Goal: Transaction & Acquisition: Purchase product/service

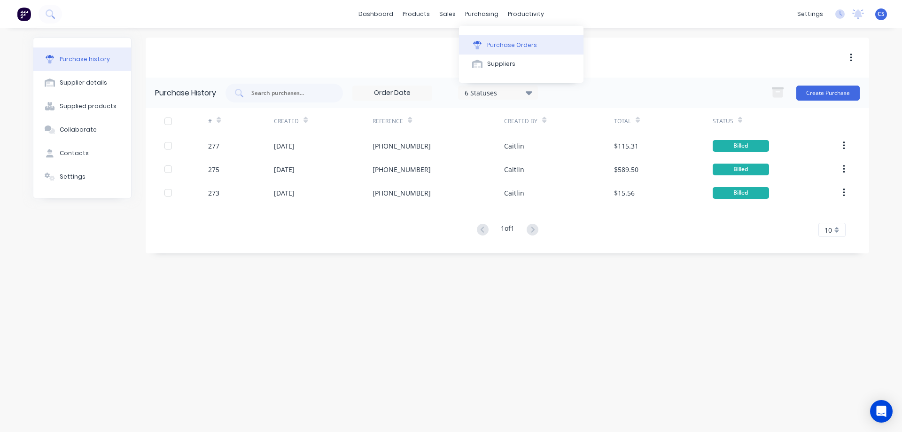
click at [495, 43] on div "Purchase Orders" at bounding box center [512, 45] width 50 height 8
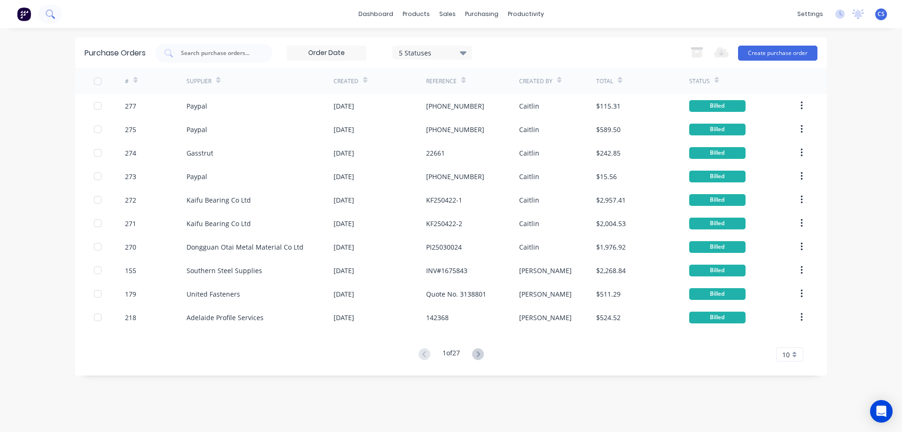
click at [55, 14] on button at bounding box center [50, 14] width 23 height 19
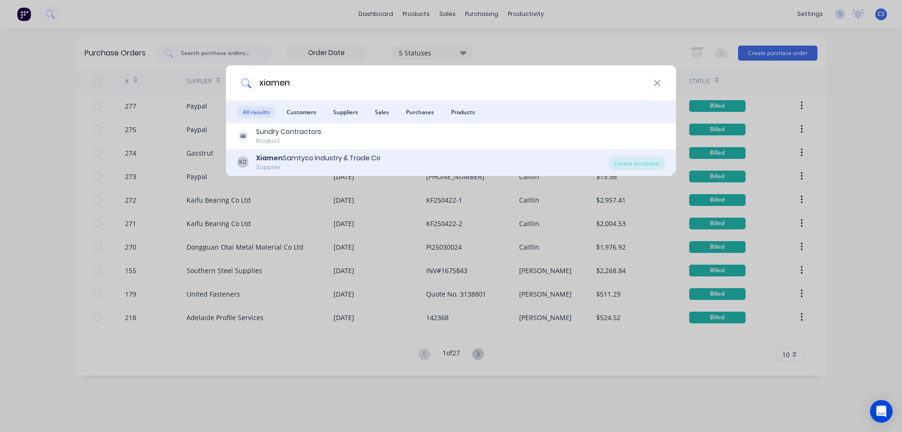
type input "xiamen"
click at [410, 165] on div "XC Xiamen Samtyco Industry & Trade Co Supplier" at bounding box center [422, 162] width 371 height 18
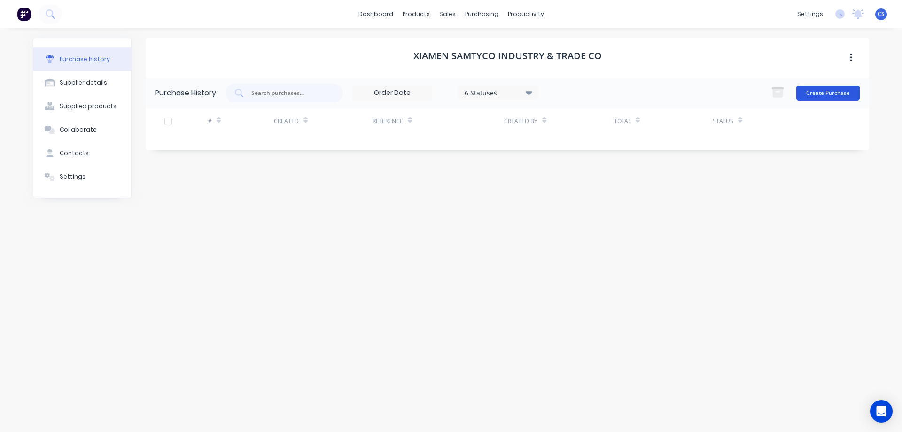
click at [827, 88] on button "Create Purchase" at bounding box center [828, 93] width 63 height 15
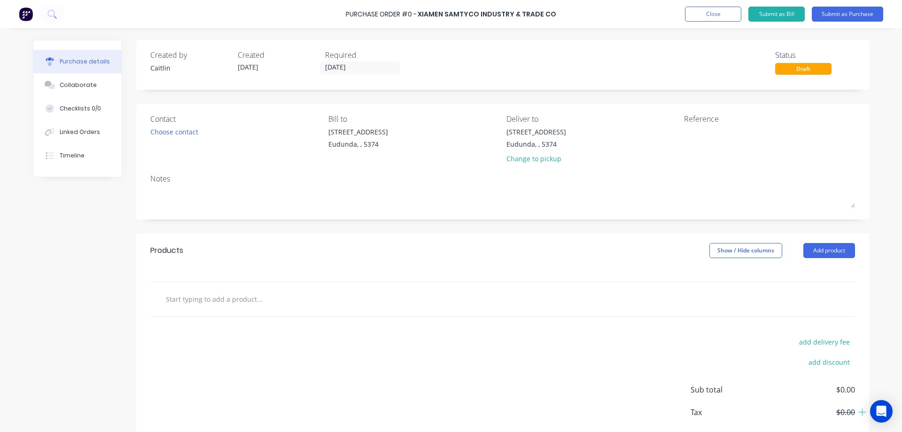
click at [238, 296] on input "text" at bounding box center [259, 299] width 188 height 19
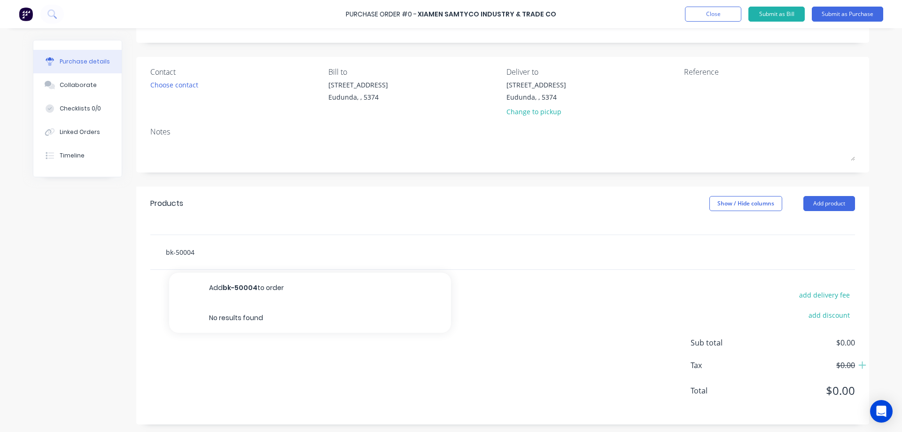
scroll to position [49, 0]
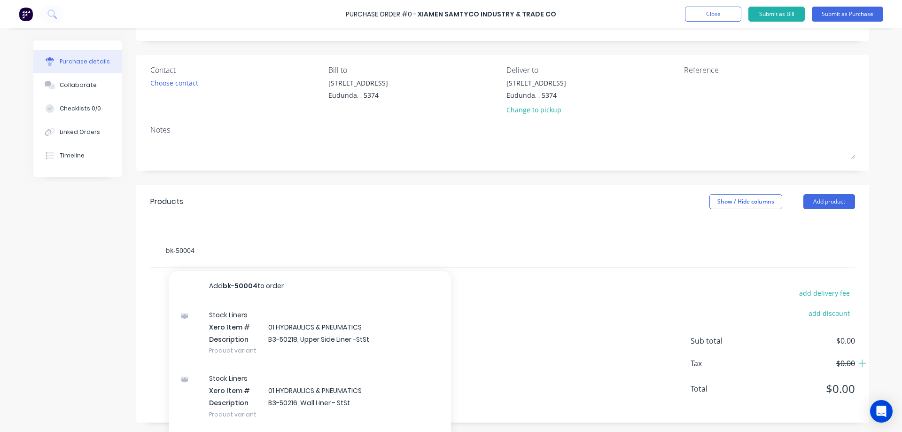
type input "bk-50004"
click at [700, 15] on button "Close" at bounding box center [713, 14] width 56 height 15
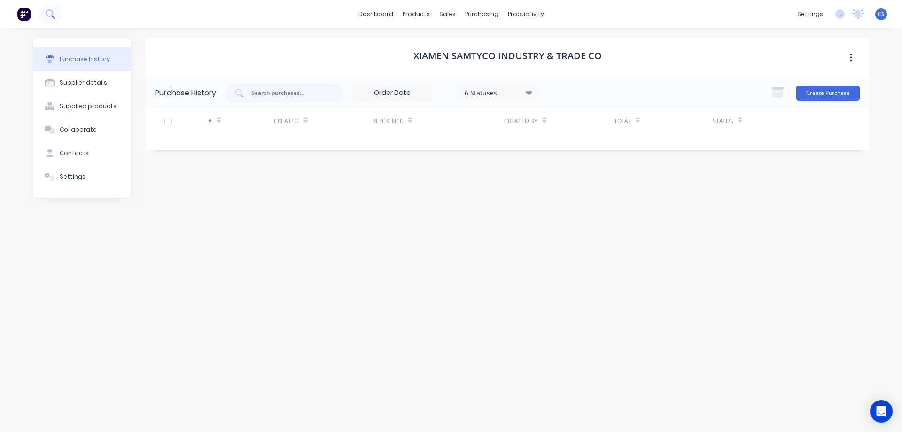
click at [46, 16] on icon at bounding box center [50, 13] width 9 height 9
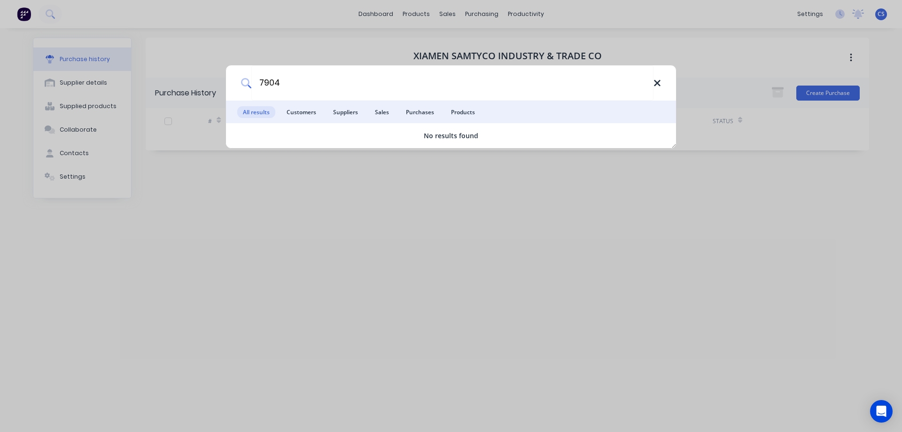
type input "7904"
click at [660, 86] on icon at bounding box center [658, 83] width 8 height 10
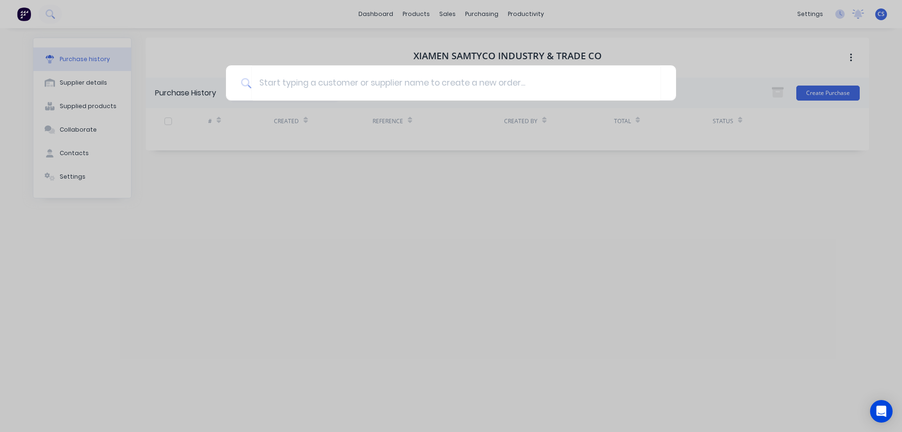
click at [517, 218] on div at bounding box center [451, 216] width 902 height 432
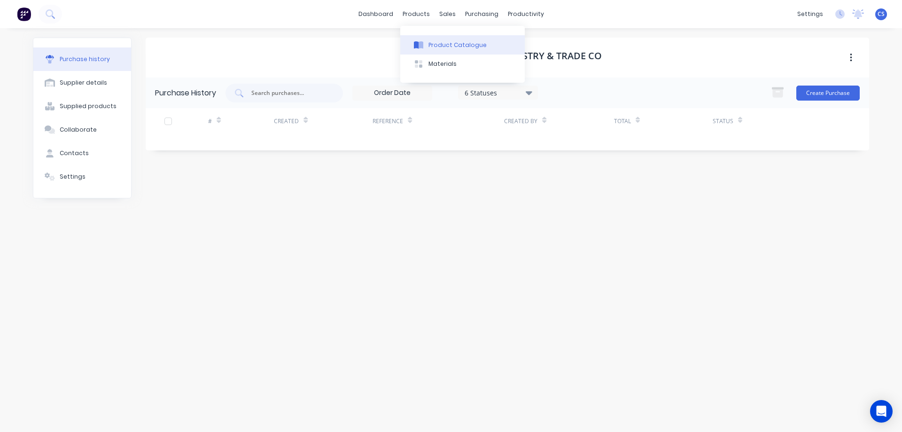
click at [439, 44] on div "Product Catalogue" at bounding box center [458, 45] width 58 height 8
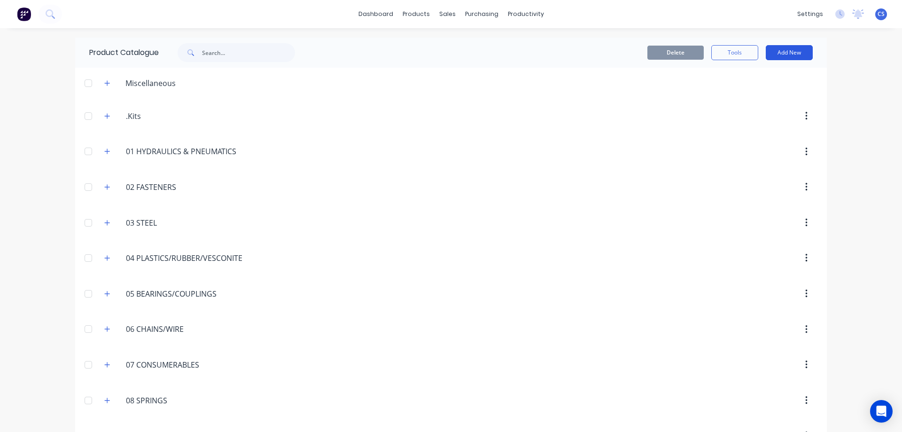
click at [787, 54] on button "Add New" at bounding box center [789, 52] width 47 height 15
click at [754, 91] on div "Product" at bounding box center [768, 96] width 72 height 14
click at [798, 52] on button "Add New" at bounding box center [789, 52] width 47 height 15
click at [756, 75] on div "Category" at bounding box center [768, 77] width 72 height 14
click at [104, 115] on icon "button" at bounding box center [107, 116] width 6 height 7
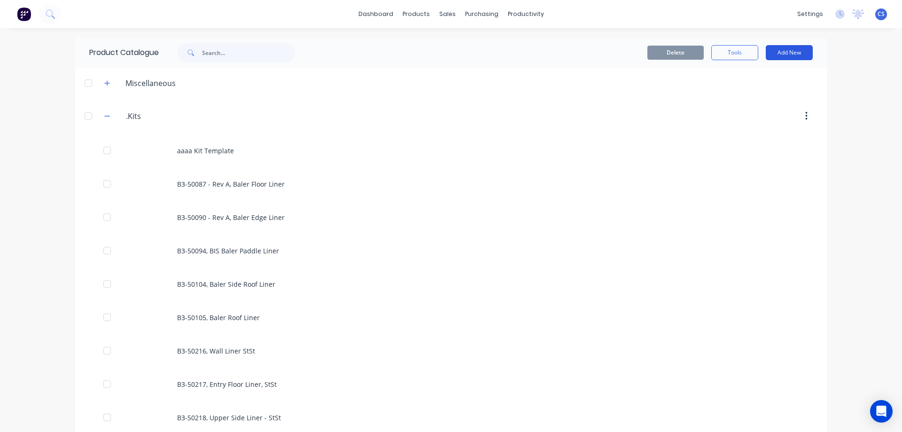
click at [785, 49] on button "Add New" at bounding box center [789, 52] width 47 height 15
click at [751, 114] on div "Product Kit" at bounding box center [768, 115] width 72 height 14
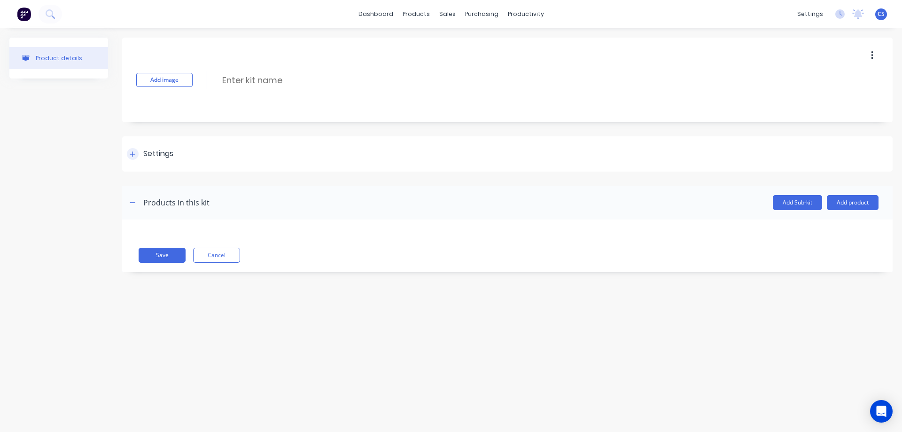
click at [136, 153] on div at bounding box center [133, 154] width 12 height 12
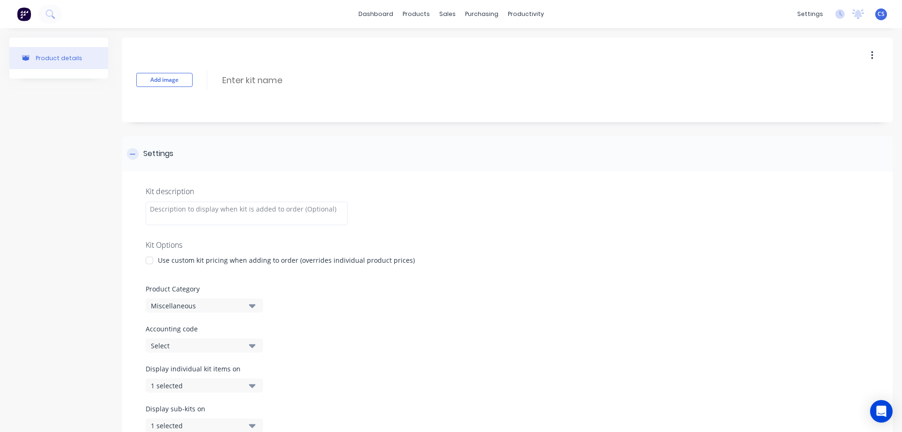
click at [136, 153] on div at bounding box center [133, 154] width 12 height 12
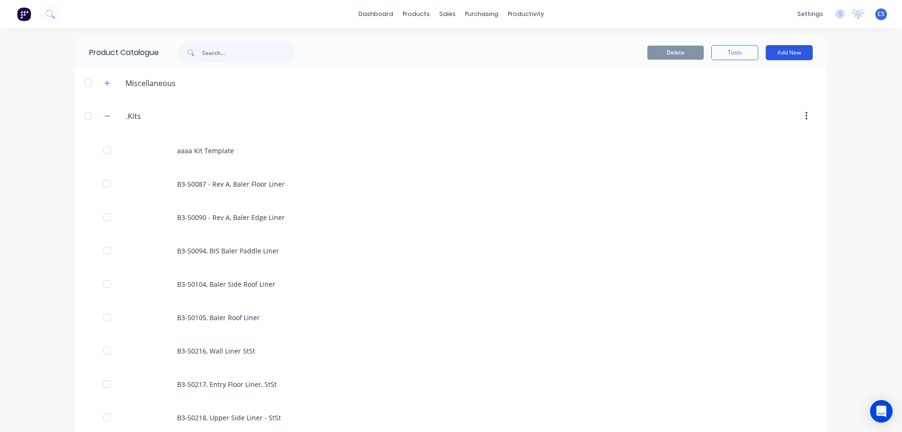
click at [788, 51] on button "Add New" at bounding box center [789, 52] width 47 height 15
click at [764, 93] on div "Product" at bounding box center [768, 96] width 72 height 14
click at [791, 51] on button "Add New" at bounding box center [789, 52] width 47 height 15
click at [752, 78] on div "Category" at bounding box center [768, 77] width 72 height 14
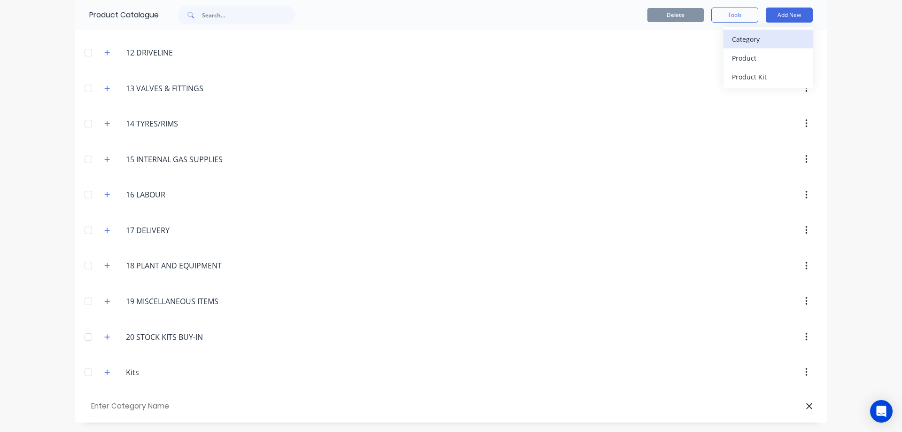
click at [750, 37] on div "Category" at bounding box center [768, 39] width 72 height 14
click at [750, 35] on div "Category" at bounding box center [768, 39] width 72 height 14
click at [786, 17] on button "Add New" at bounding box center [789, 15] width 47 height 15
click at [791, 15] on button "Add New" at bounding box center [789, 15] width 47 height 15
click at [755, 46] on div "Category" at bounding box center [768, 39] width 72 height 14
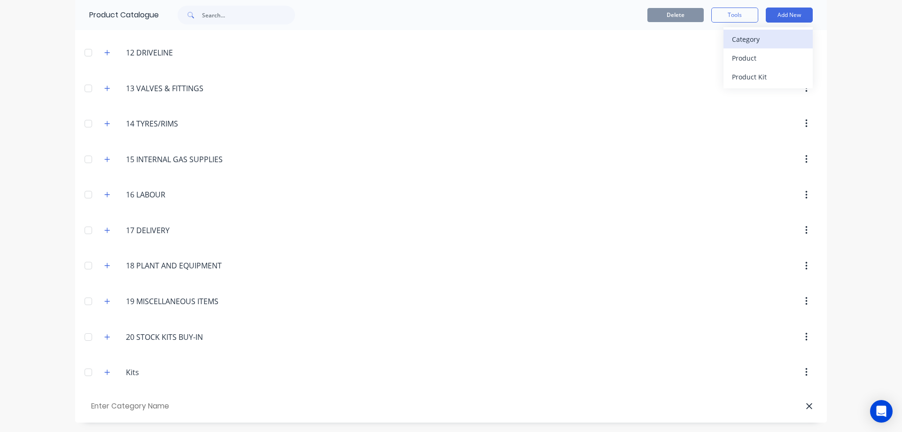
click at [756, 42] on div "Category" at bounding box center [768, 39] width 72 height 14
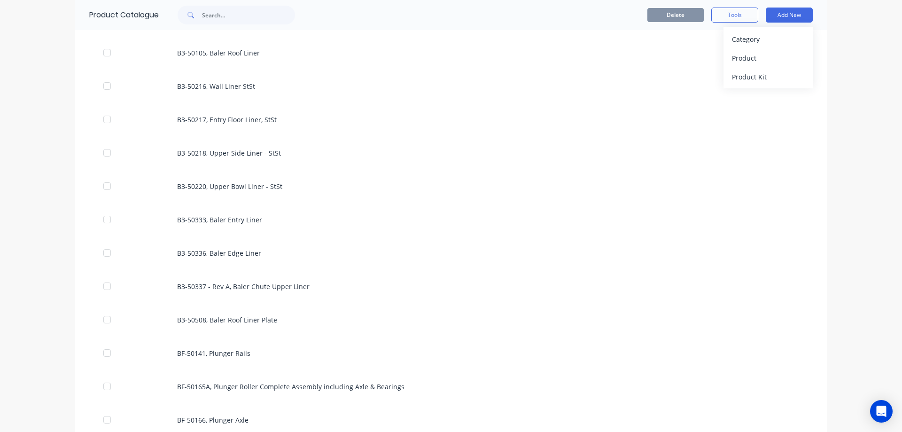
scroll to position [0, 0]
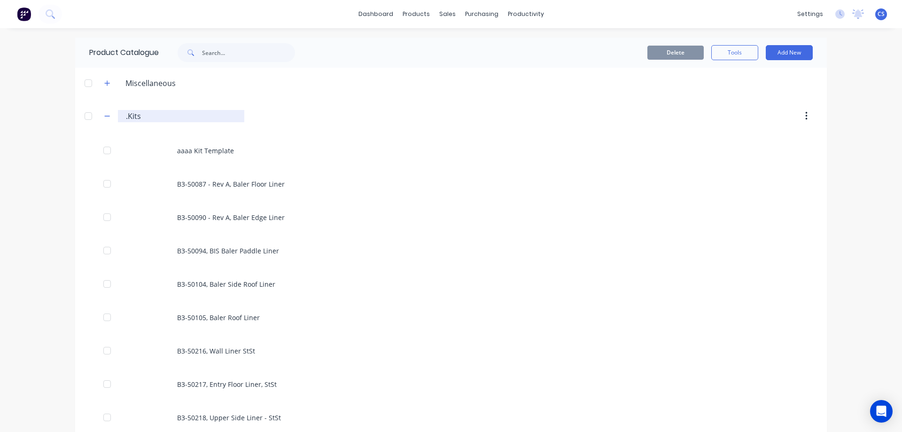
click at [133, 117] on input ".Kits" at bounding box center [181, 115] width 111 height 11
click at [86, 115] on div at bounding box center [88, 116] width 19 height 19
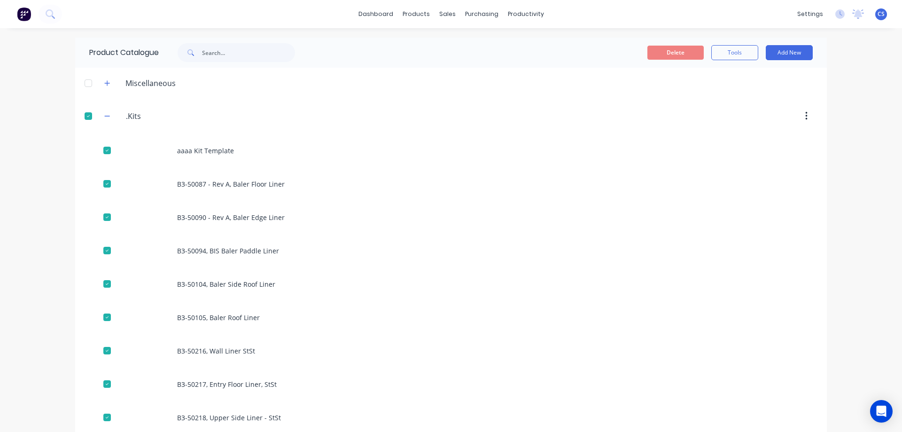
click at [82, 116] on div at bounding box center [88, 116] width 19 height 19
click at [104, 114] on icon "button" at bounding box center [107, 116] width 6 height 7
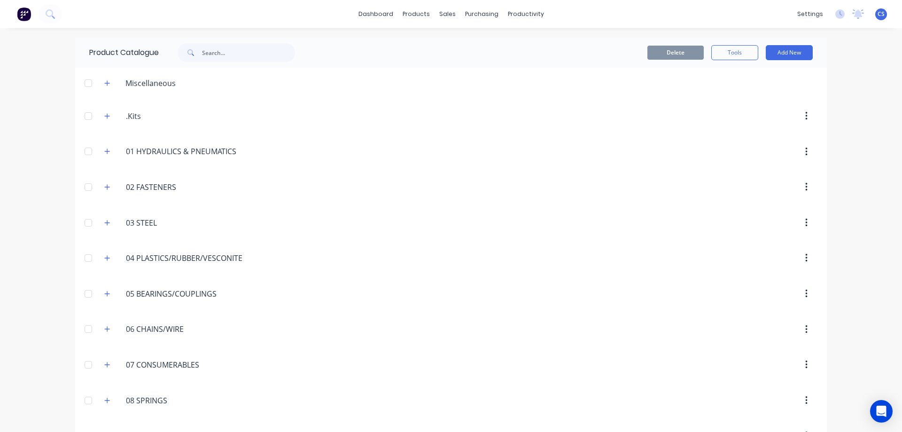
click at [806, 116] on icon "button" at bounding box center [807, 116] width 2 height 8
click at [771, 111] on div at bounding box center [530, 116] width 573 height 17
click at [787, 56] on button "Add New" at bounding box center [789, 52] width 47 height 15
click at [764, 99] on div "Product" at bounding box center [768, 96] width 72 height 14
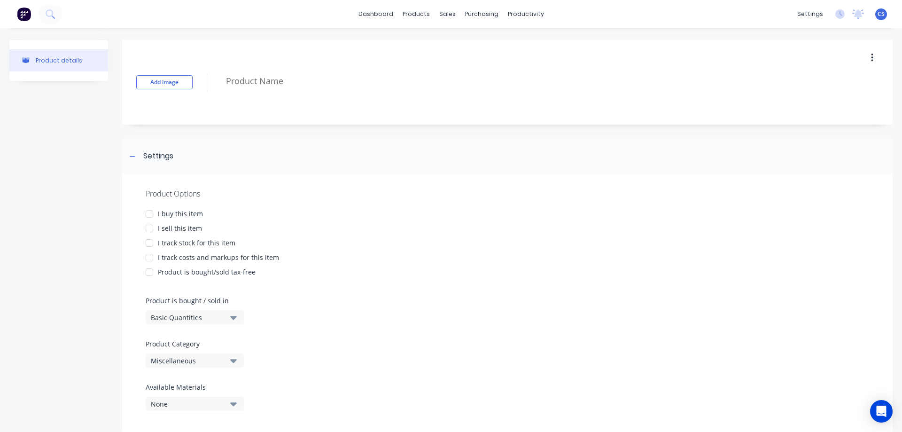
click at [863, 58] on button "button" at bounding box center [873, 57] width 22 height 17
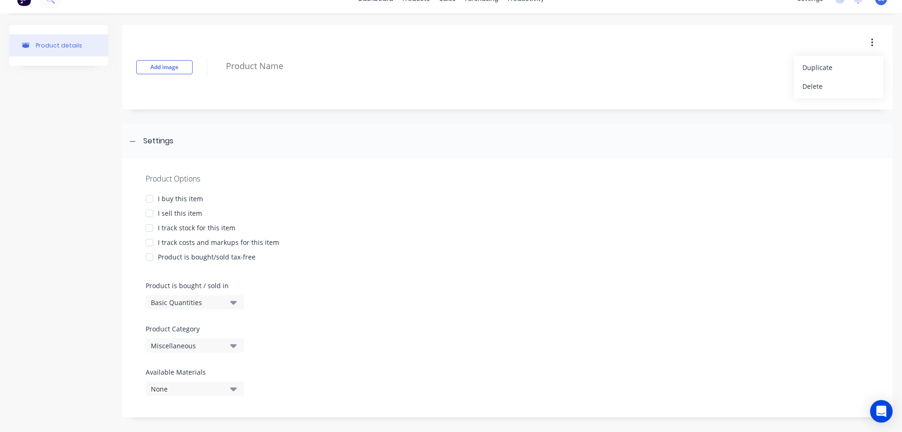
scroll to position [22, 0]
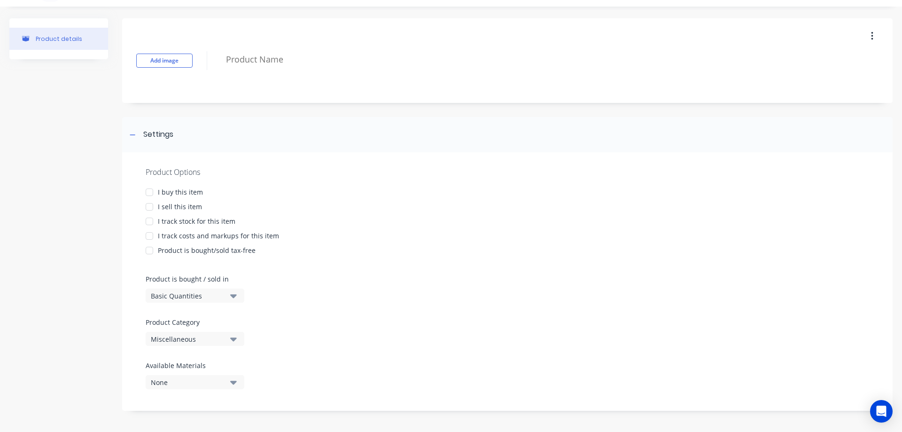
click at [235, 338] on icon "button" at bounding box center [233, 339] width 7 height 4
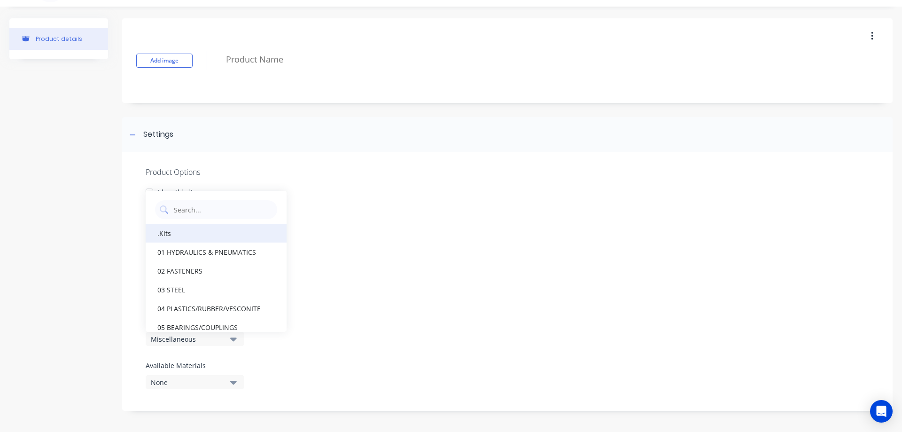
click at [219, 230] on div ".Kits" at bounding box center [216, 233] width 141 height 19
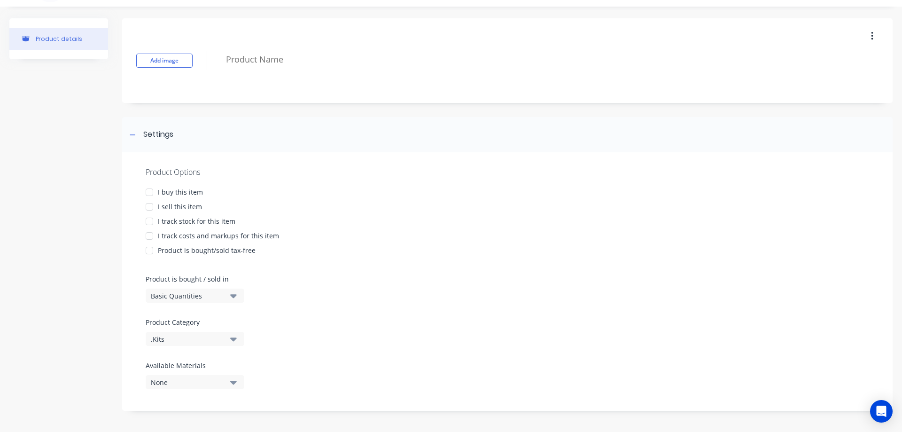
click at [235, 296] on icon "button" at bounding box center [233, 296] width 7 height 4
click at [334, 257] on div "Product Options I buy this item I sell this item I track stock for this item I …" at bounding box center [507, 281] width 771 height 258
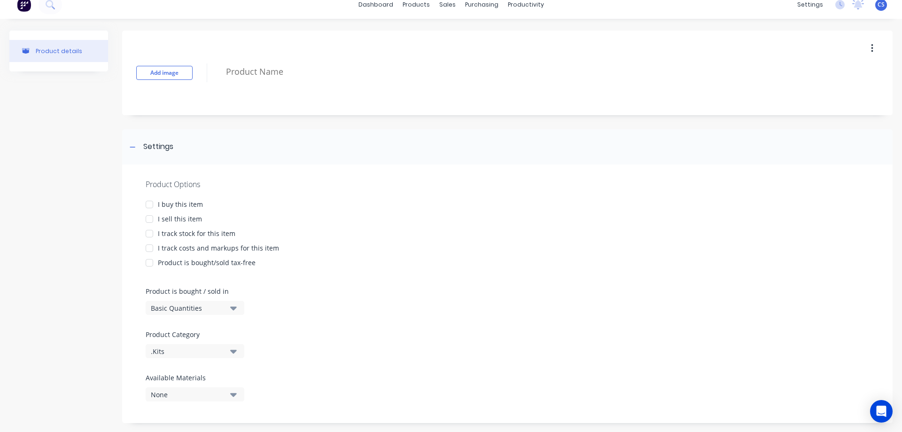
scroll to position [0, 0]
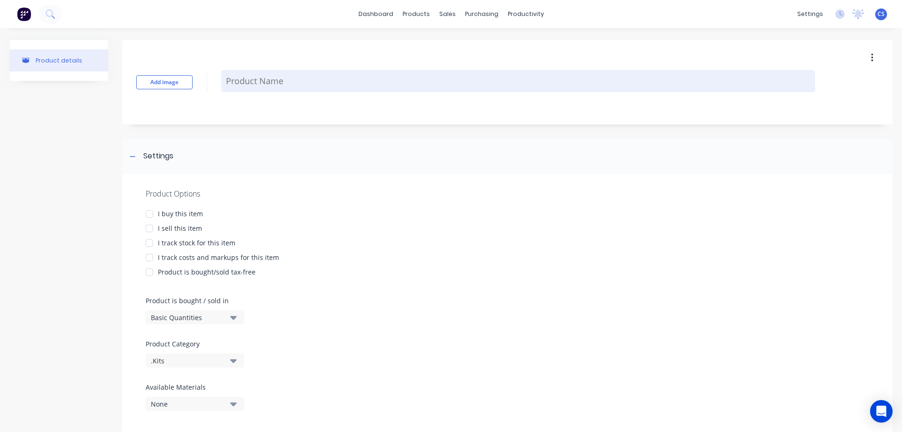
click at [274, 79] on textarea at bounding box center [518, 81] width 594 height 22
type textarea "x"
type textarea "B"
type textarea "x"
type textarea "BK"
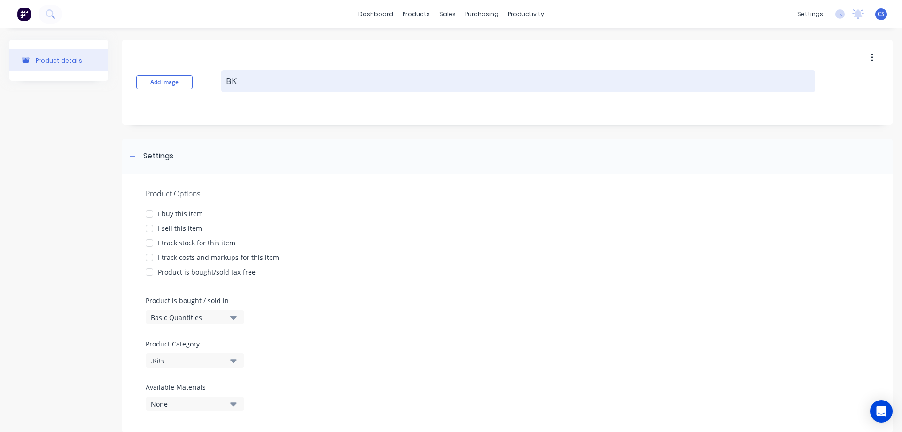
type textarea "x"
type textarea "BK-"
type textarea "x"
type textarea "BK-5"
type textarea "x"
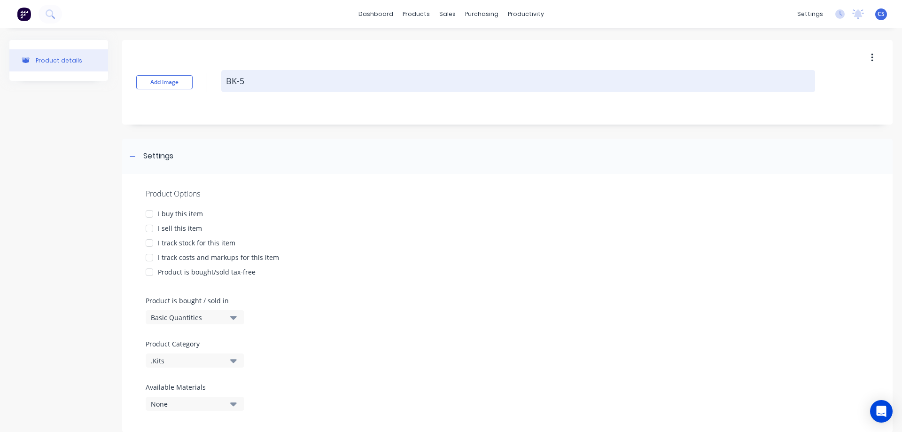
type textarea "BK-50"
type textarea "x"
type textarea "BK-500"
type textarea "x"
type textarea "BK-5000"
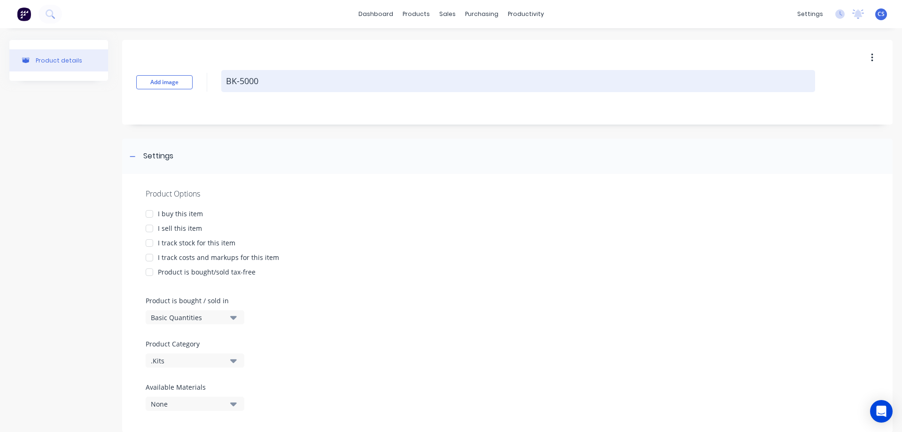
type textarea "x"
type textarea "BK-50004"
type textarea "x"
type textarea "BK-50004"
type textarea "x"
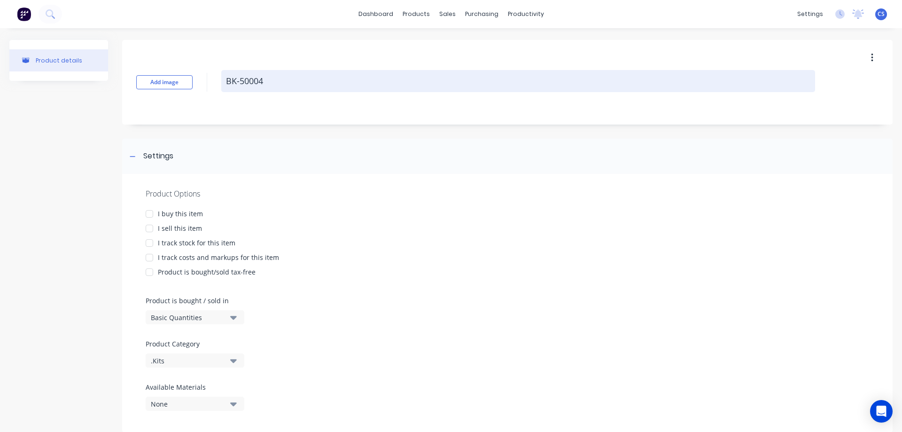
type textarea "BK-50004 -"
type textarea "x"
type textarea "BK-50004 -"
type textarea "x"
type textarea "BK-50004 - R"
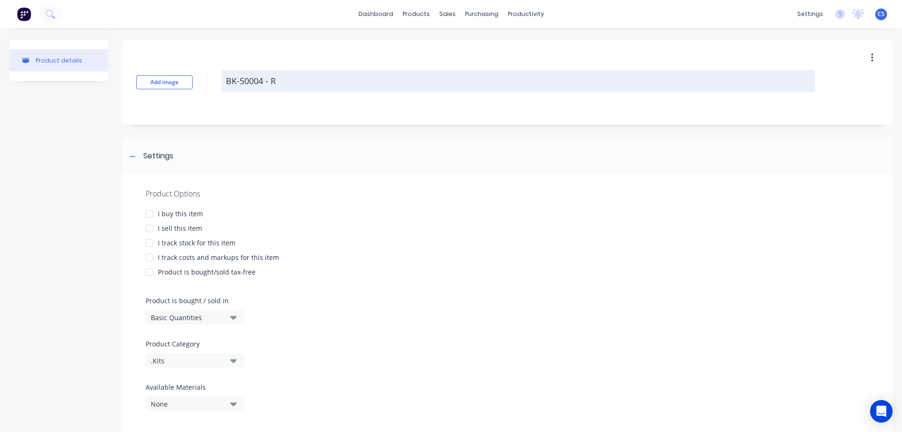
type textarea "x"
type textarea "BK-50004 - RA"
type textarea "x"
type textarea "BK-50004 - RAI"
type textarea "x"
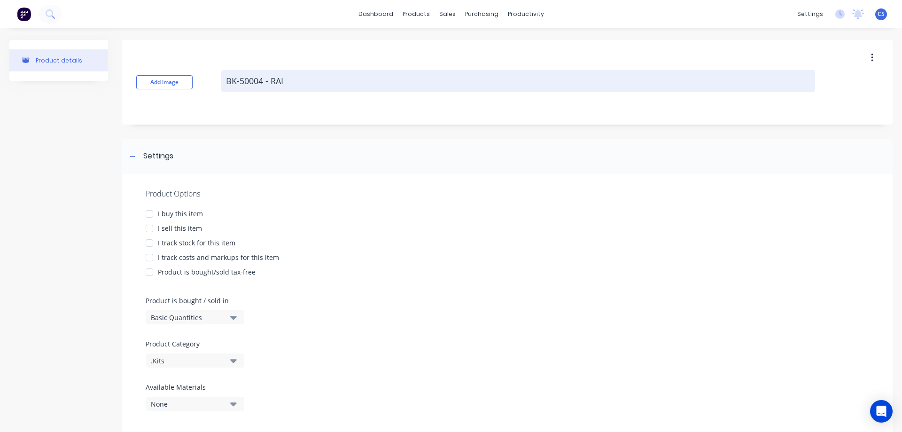
type textarea "BK-50004 - RAIL"
type textarea "x"
type textarea "BK-50004 - RAIL"
type textarea "x"
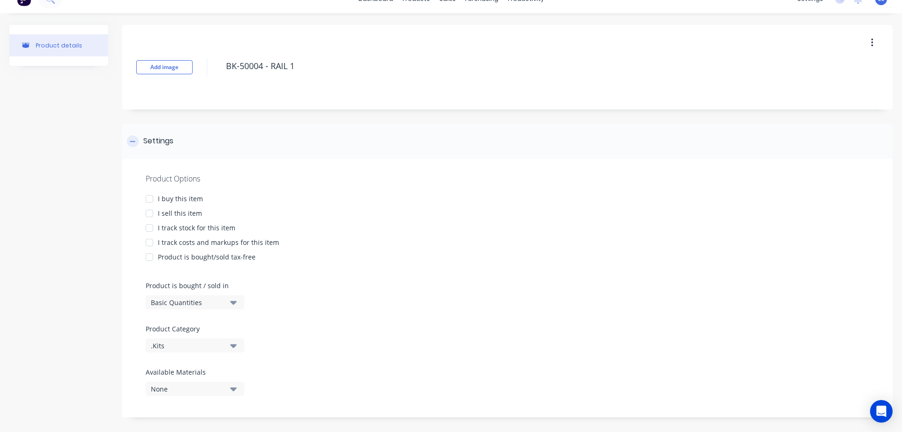
scroll to position [22, 0]
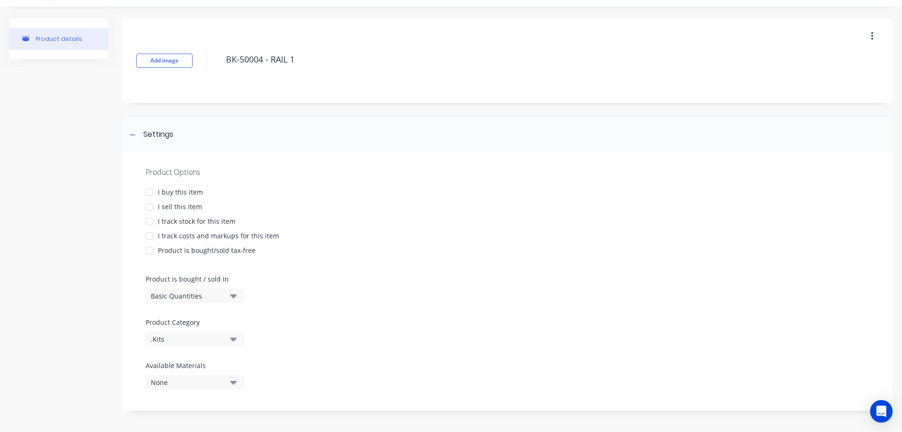
type textarea "BK-50004 - RAIL 1"
type textarea "x"
type textarea "BK-50004 - RAIL 1"
click at [235, 380] on icon "button" at bounding box center [233, 382] width 7 height 10
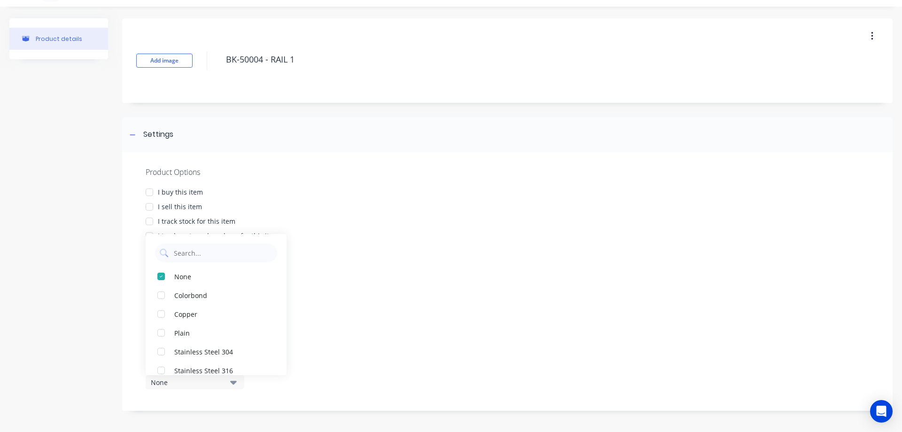
click at [235, 380] on icon "button" at bounding box center [233, 382] width 7 height 10
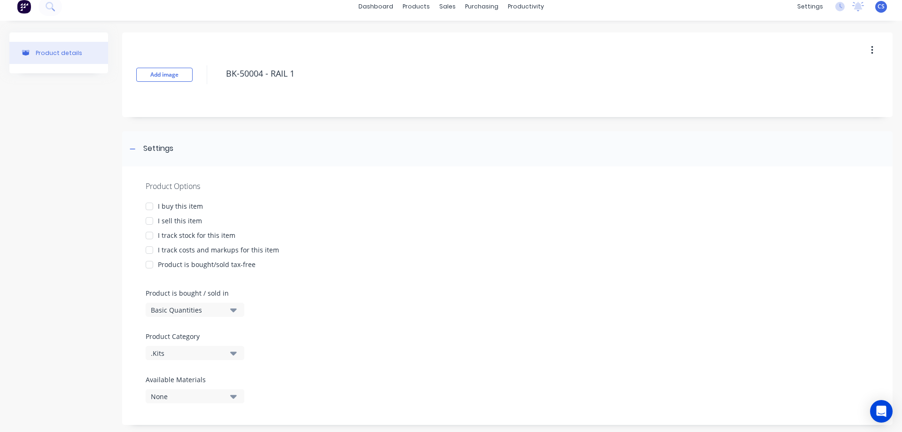
scroll to position [0, 0]
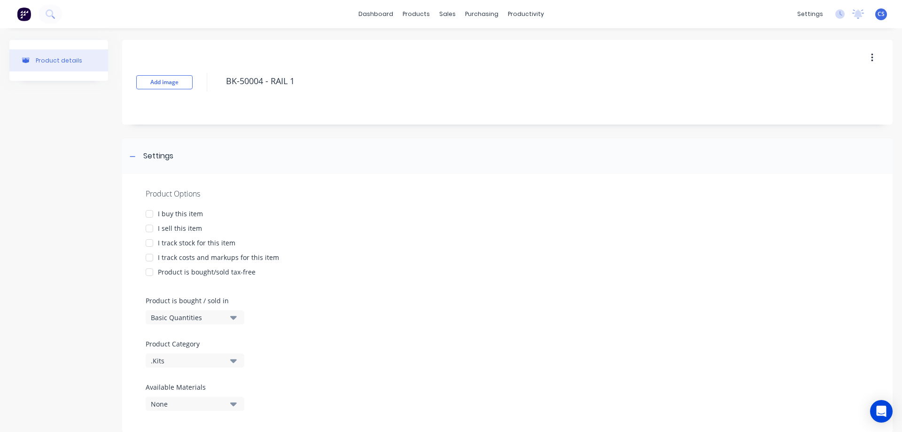
click at [867, 59] on button "button" at bounding box center [873, 57] width 22 height 17
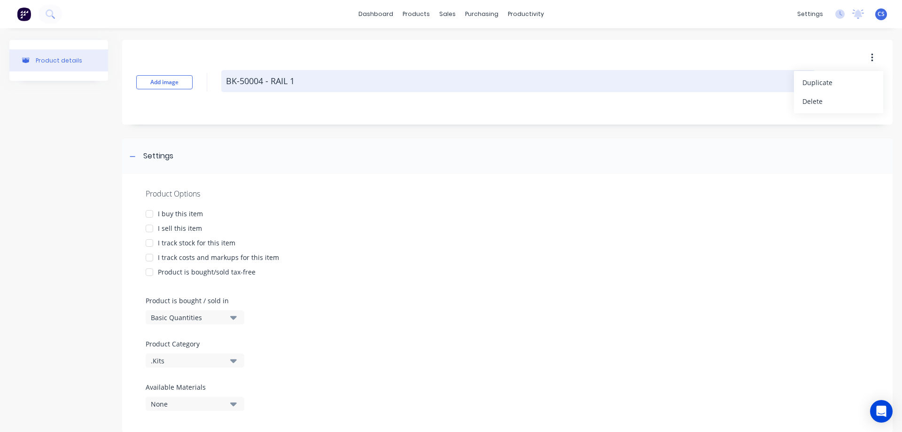
click at [708, 90] on textarea "BK-50004 - RAIL 1" at bounding box center [518, 81] width 594 height 22
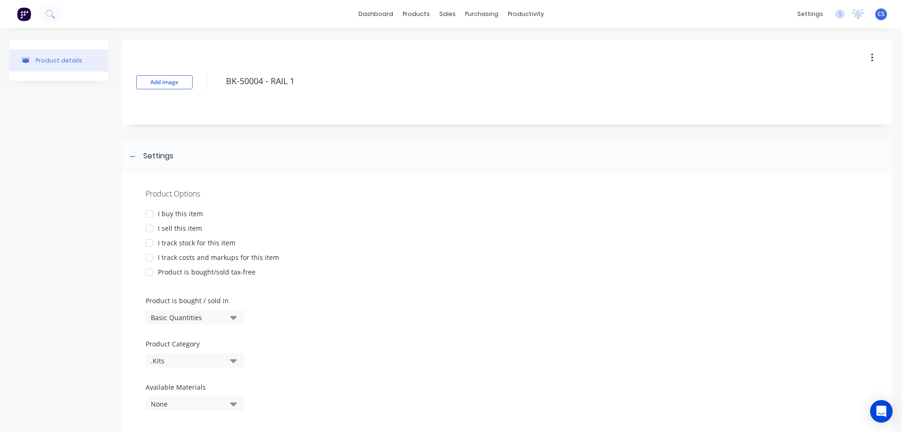
click at [59, 63] on div "Product details" at bounding box center [59, 60] width 47 height 7
drag, startPoint x: 313, startPoint y: 202, endPoint x: 674, endPoint y: 99, distance: 375.2
click at [708, 112] on div "Add image BK-50004 - RAIL 1" at bounding box center [507, 82] width 771 height 85
click at [446, 42] on div "Product Catalogue" at bounding box center [454, 45] width 58 height 8
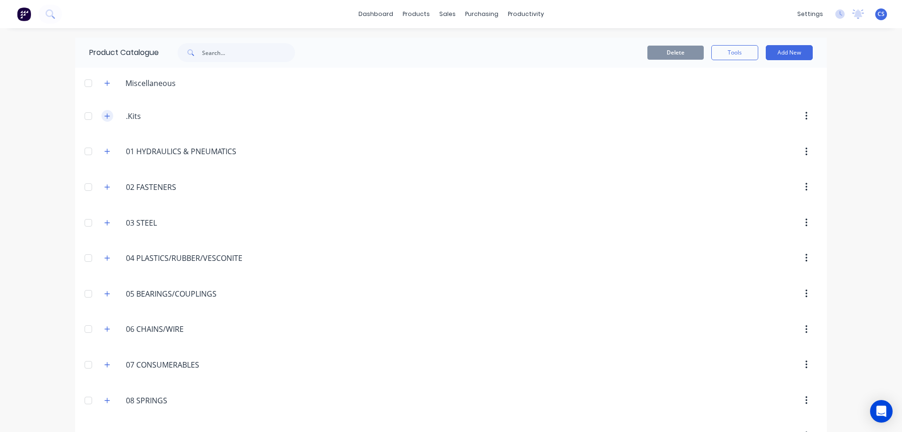
click at [104, 116] on icon "button" at bounding box center [107, 116] width 6 height 7
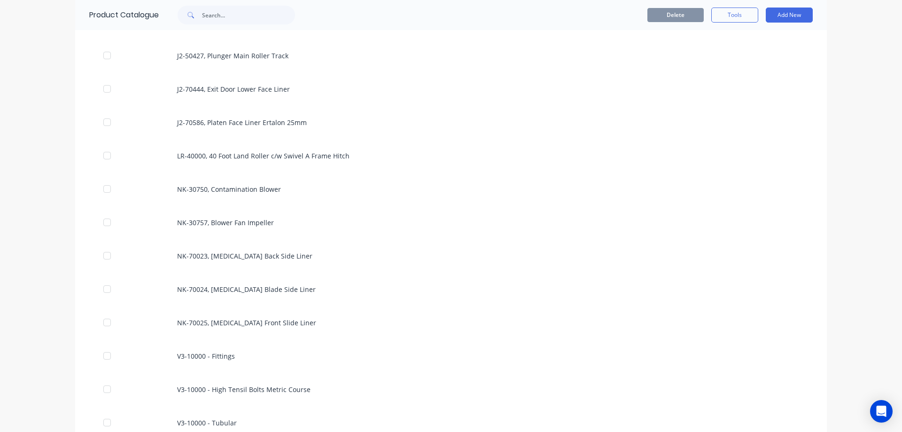
scroll to position [1645, 0]
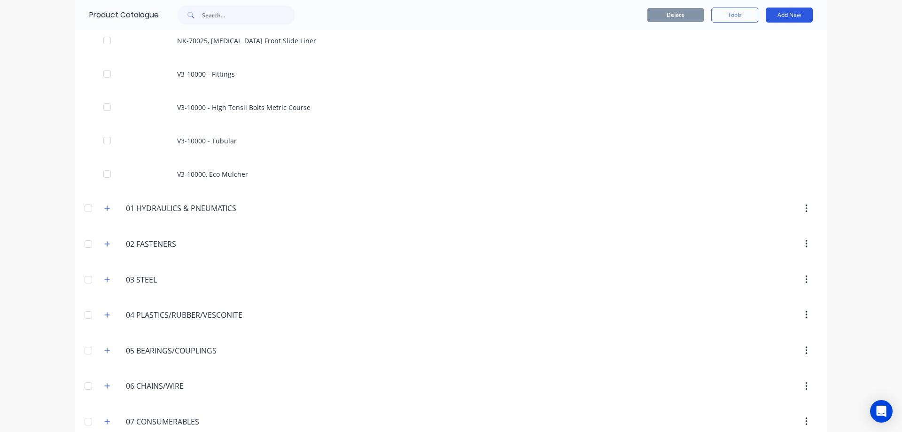
click at [781, 15] on button "Add New" at bounding box center [789, 15] width 47 height 15
click at [760, 55] on div "Product" at bounding box center [768, 58] width 72 height 14
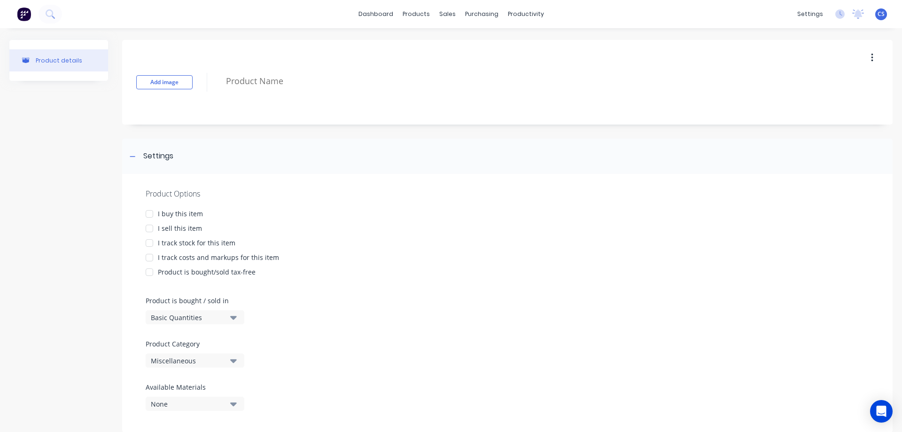
click at [862, 54] on button "button" at bounding box center [873, 57] width 22 height 17
click at [419, 17] on div "products" at bounding box center [416, 14] width 37 height 14
type textarea "x"
click at [445, 45] on div "Product Catalogue" at bounding box center [454, 45] width 58 height 8
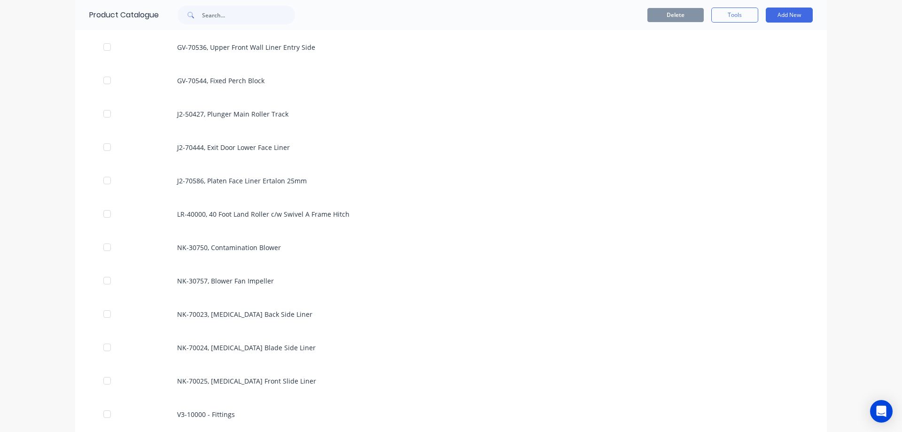
scroll to position [1128, 0]
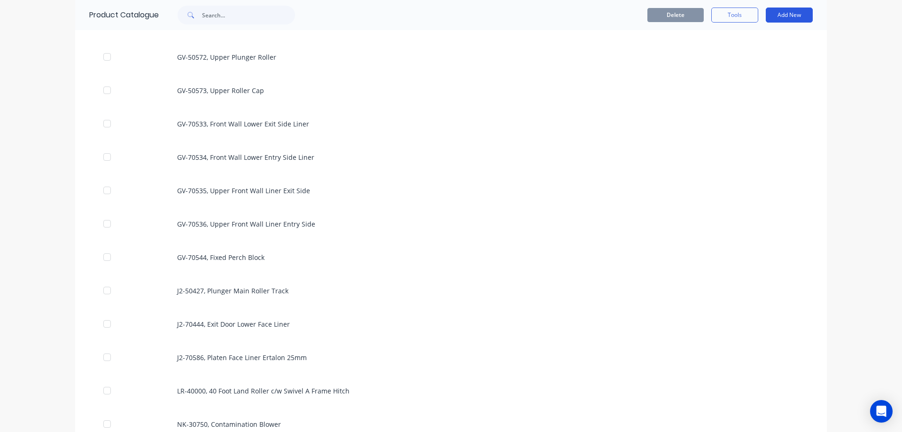
click at [799, 8] on button "Add New" at bounding box center [789, 15] width 47 height 15
click at [768, 81] on div "Product Kit" at bounding box center [768, 77] width 72 height 14
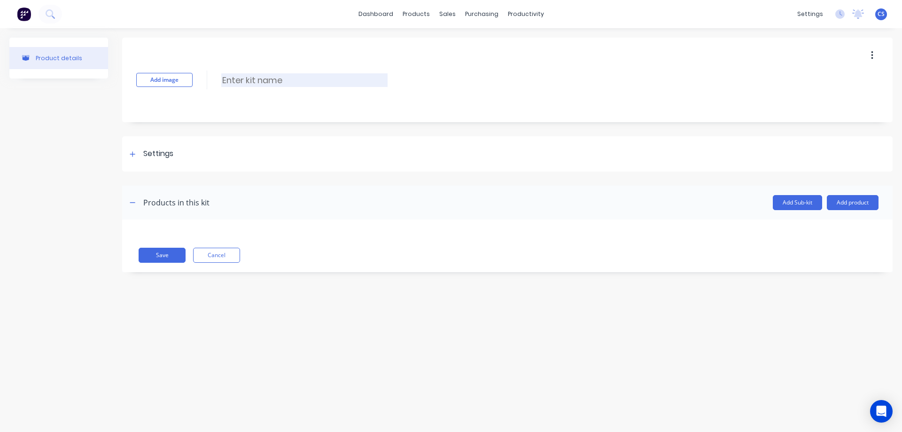
click at [258, 83] on input at bounding box center [304, 80] width 166 height 14
type input "BK-50004 - RAIL 1"
click at [132, 155] on icon at bounding box center [133, 154] width 6 height 7
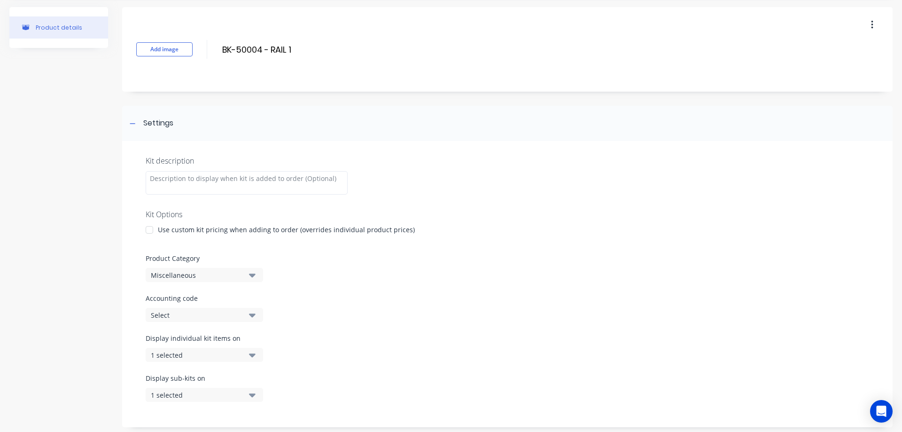
scroll to position [47, 0]
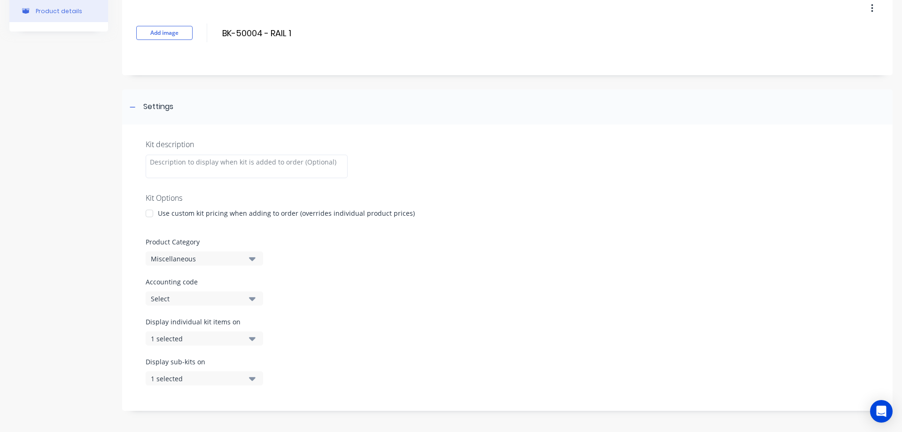
click at [252, 261] on icon "button" at bounding box center [252, 258] width 7 height 10
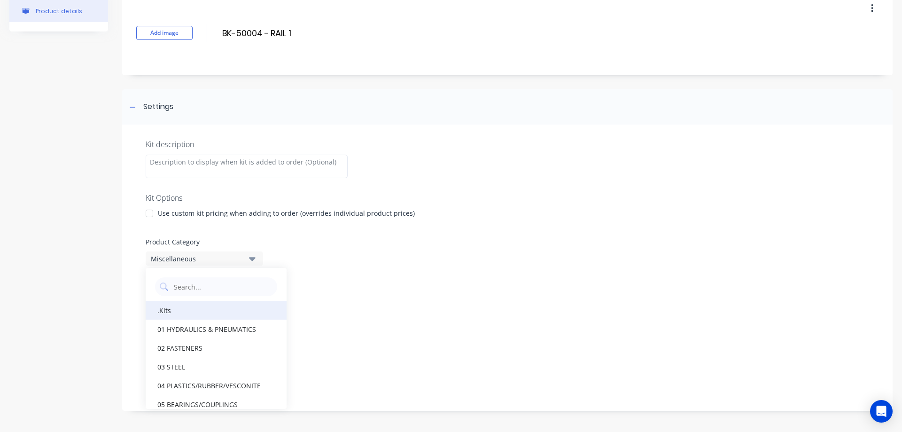
click at [208, 316] on div ".Kits" at bounding box center [216, 310] width 141 height 19
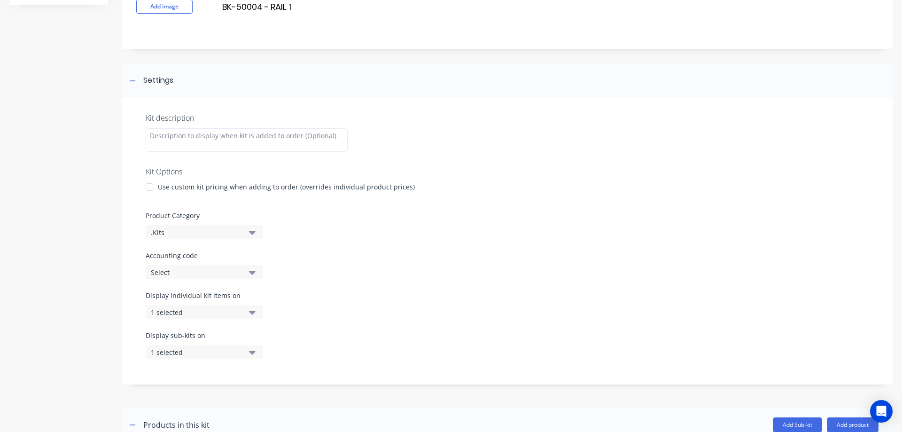
scroll to position [94, 0]
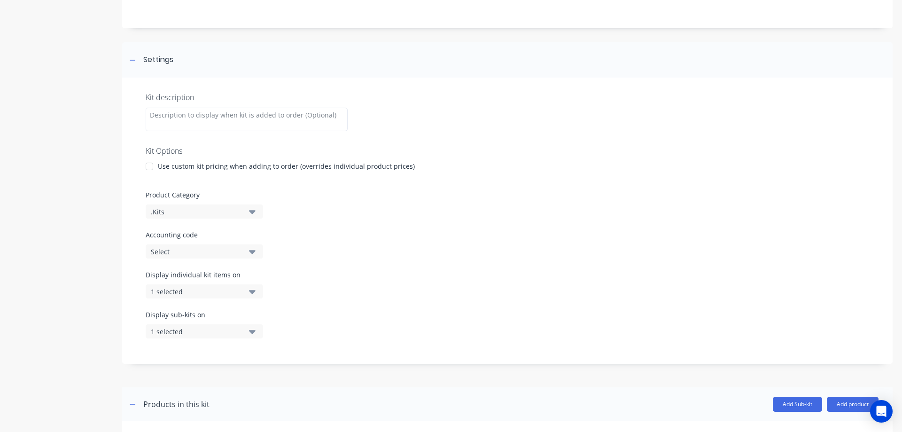
click at [246, 249] on button "Select" at bounding box center [204, 251] width 117 height 14
click at [250, 251] on icon "button" at bounding box center [252, 251] width 7 height 10
click at [252, 252] on icon "button" at bounding box center [252, 252] width 7 height 4
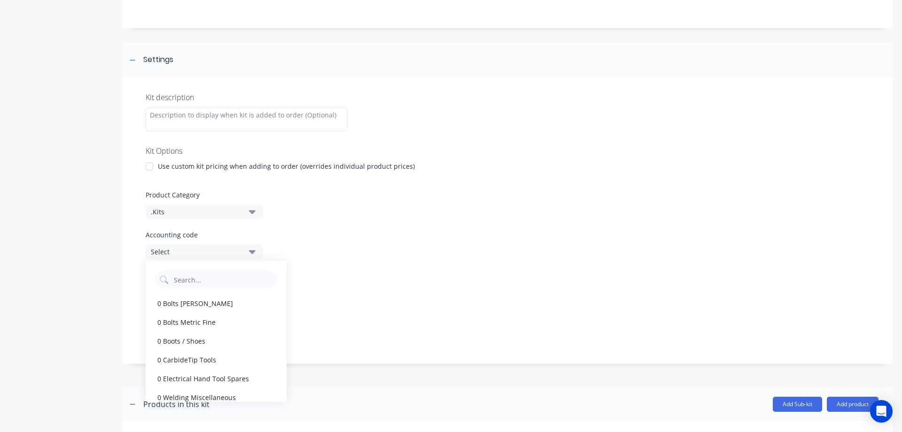
scroll to position [159, 0]
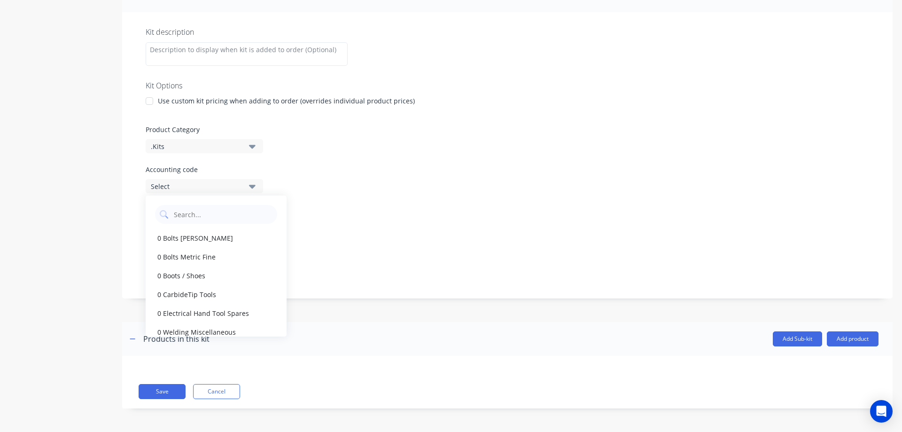
click at [375, 310] on div at bounding box center [507, 315] width 771 height 14
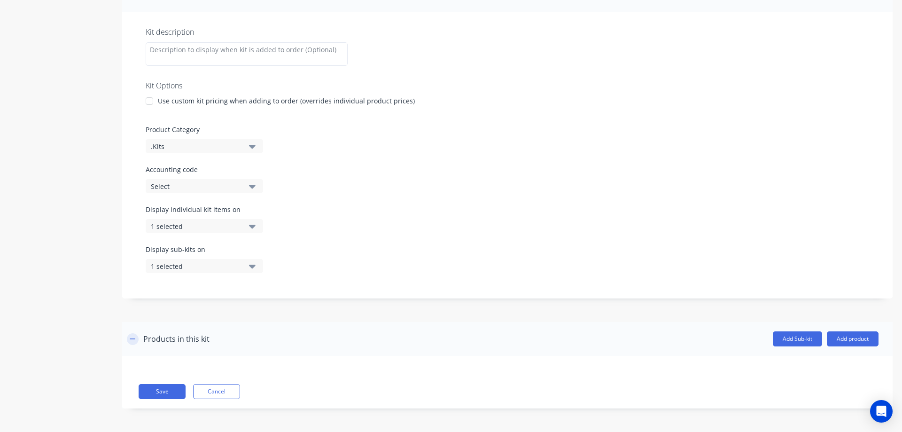
click at [131, 339] on icon "button" at bounding box center [132, 338] width 5 height 0
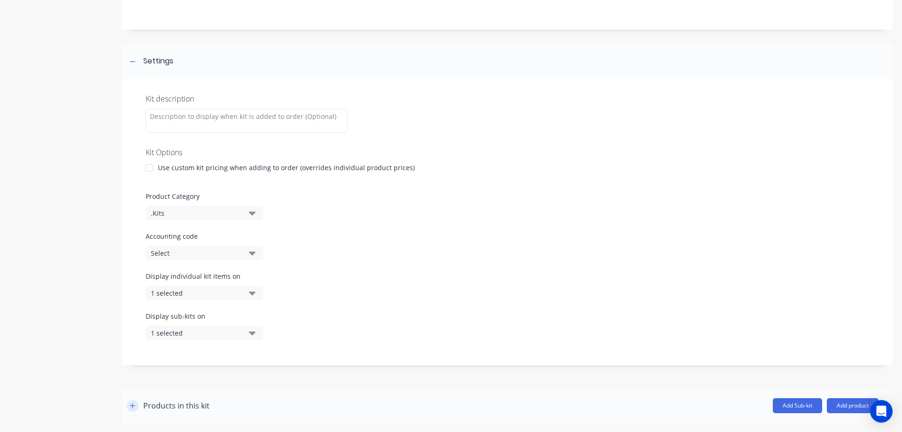
scroll to position [93, 0]
click at [130, 406] on icon "button" at bounding box center [133, 405] width 6 height 7
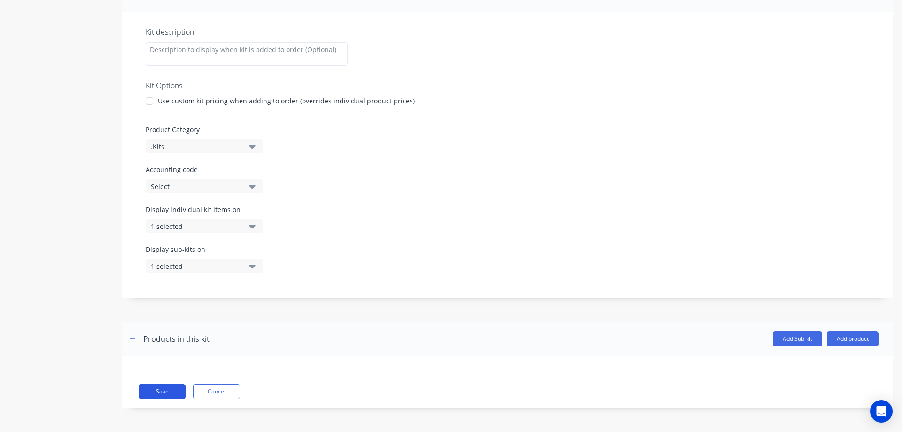
click at [165, 395] on button "Save" at bounding box center [162, 391] width 47 height 15
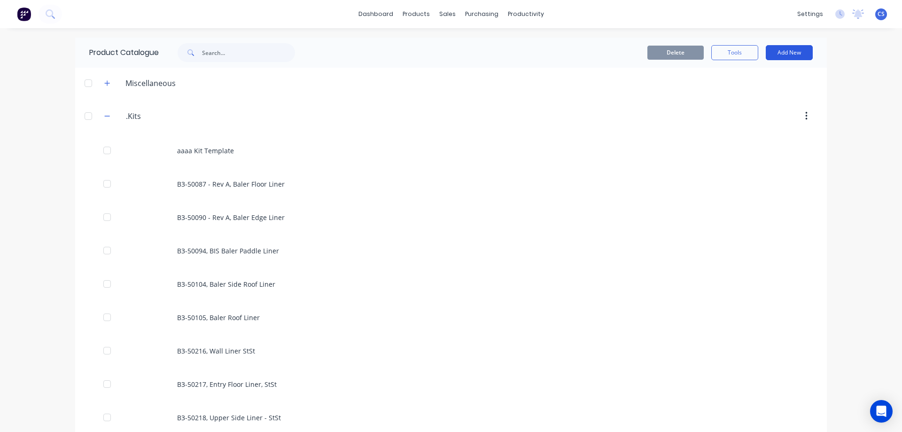
click at [781, 52] on button "Add New" at bounding box center [789, 52] width 47 height 15
click at [760, 110] on div "Product Kit" at bounding box center [768, 115] width 72 height 14
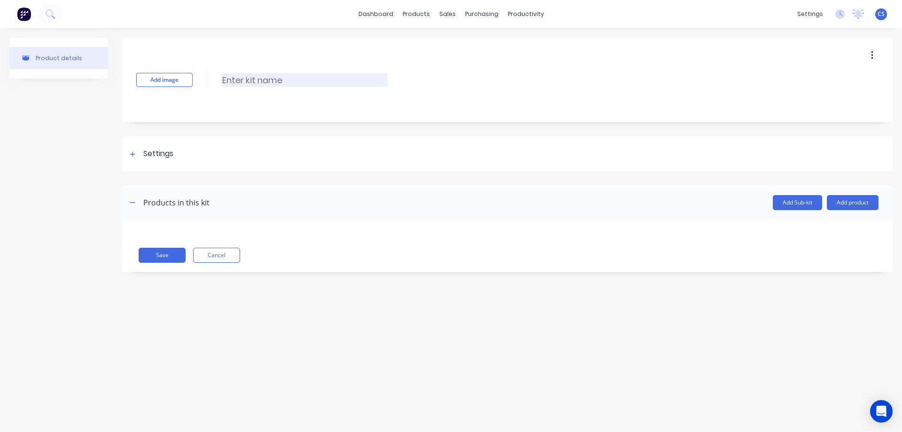
click at [266, 79] on input at bounding box center [304, 80] width 166 height 14
type input "BK-50005 - RAIL 2"
click at [135, 156] on icon at bounding box center [133, 154] width 6 height 7
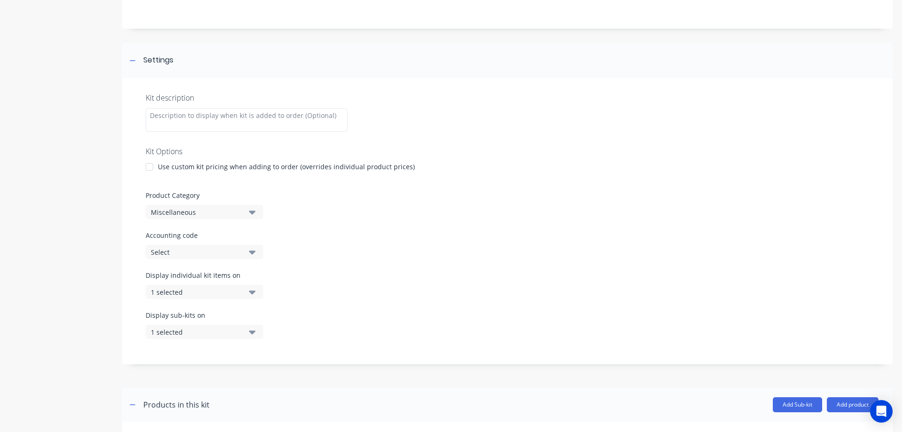
scroll to position [94, 0]
click at [251, 212] on icon "button" at bounding box center [252, 212] width 7 height 4
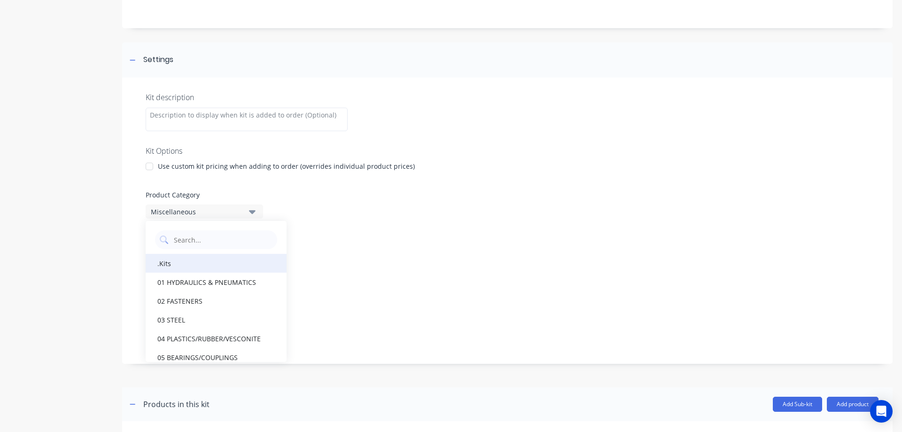
click at [204, 267] on div ".Kits" at bounding box center [216, 263] width 141 height 19
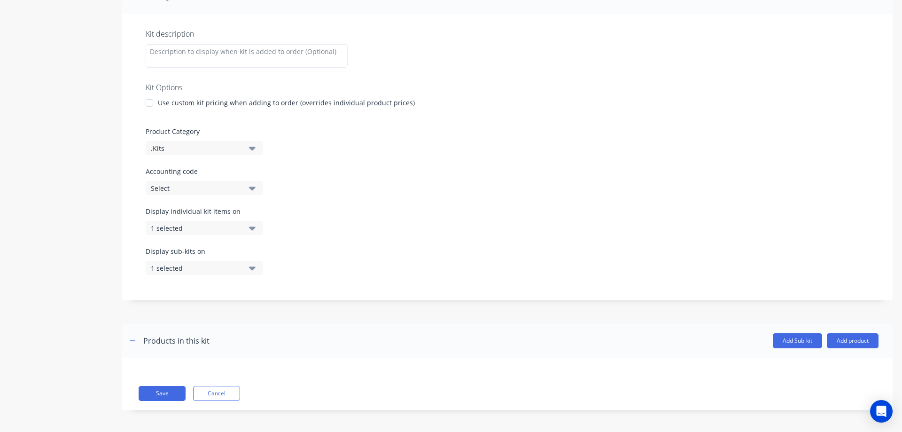
scroll to position [159, 0]
click at [161, 390] on button "Save" at bounding box center [162, 391] width 47 height 15
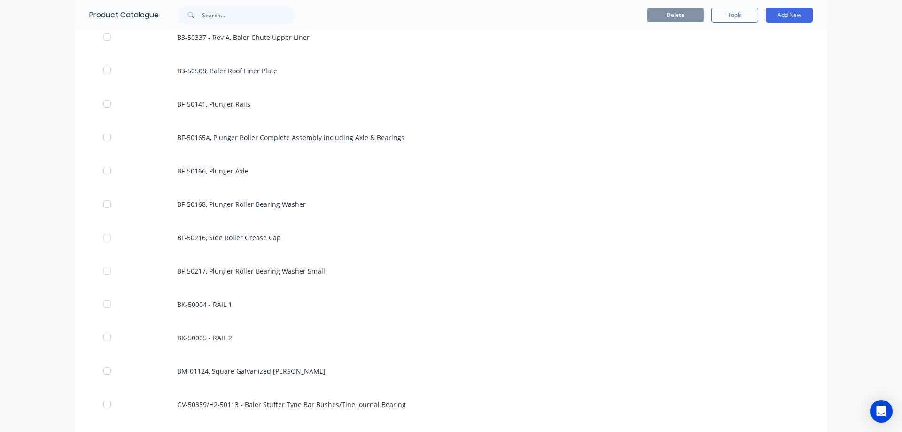
scroll to position [517, 0]
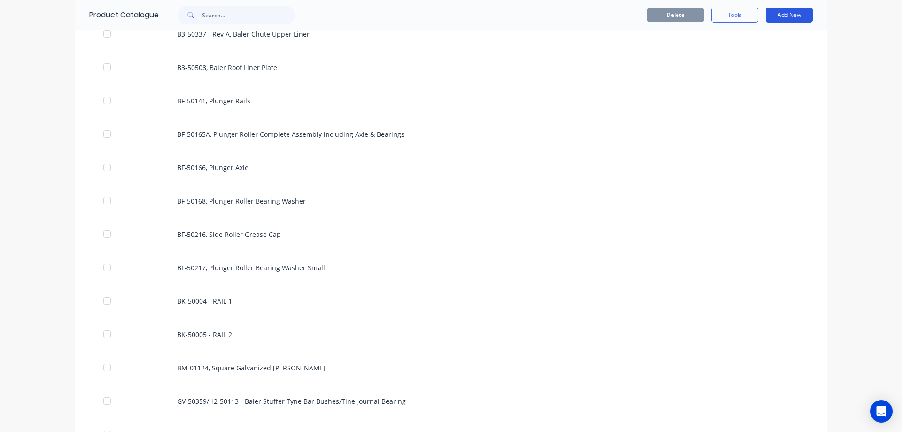
click at [783, 14] on button "Add New" at bounding box center [789, 15] width 47 height 15
click at [763, 73] on div "Product Kit" at bounding box center [768, 77] width 72 height 14
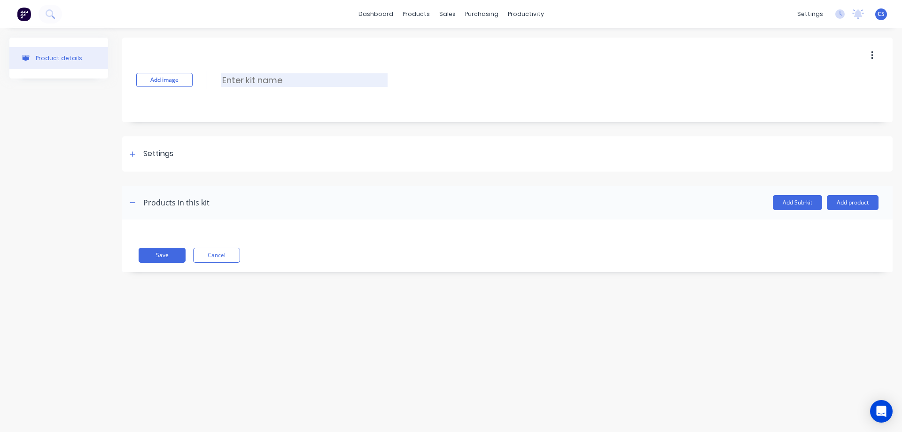
click at [255, 78] on input at bounding box center [304, 80] width 166 height 14
type input "BK-50017L - PLUNGER BLADE"
click at [135, 152] on icon at bounding box center [133, 154] width 6 height 7
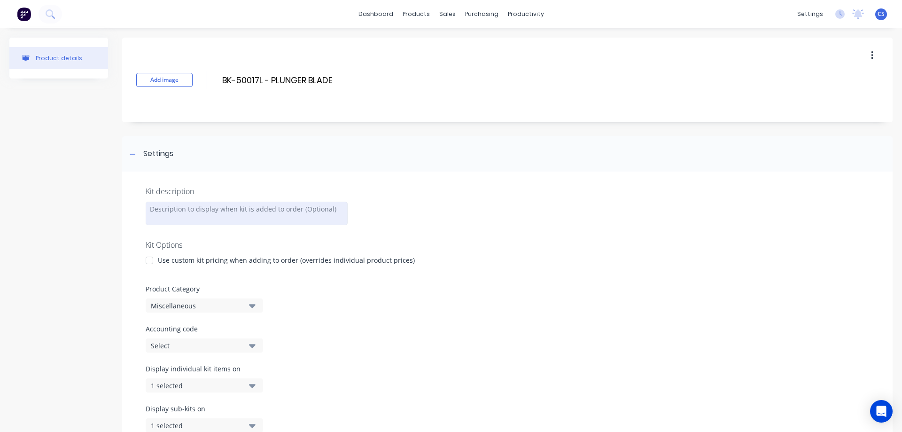
click at [180, 211] on div at bounding box center [247, 213] width 202 height 23
click at [243, 307] on button "Miscellaneous" at bounding box center [204, 305] width 117 height 14
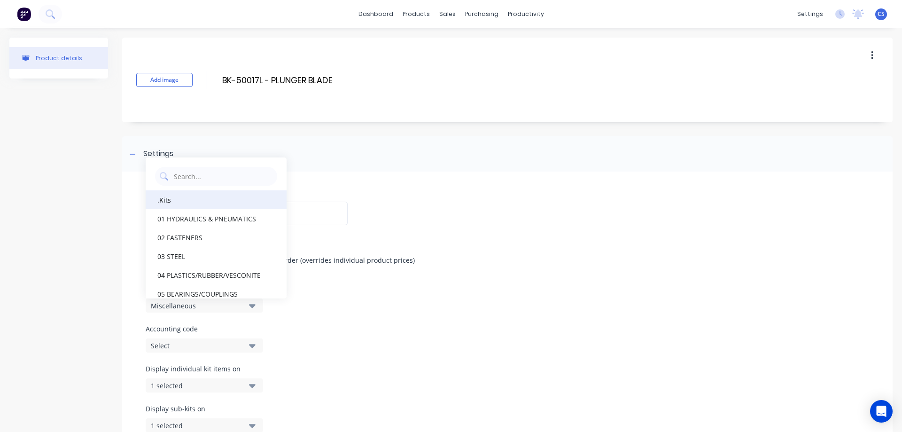
click at [234, 204] on div ".Kits" at bounding box center [216, 199] width 141 height 19
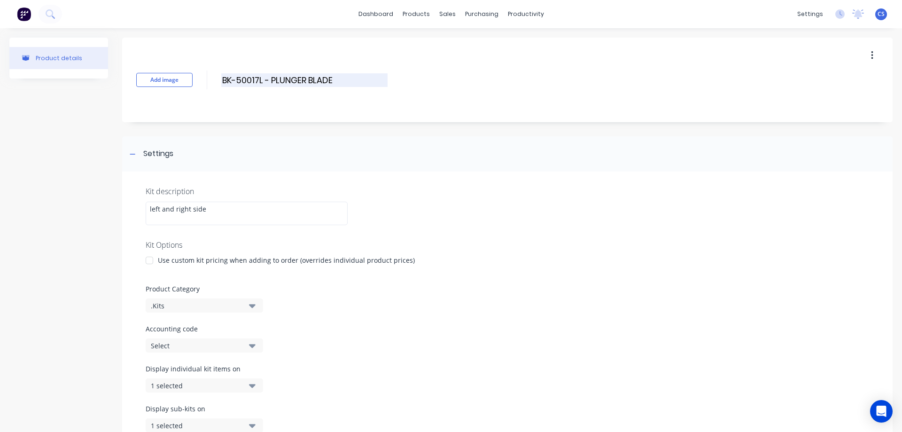
click at [262, 80] on input "BK-50017L - PLUNGER BLADE" at bounding box center [304, 80] width 166 height 14
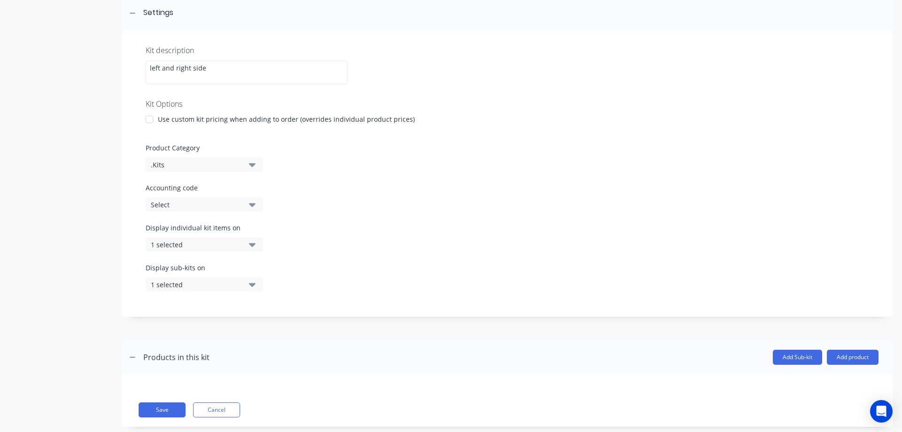
scroll to position [159, 0]
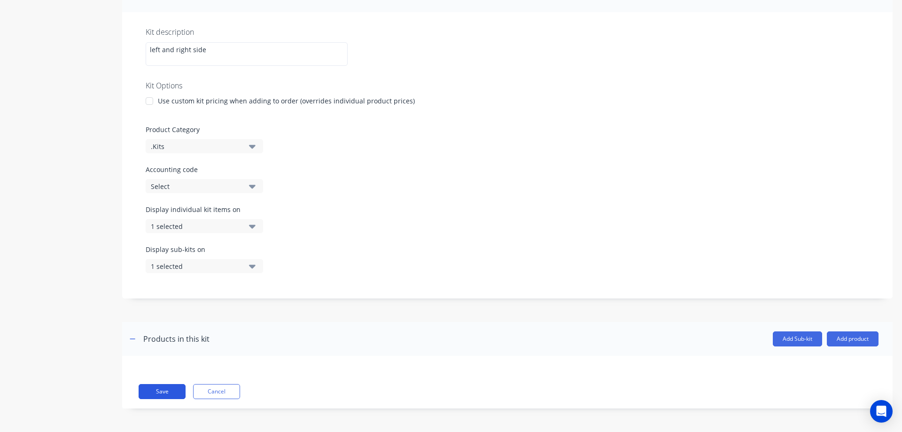
type input "BK-50017 - PLUNGER BLADE"
click at [168, 389] on button "Save" at bounding box center [162, 391] width 47 height 15
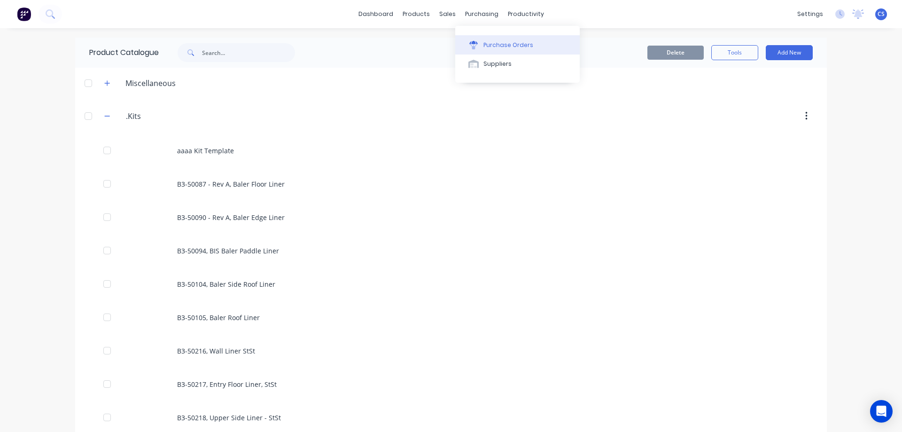
click at [495, 48] on div "Purchase Orders" at bounding box center [509, 45] width 50 height 8
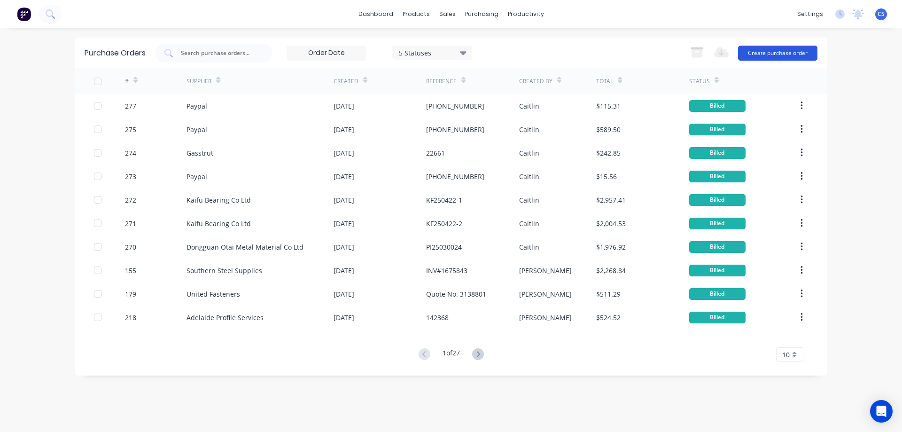
click at [772, 55] on button "Create purchase order" at bounding box center [777, 53] width 79 height 15
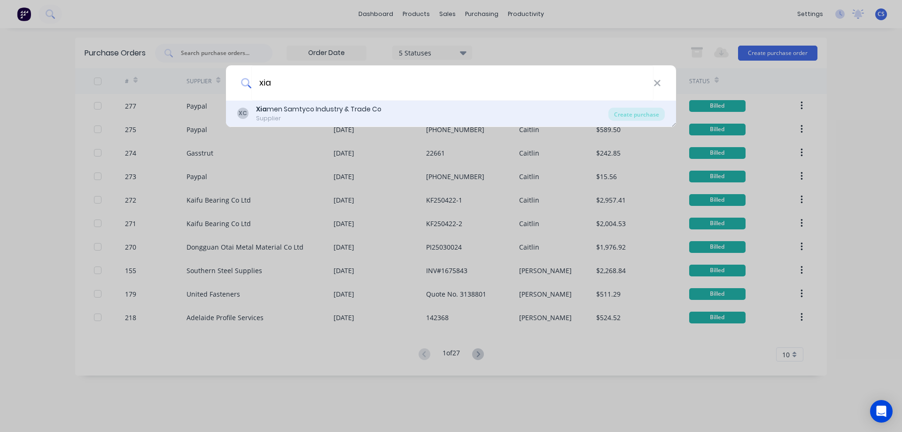
type input "xia"
click at [378, 106] on div "Xia men Samtyco Industry & Trade Co" at bounding box center [318, 109] width 125 height 10
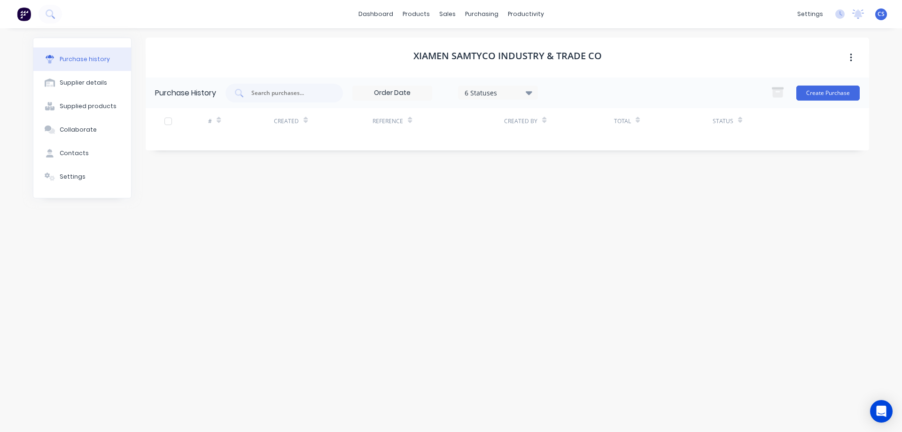
click at [820, 85] on div "Create Purchase" at bounding box center [814, 93] width 94 height 19
click at [825, 91] on button "Create Purchase" at bounding box center [828, 93] width 63 height 15
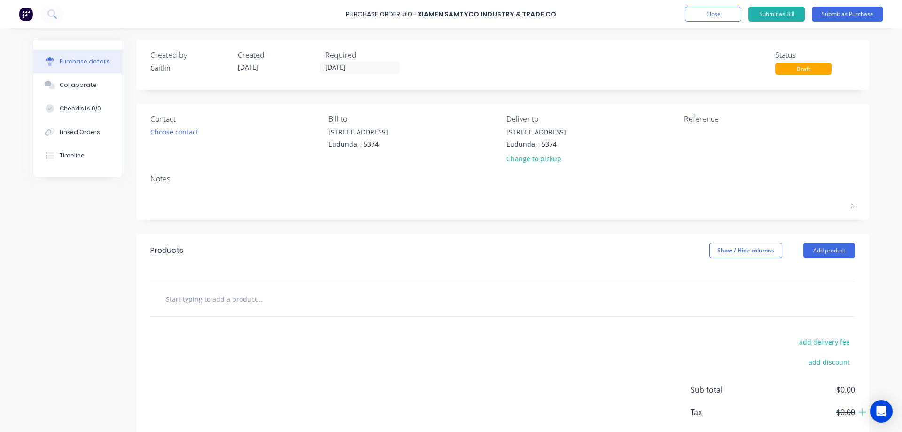
click at [207, 302] on input "text" at bounding box center [259, 299] width 188 height 19
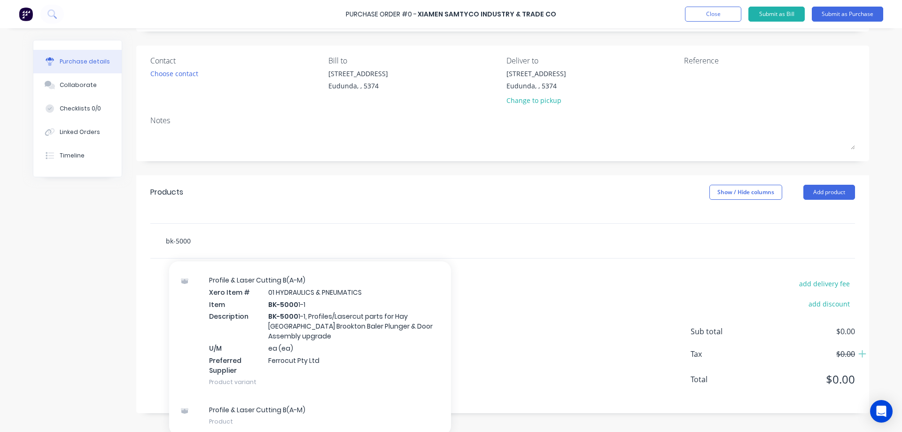
scroll to position [62, 0]
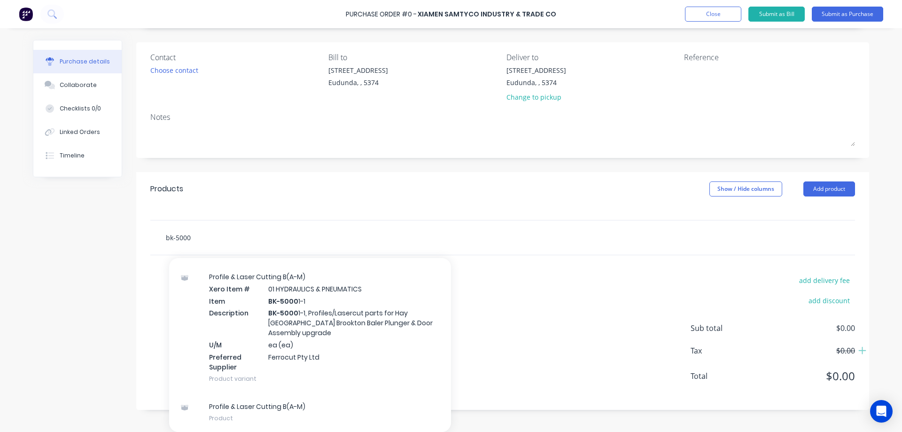
type input "bk-5000"
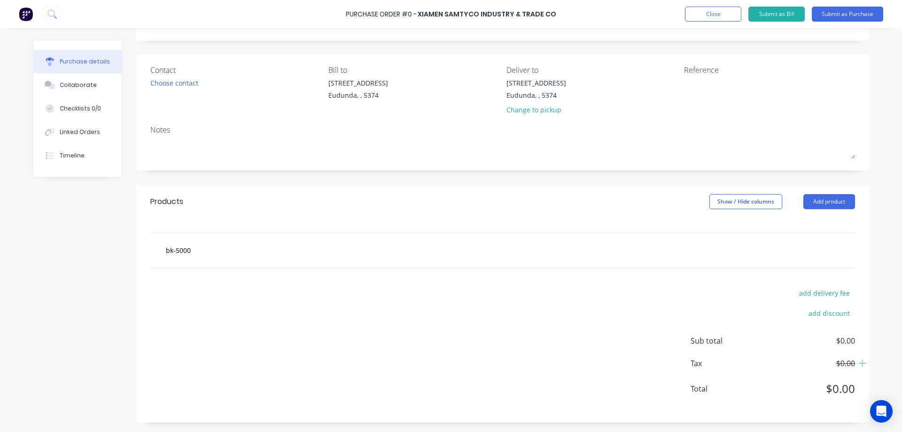
click at [605, 280] on div "add delivery fee add discount Sub total $0.00 Tax $0.00 Total $0.00" at bounding box center [502, 345] width 733 height 155
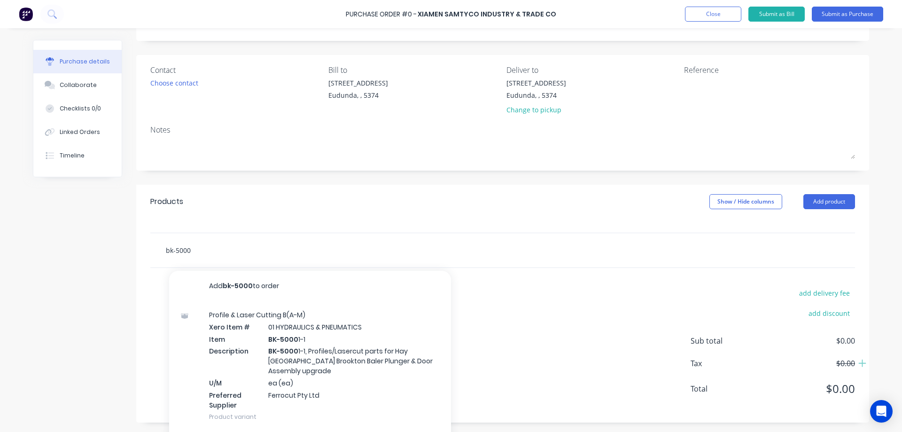
drag, startPoint x: 227, startPoint y: 247, endPoint x: 71, endPoint y: 257, distance: 155.9
click at [71, 257] on div "Created by [PERSON_NAME] Created [DATE] Required [DATE] Status Draft Contact Ch…" at bounding box center [451, 206] width 837 height 431
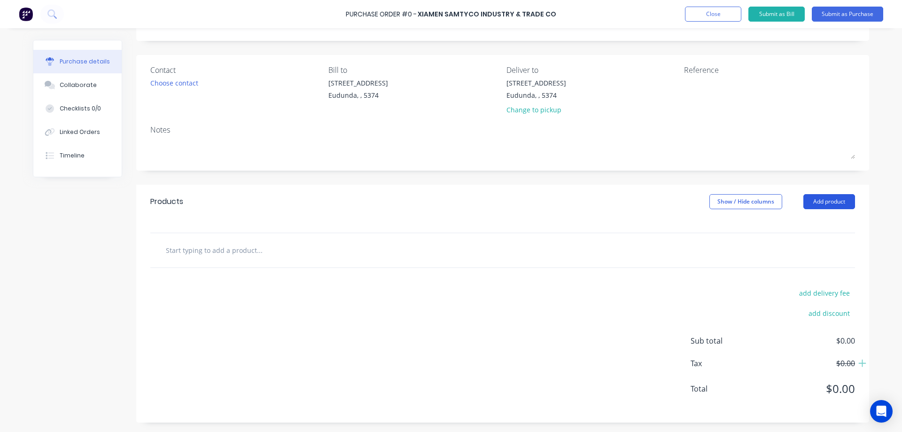
click at [840, 203] on button "Add product" at bounding box center [830, 201] width 52 height 15
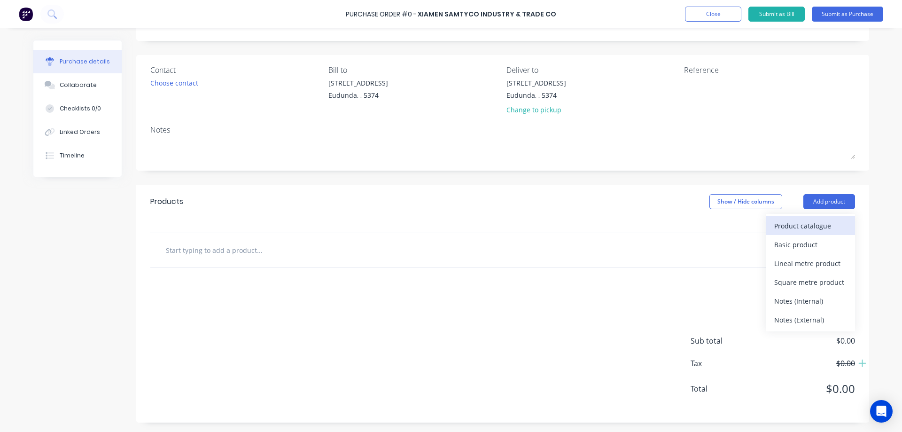
click at [803, 223] on div "Product catalogue" at bounding box center [811, 226] width 72 height 14
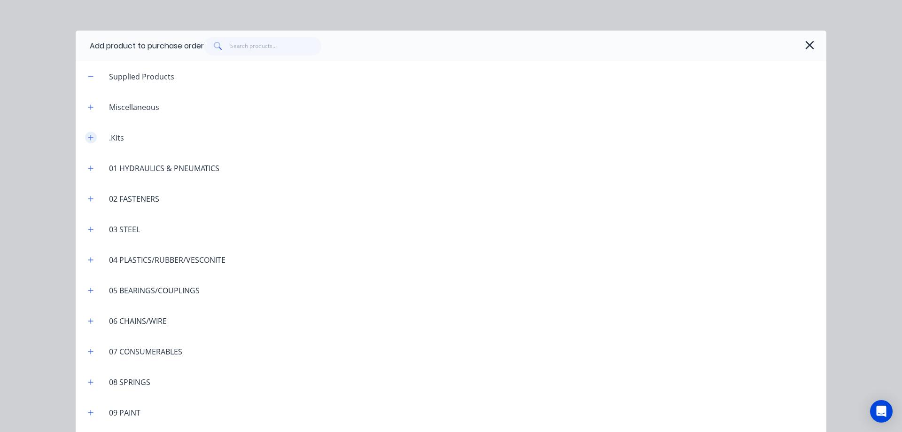
click at [88, 137] on icon "button" at bounding box center [91, 137] width 6 height 7
click at [115, 139] on div ".Kits" at bounding box center [117, 137] width 30 height 11
click at [88, 137] on icon "button" at bounding box center [91, 137] width 6 height 7
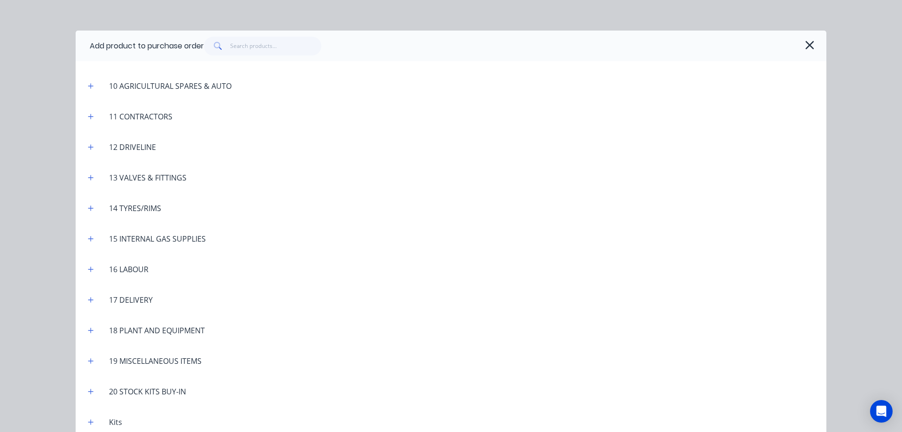
scroll to position [6, 0]
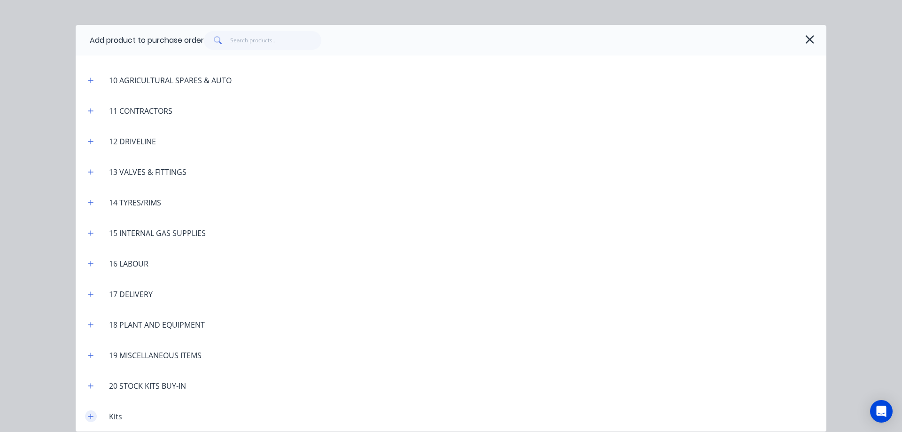
click at [88, 416] on icon "button" at bounding box center [91, 416] width 6 height 7
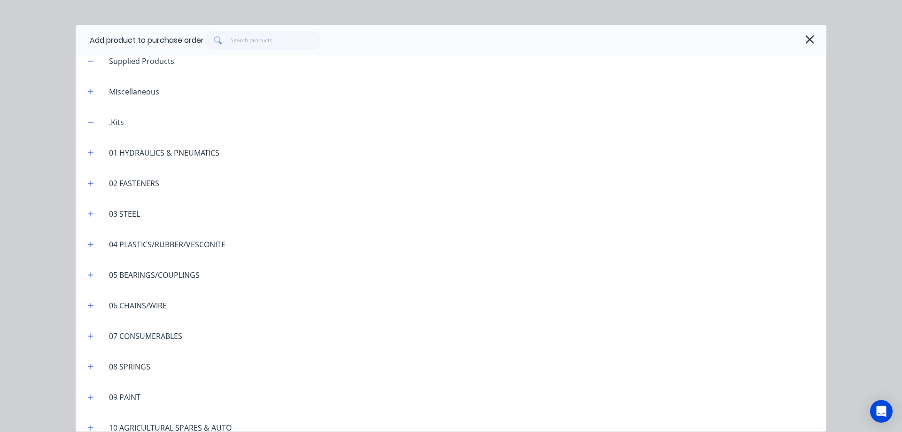
scroll to position [0, 0]
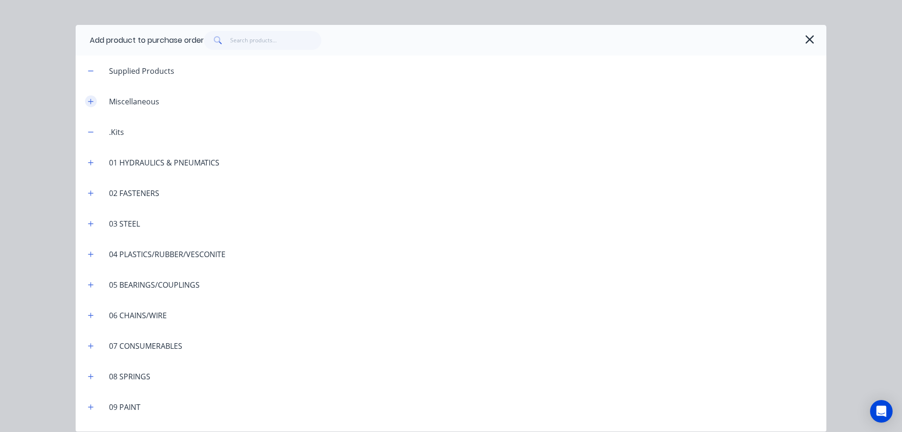
click at [88, 100] on icon "button" at bounding box center [91, 101] width 6 height 7
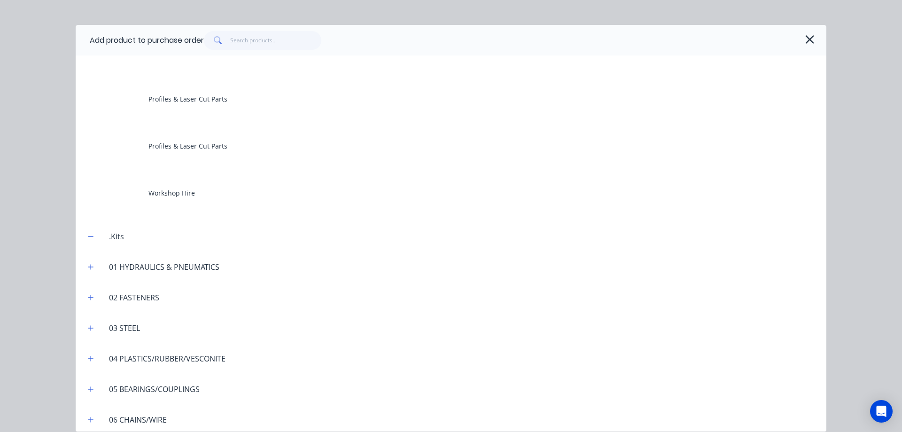
scroll to position [470, 0]
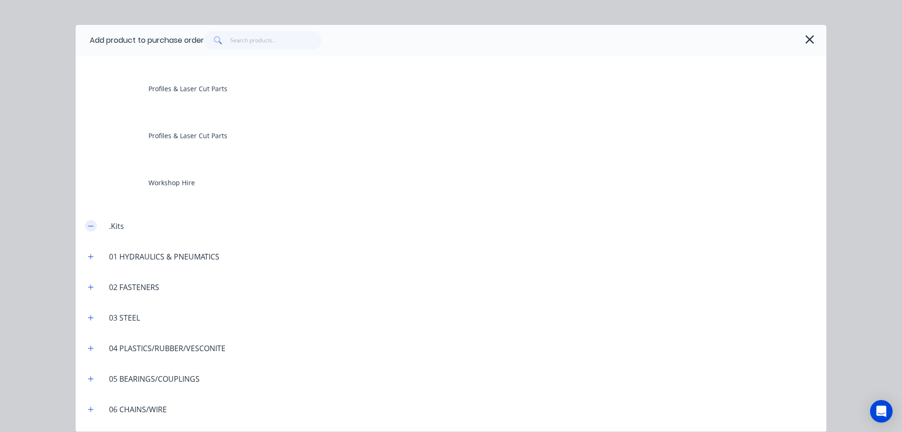
click at [88, 225] on icon "button" at bounding box center [91, 226] width 6 height 7
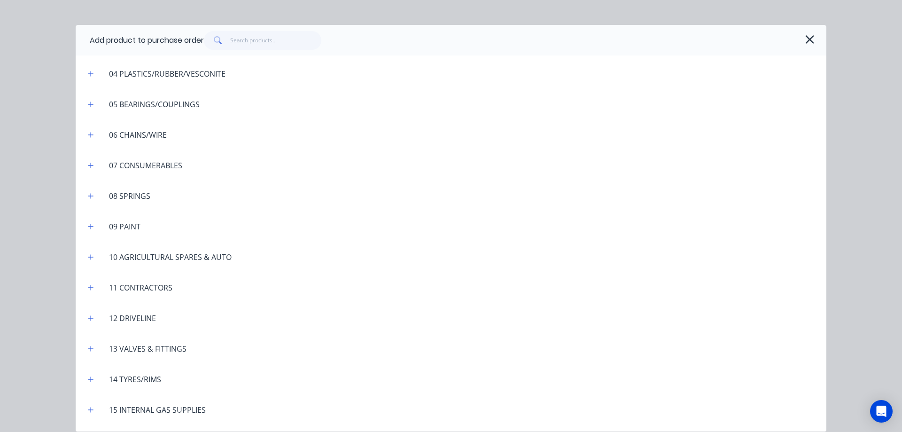
scroll to position [752, 0]
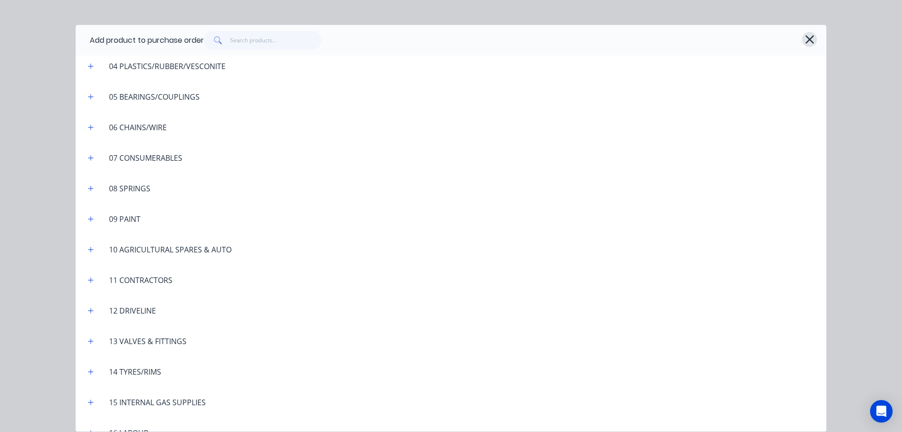
click at [806, 42] on icon "button" at bounding box center [810, 39] width 8 height 8
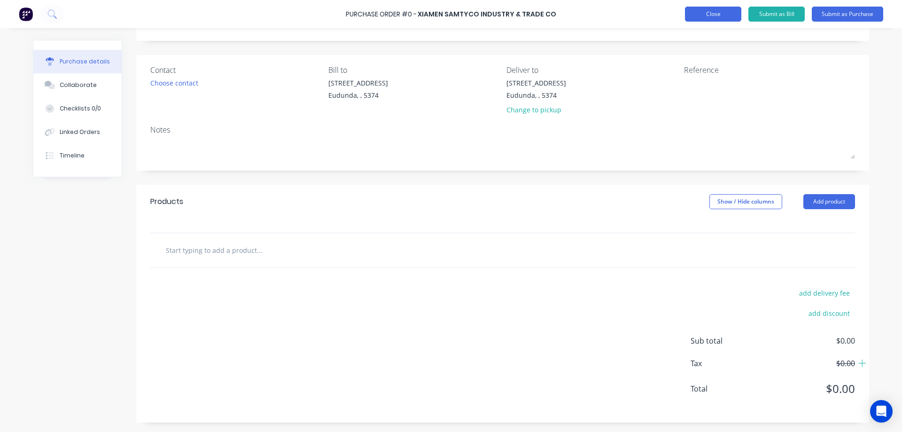
click at [691, 16] on button "Close" at bounding box center [713, 14] width 56 height 15
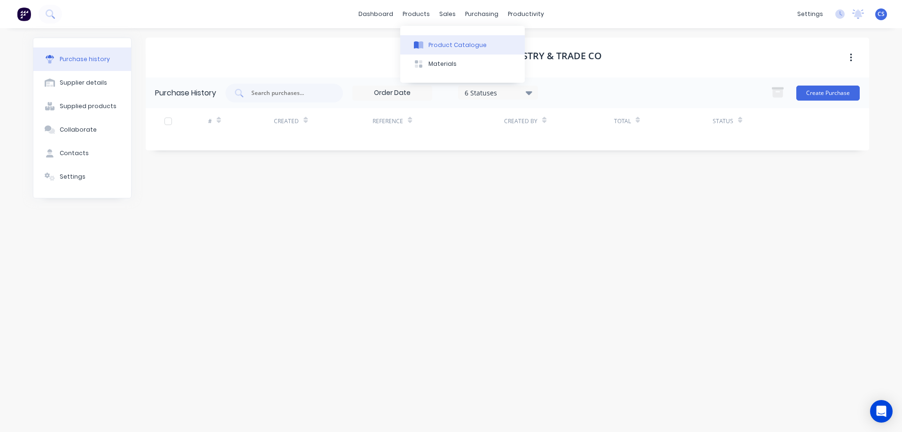
click at [444, 47] on div "Product Catalogue" at bounding box center [458, 45] width 58 height 8
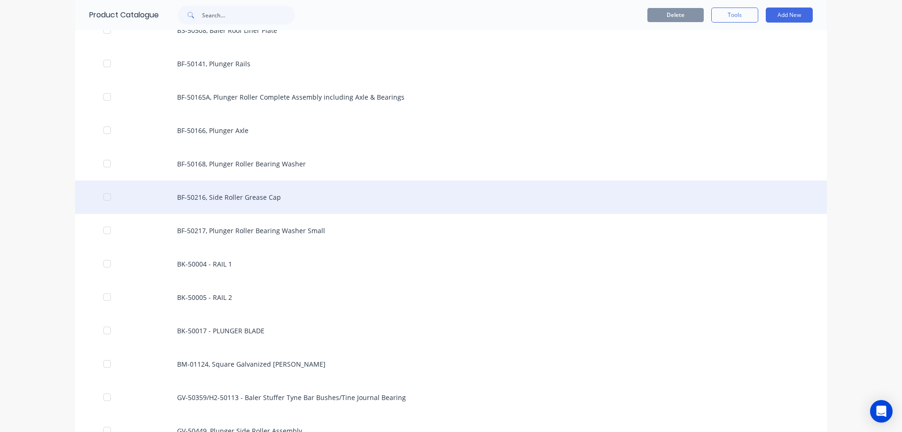
scroll to position [564, 0]
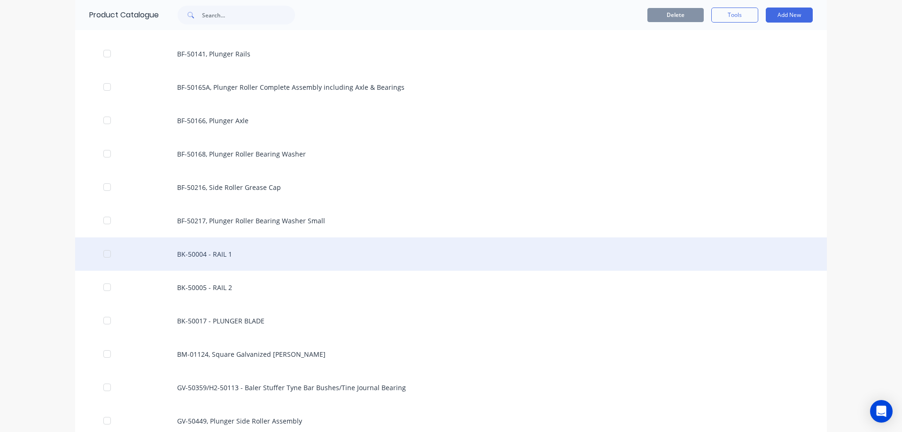
click at [104, 255] on div at bounding box center [107, 253] width 19 height 19
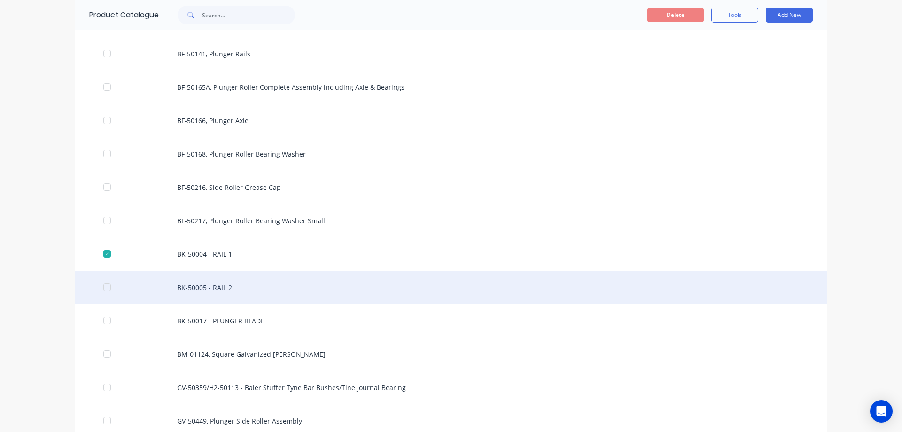
click at [106, 286] on div at bounding box center [107, 287] width 19 height 19
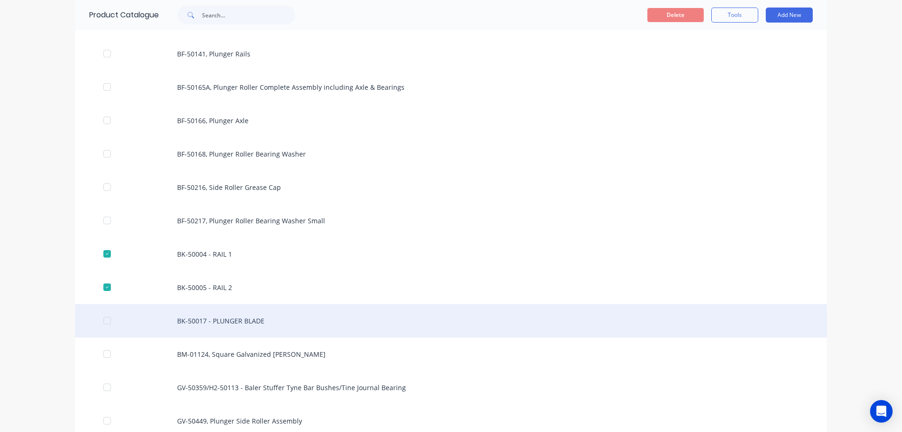
click at [104, 321] on div at bounding box center [107, 320] width 19 height 19
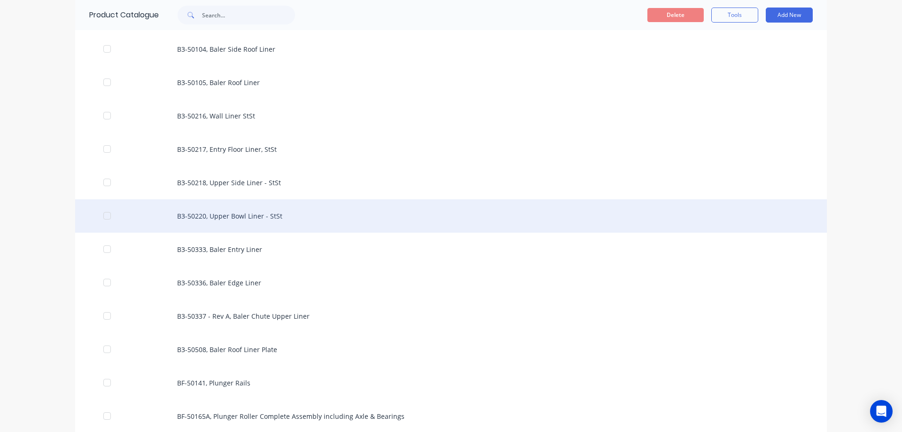
scroll to position [0, 0]
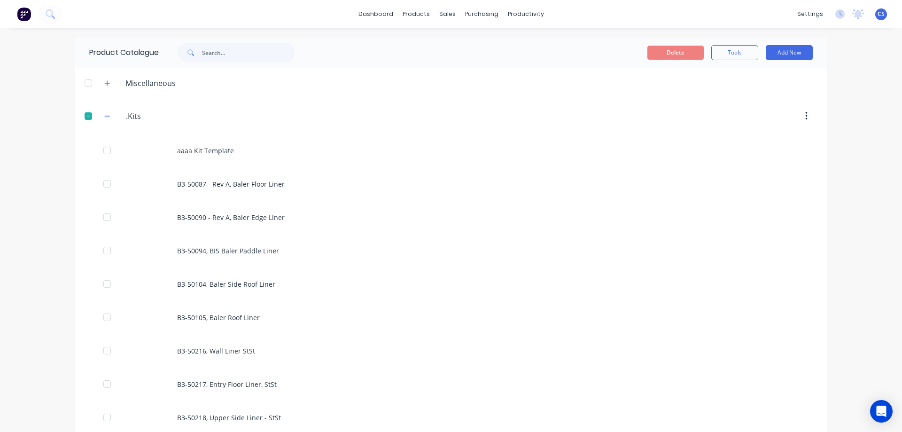
click at [798, 117] on button "button" at bounding box center [807, 116] width 22 height 17
click at [733, 57] on button "Tools" at bounding box center [735, 52] width 47 height 15
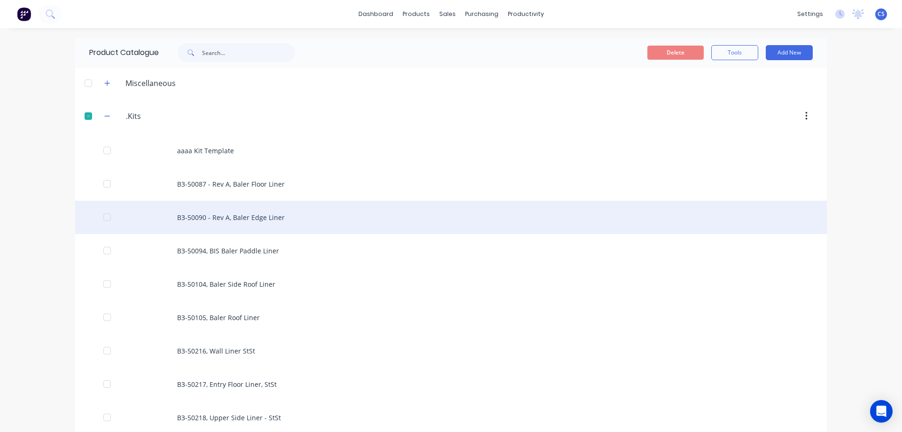
click at [754, 201] on div "B3-50090 - Rev A, Baler Edge Liner" at bounding box center [451, 217] width 752 height 33
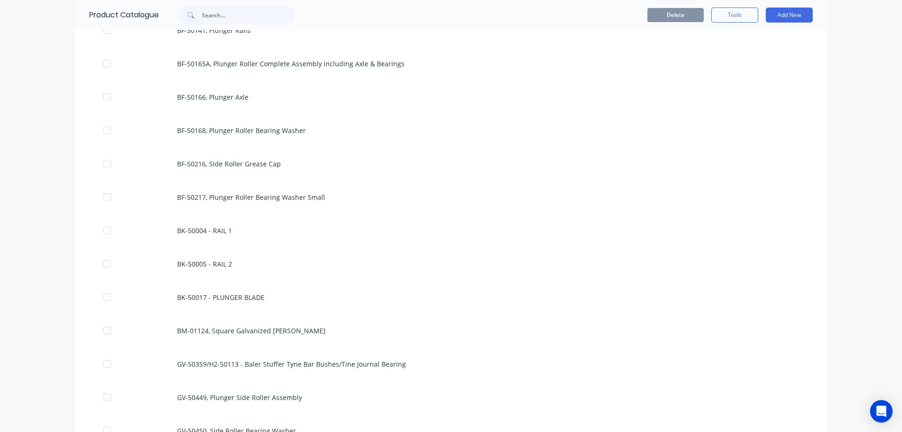
scroll to position [611, 0]
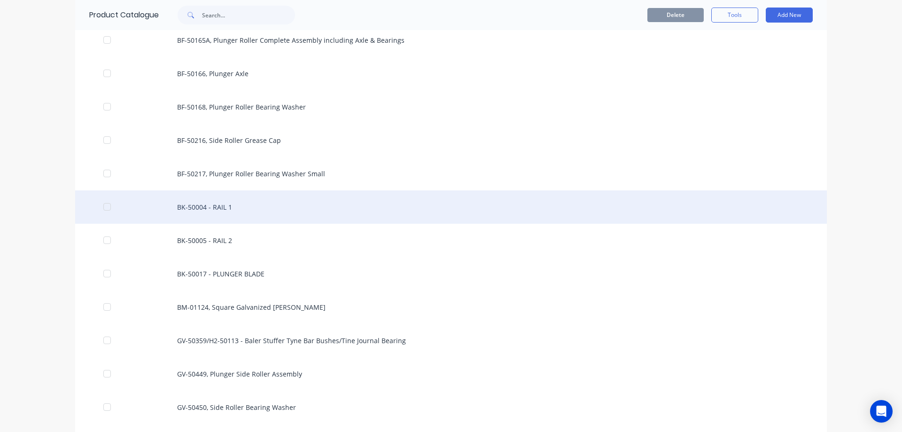
click at [304, 215] on div "BK-50004 - RAIL 1" at bounding box center [451, 206] width 752 height 33
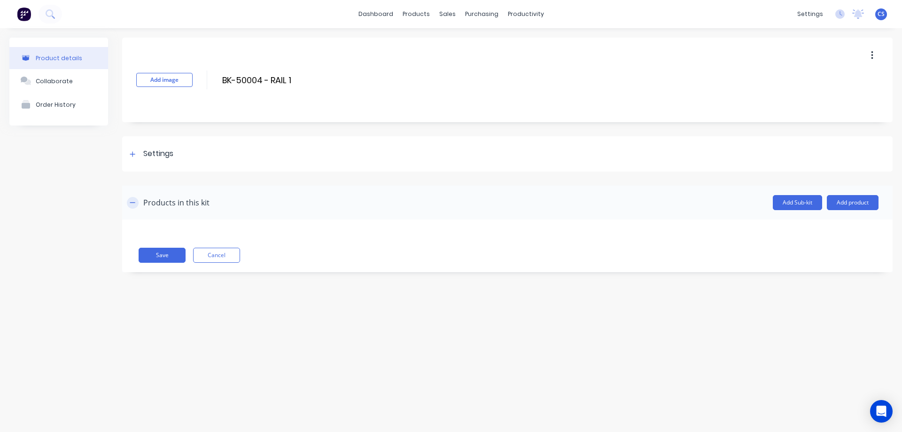
click at [136, 202] on button "button" at bounding box center [133, 203] width 12 height 12
click at [135, 157] on icon at bounding box center [133, 154] width 6 height 7
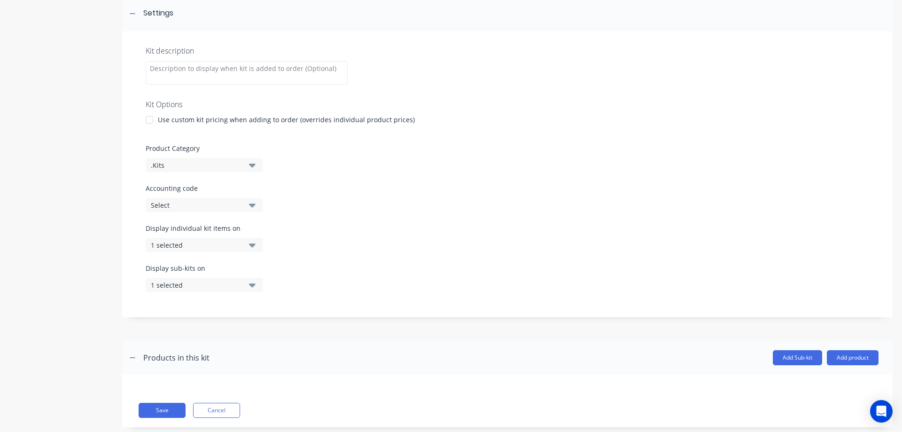
scroll to position [141, 0]
click at [256, 209] on button "Select" at bounding box center [204, 204] width 117 height 14
click at [191, 208] on div "Select" at bounding box center [196, 205] width 91 height 10
click at [193, 205] on div "Select" at bounding box center [196, 205] width 91 height 10
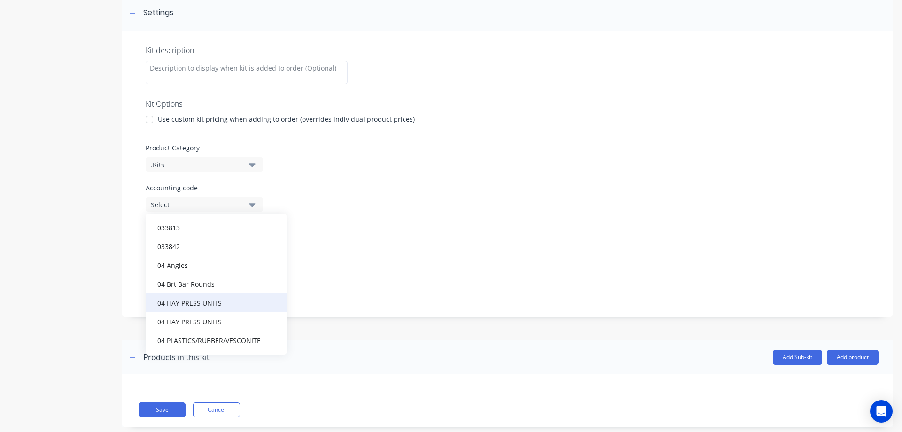
scroll to position [705, 0]
click at [240, 297] on div "04 HAY PRESS UNITS" at bounding box center [216, 303] width 141 height 19
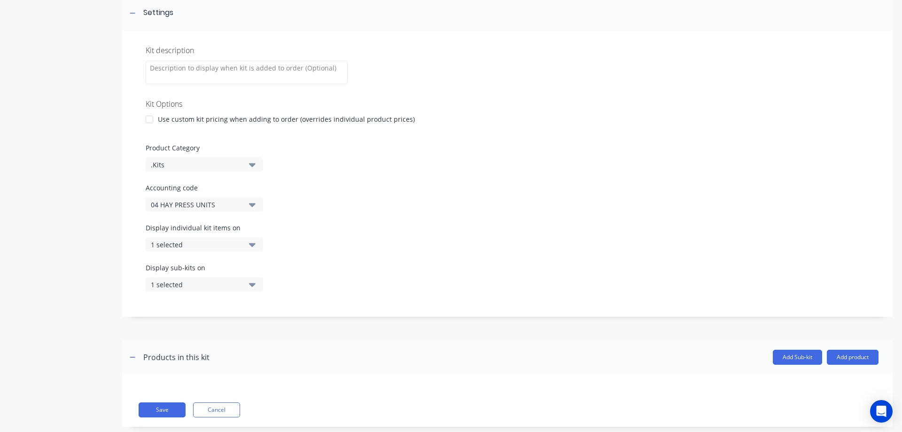
click at [215, 249] on div "1 selected" at bounding box center [196, 245] width 91 height 10
click at [223, 282] on div "1 selected" at bounding box center [196, 285] width 91 height 10
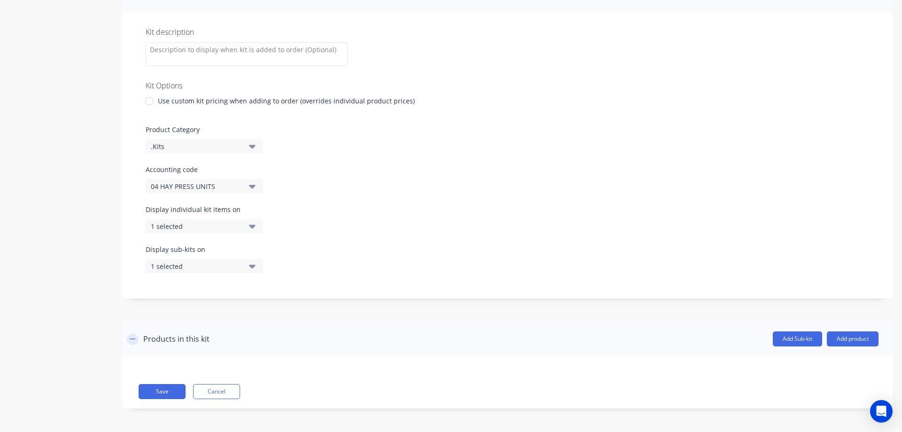
click at [136, 336] on button "button" at bounding box center [133, 339] width 12 height 12
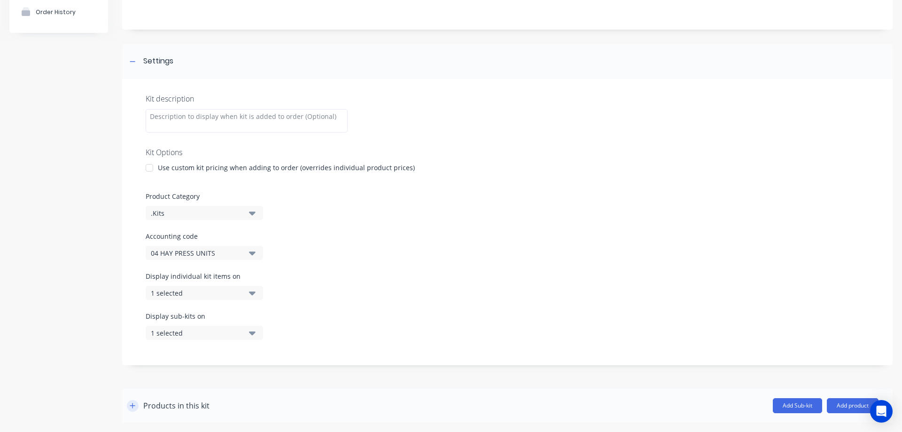
scroll to position [93, 0]
click at [133, 407] on icon "button" at bounding box center [132, 405] width 5 height 5
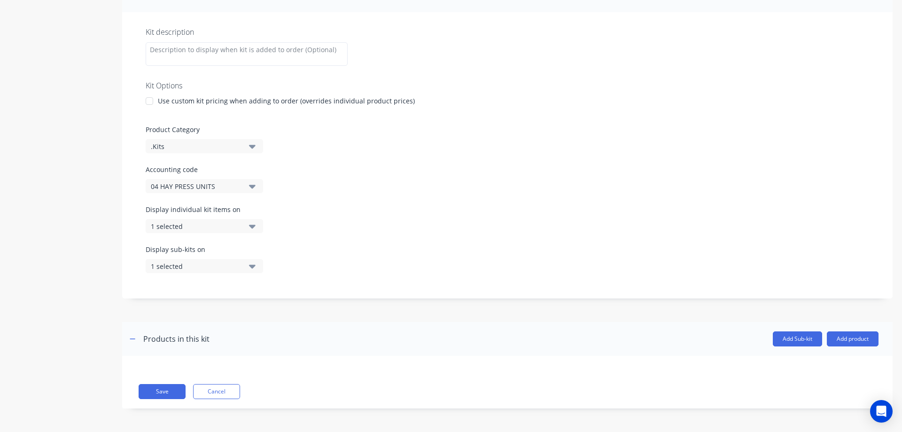
click at [150, 99] on div at bounding box center [149, 101] width 19 height 19
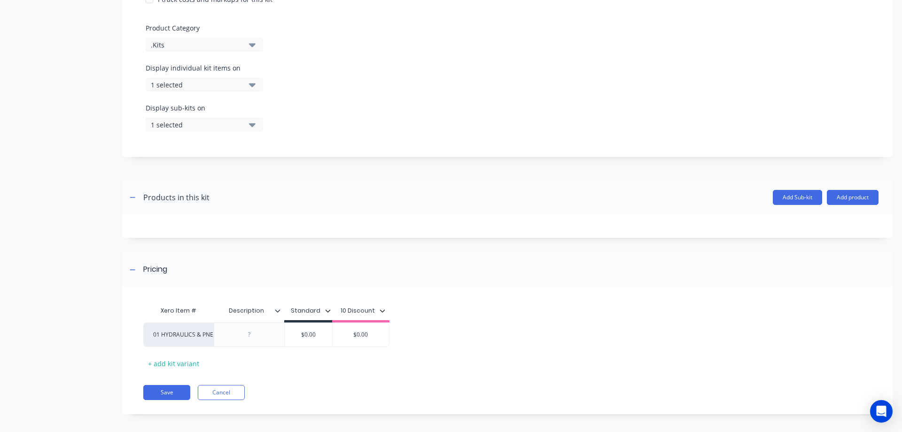
scroll to position [281, 0]
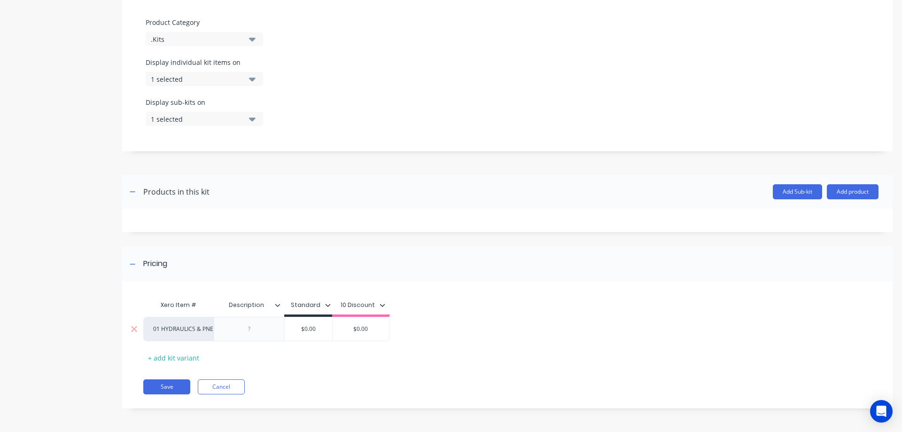
click at [258, 329] on div at bounding box center [249, 329] width 47 height 12
click at [182, 359] on div "+ add kit variant" at bounding box center [173, 358] width 61 height 15
click at [136, 354] on icon at bounding box center [134, 352] width 7 height 9
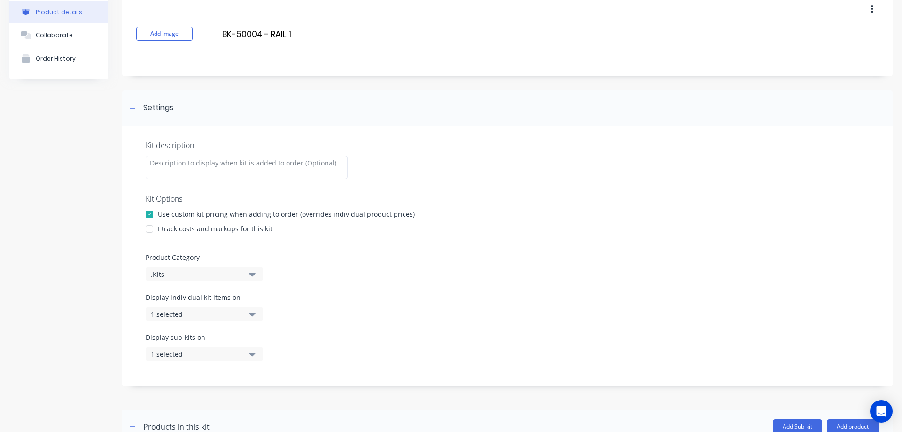
scroll to position [0, 0]
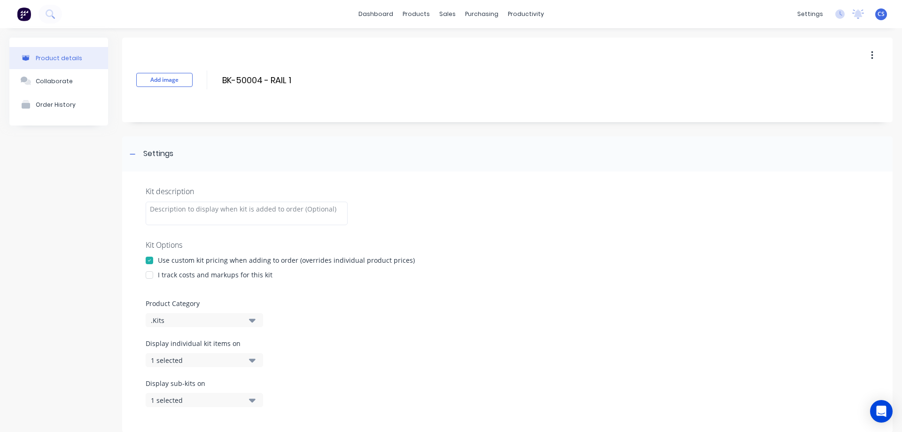
click at [152, 272] on div at bounding box center [149, 275] width 19 height 19
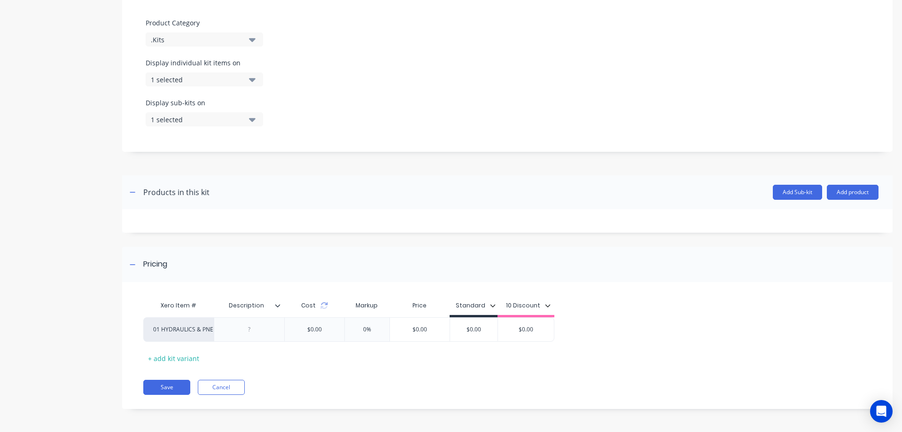
scroll to position [281, 0]
click at [261, 332] on div at bounding box center [249, 329] width 47 height 12
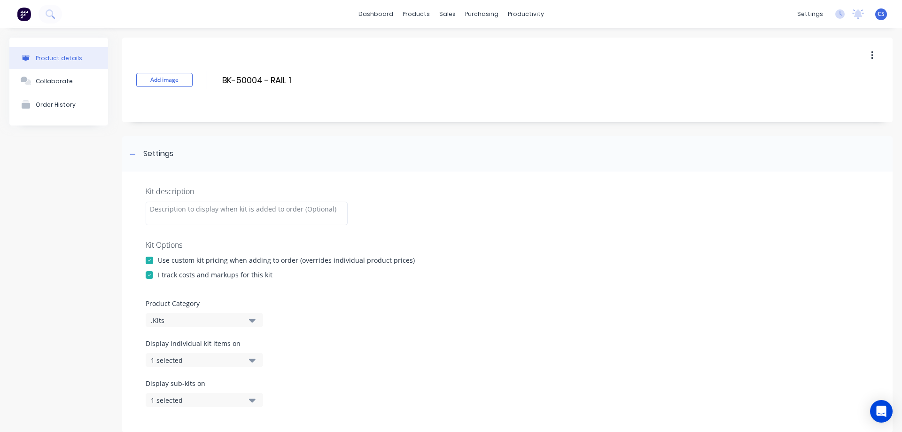
drag, startPoint x: 300, startPoint y: 80, endPoint x: 221, endPoint y: 82, distance: 79.0
click at [221, 82] on div "Add image BK-50004 - RAIL 1 BK-50004 - RAIL 1 Enter kit name" at bounding box center [507, 80] width 771 height 85
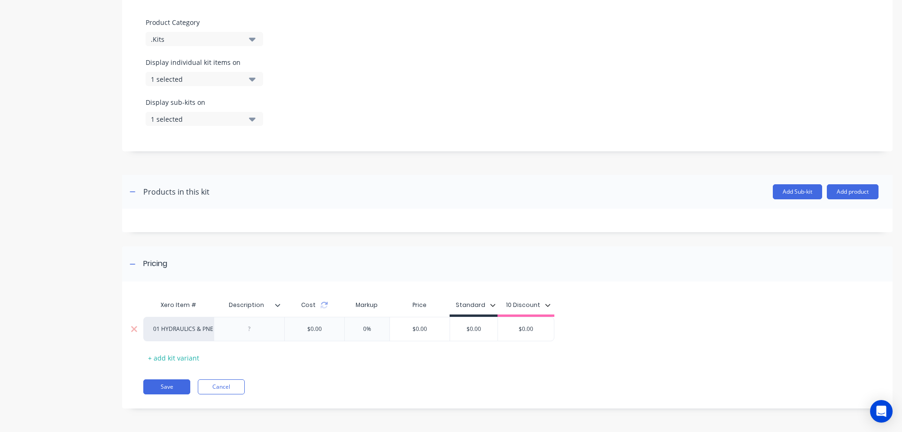
click at [260, 326] on div at bounding box center [249, 329] width 47 height 12
paste div
click at [329, 326] on input "$0.00" at bounding box center [315, 329] width 60 height 8
click at [333, 330] on input "$0.00" at bounding box center [320, 329] width 60 height 8
drag, startPoint x: 333, startPoint y: 330, endPoint x: 290, endPoint y: 332, distance: 42.3
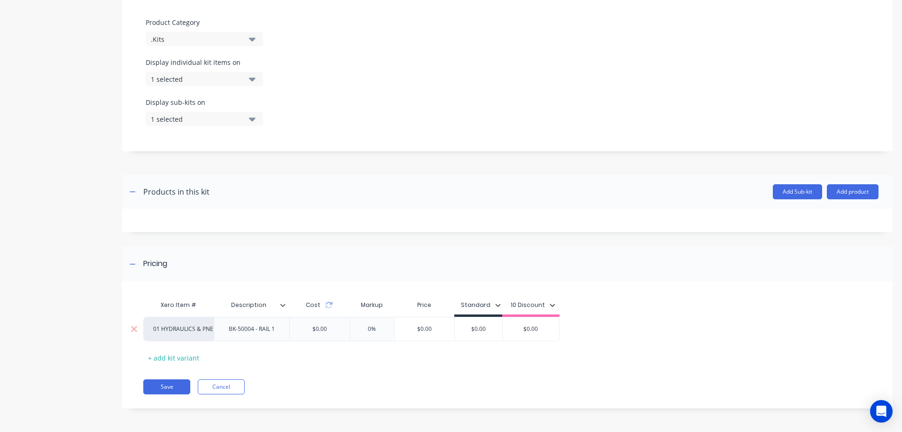
click at [290, 332] on input "$0.00" at bounding box center [320, 329] width 60 height 8
paste input "1104.63"
type input "1104.63"
type input "0%"
click at [173, 385] on button "Save" at bounding box center [166, 386] width 47 height 15
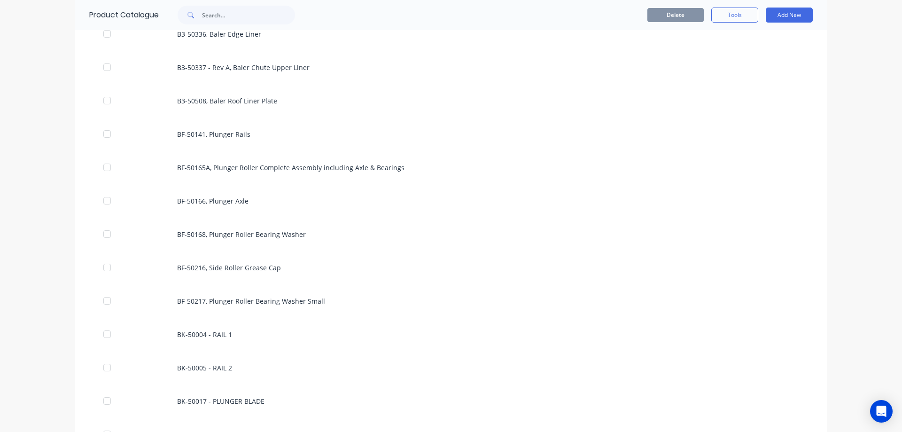
scroll to position [517, 0]
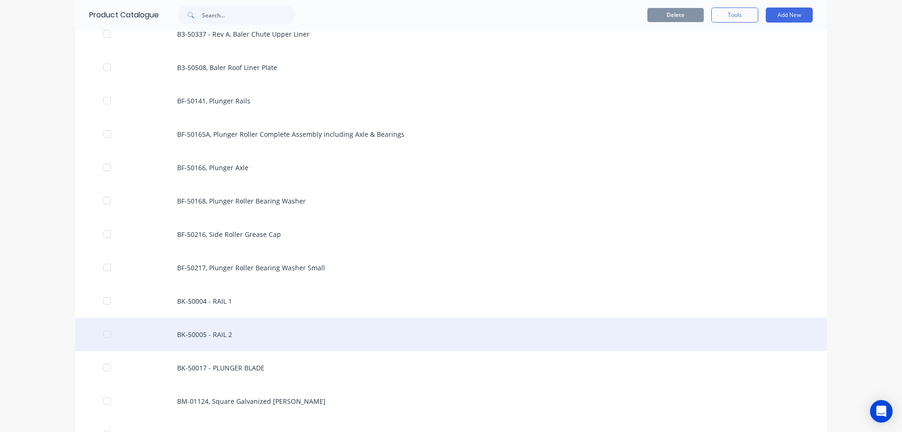
click at [265, 337] on div "BK-50005 - RAIL 2" at bounding box center [451, 334] width 752 height 33
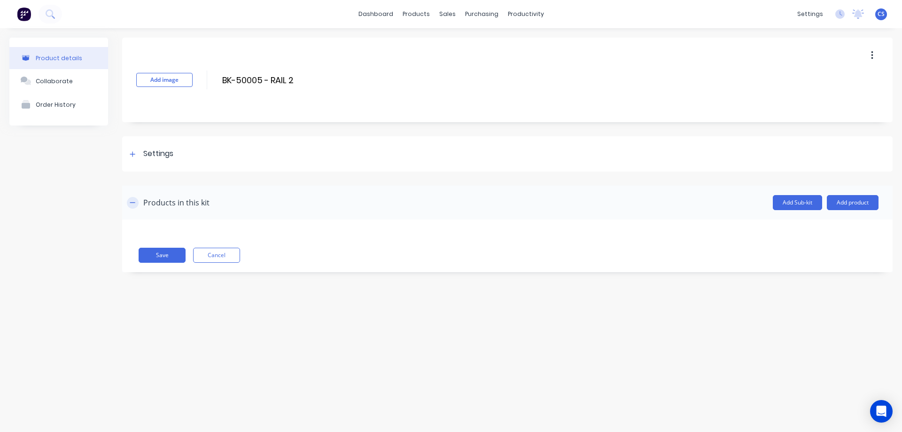
click at [136, 204] on button "button" at bounding box center [133, 203] width 12 height 12
click at [133, 152] on icon at bounding box center [132, 153] width 5 height 5
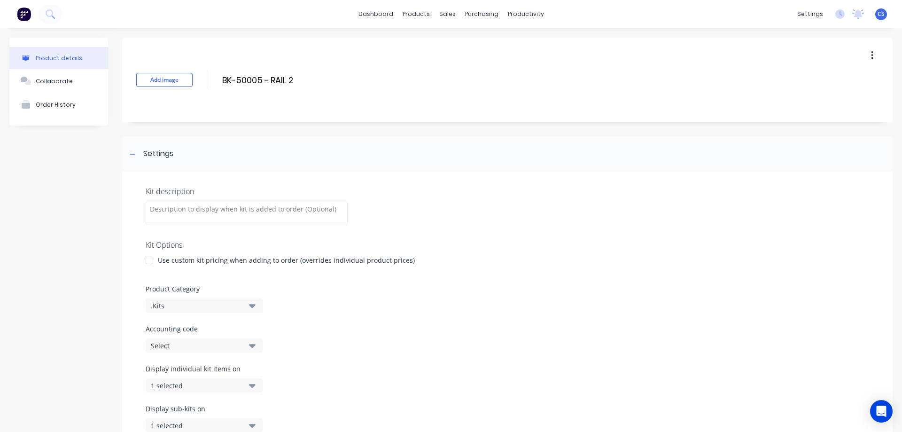
click at [150, 260] on div at bounding box center [149, 260] width 19 height 19
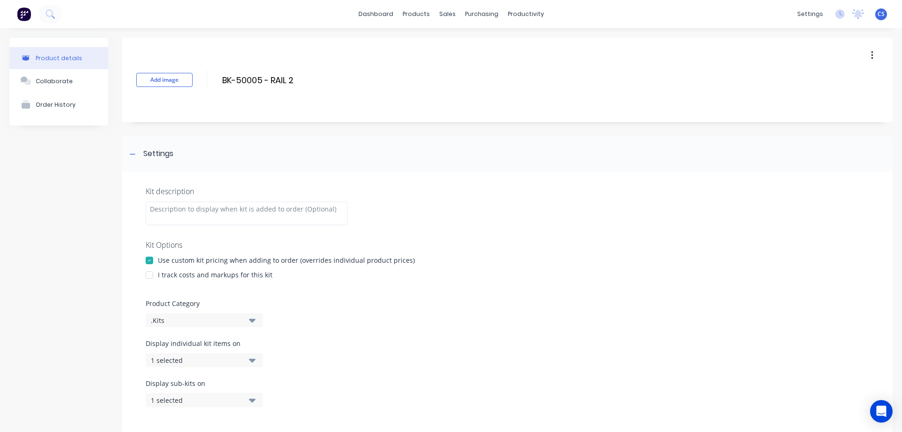
click at [151, 275] on div at bounding box center [149, 275] width 19 height 19
drag, startPoint x: 306, startPoint y: 78, endPoint x: 218, endPoint y: 89, distance: 89.0
click at [218, 89] on div "Add image BK-50005 - RAIL 2 BK-50005 - RAIL 2 Enter kit name" at bounding box center [507, 80] width 771 height 85
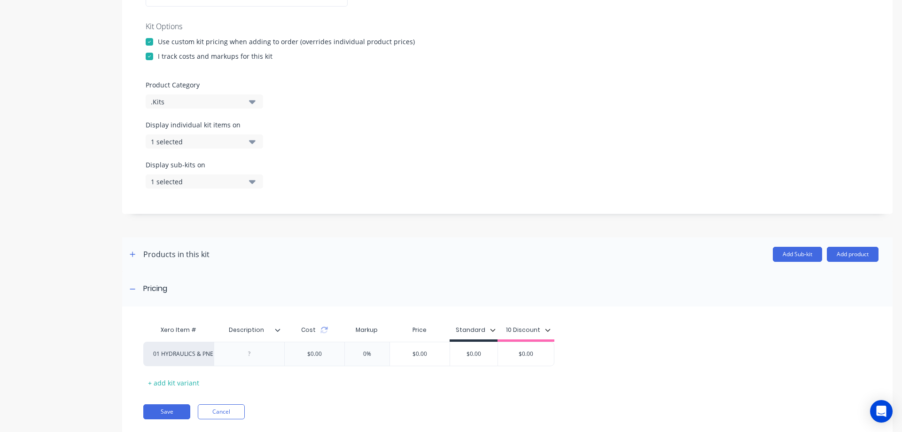
scroll to position [235, 0]
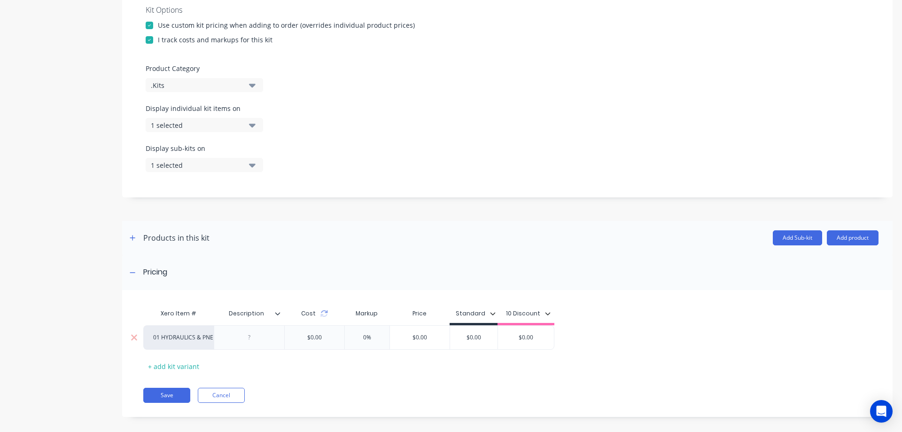
click at [256, 338] on div at bounding box center [249, 337] width 47 height 12
paste div
drag, startPoint x: 436, startPoint y: 338, endPoint x: 389, endPoint y: 336, distance: 46.6
click at [389, 336] on div "01 HYDRAULICS & PNEUMATICS BK-50005 - RAIL 2 $0.00 0% $0.00 $0.00 $0.00 $0.00" at bounding box center [351, 337] width 416 height 24
paste input "2307.46"
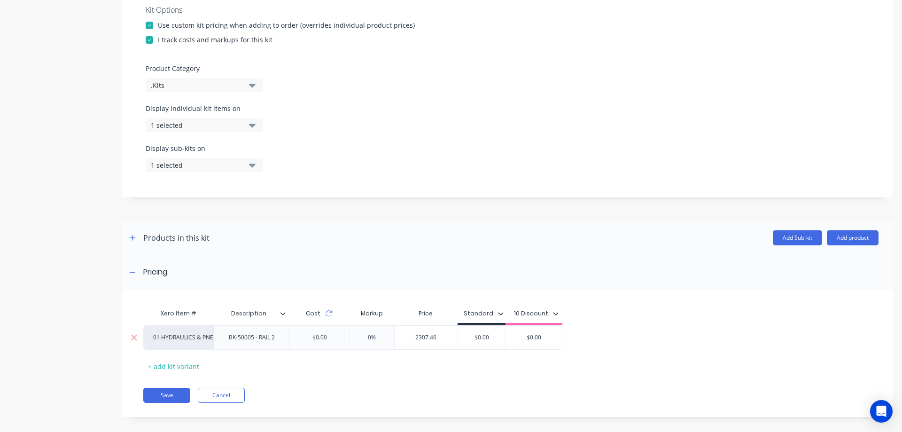
type input "2307.46"
type input "$0.00"
click at [165, 392] on button "Save" at bounding box center [166, 395] width 47 height 15
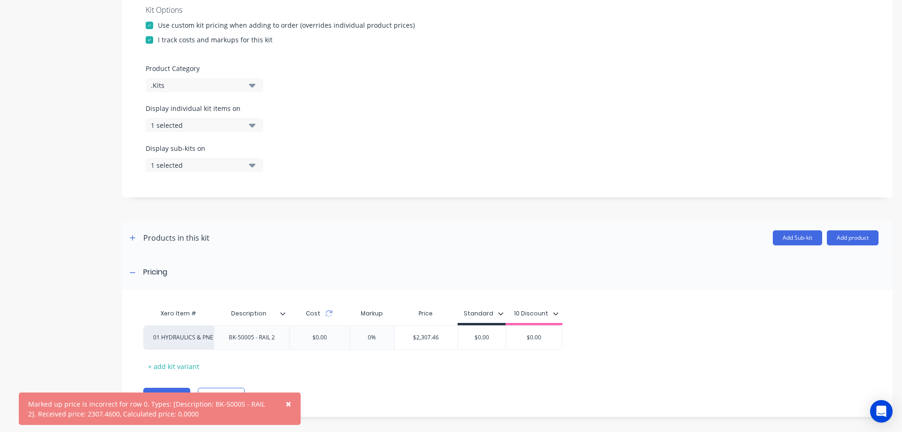
click at [289, 402] on span "×" at bounding box center [289, 403] width 6 height 13
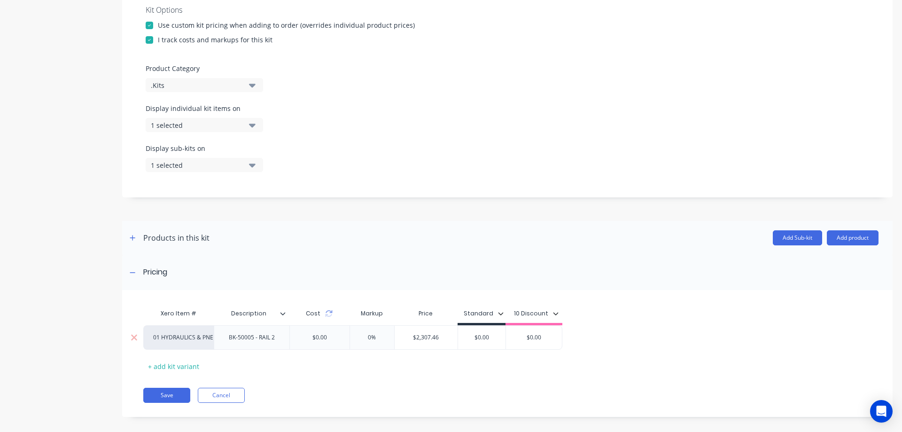
type input "$2,307.46"
drag, startPoint x: 447, startPoint y: 336, endPoint x: 381, endPoint y: 339, distance: 66.8
click at [381, 339] on div "01 HYDRAULICS & PNEUMATICS BK-50005 - RAIL 2 $0.00 0% $2,307.46 $2,307.46 $0.00…" at bounding box center [352, 337] width 419 height 24
type input "-100%"
drag, startPoint x: 325, startPoint y: 341, endPoint x: 282, endPoint y: 345, distance: 42.9
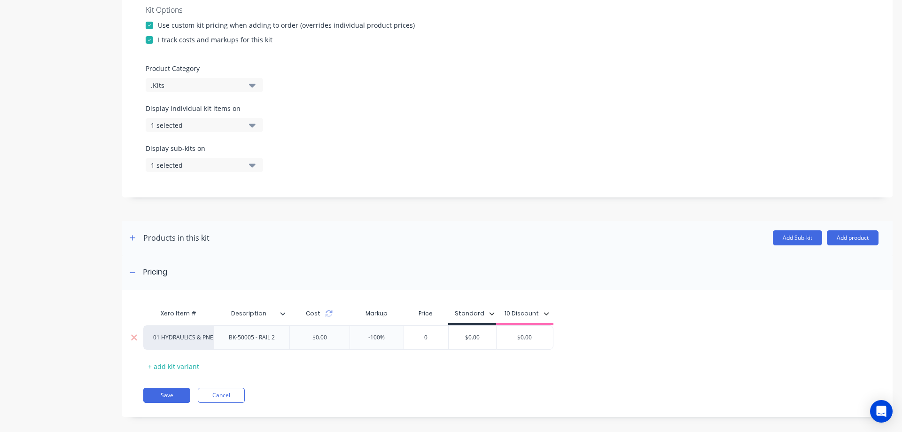
click at [282, 345] on div "01 HYDRAULICS & PNEUMATICS BK-50005 - RAIL 2 $0.00 -100% -100% 0 $0.00 $0.00 $0…" at bounding box center [348, 337] width 410 height 24
click at [322, 340] on input "$0.00" at bounding box center [320, 337] width 60 height 8
drag, startPoint x: 336, startPoint y: 340, endPoint x: 305, endPoint y: 337, distance: 30.6
click at [305, 337] on input "$0.00" at bounding box center [320, 337] width 60 height 8
paste input "2,307.46"
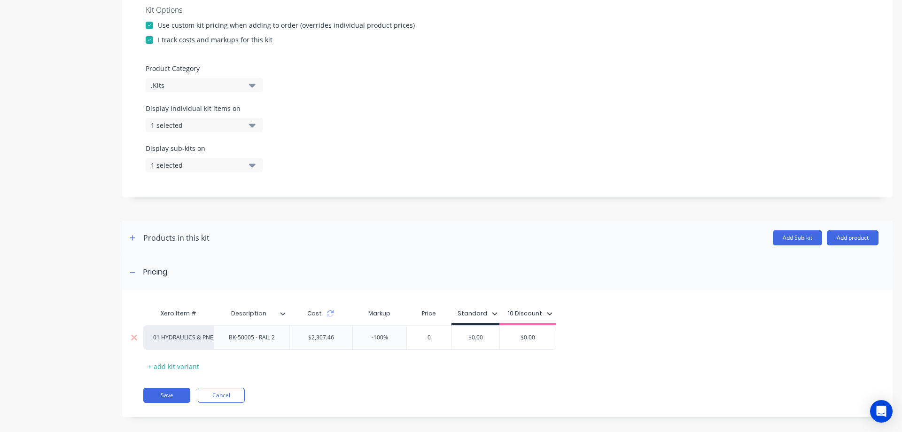
type input "$2,307.46"
click at [417, 342] on div "0" at bounding box center [429, 337] width 47 height 23
type input "0"
click at [177, 393] on button "Save" at bounding box center [166, 395] width 47 height 15
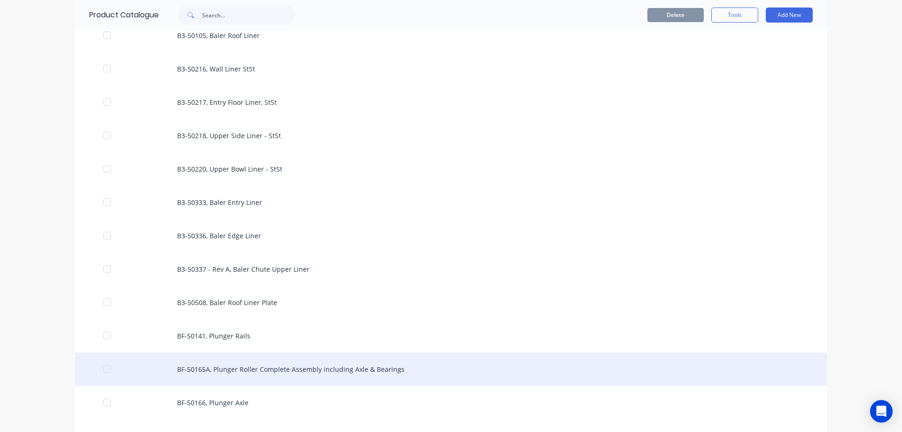
scroll to position [517, 0]
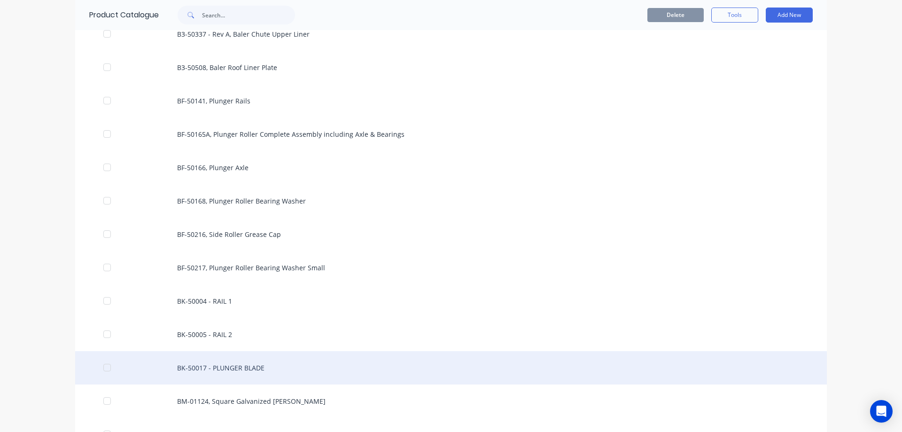
click at [266, 367] on div "BK-50017 - PLUNGER BLADE" at bounding box center [451, 367] width 752 height 33
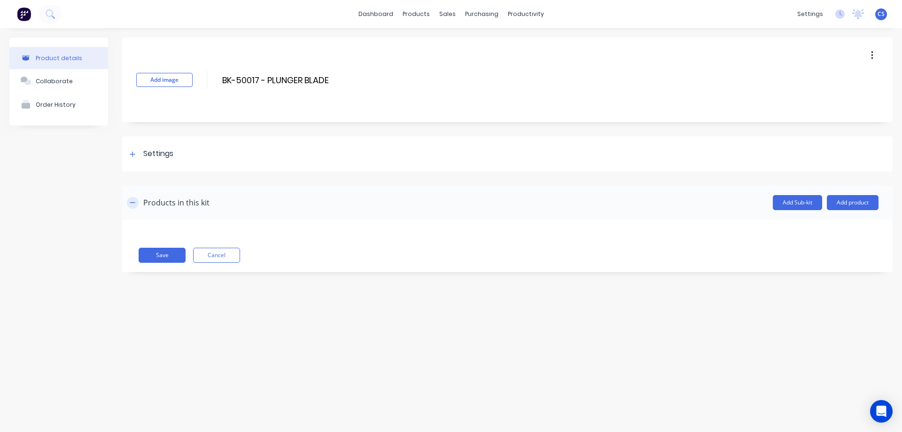
click at [132, 203] on icon "button" at bounding box center [132, 202] width 5 height 0
click at [130, 201] on icon "button" at bounding box center [133, 202] width 6 height 7
click at [133, 151] on icon at bounding box center [133, 154] width 6 height 7
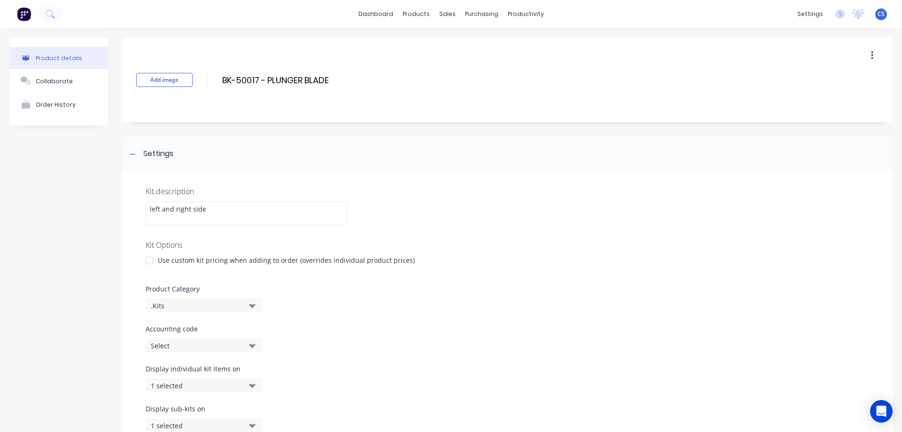
click at [149, 262] on div at bounding box center [149, 260] width 19 height 19
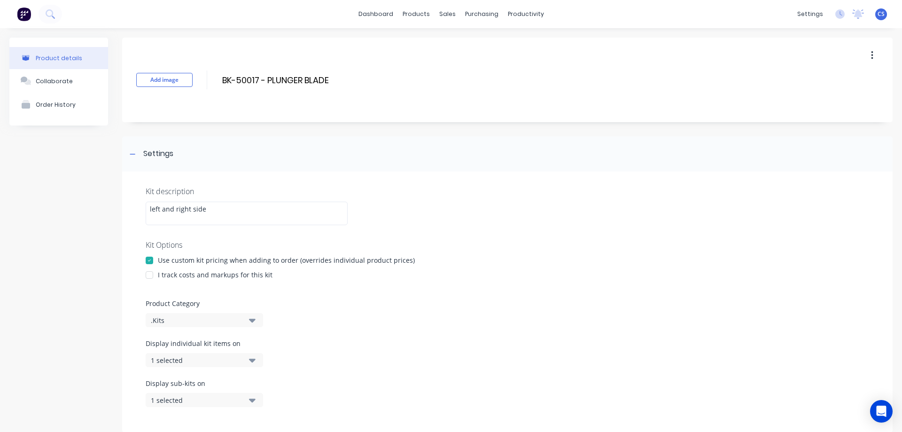
click at [150, 274] on div at bounding box center [149, 275] width 19 height 19
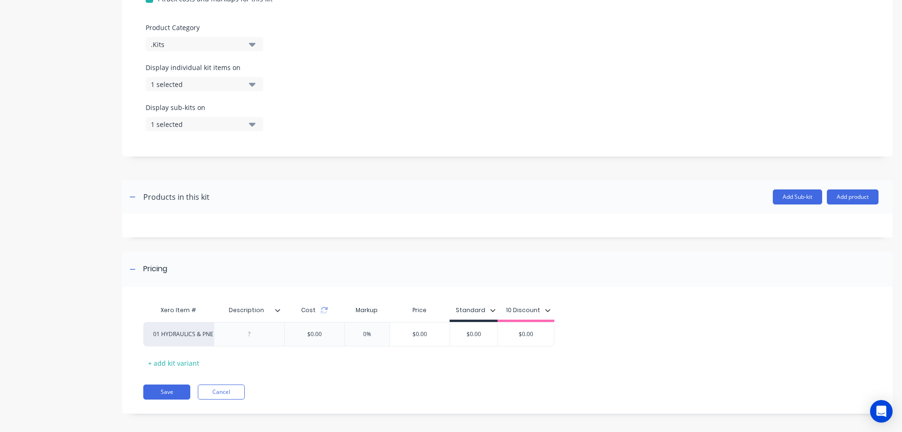
scroll to position [281, 0]
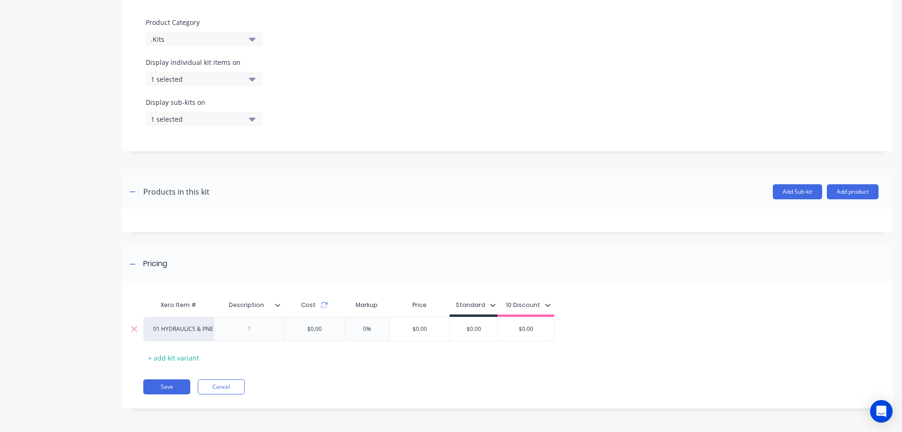
drag, startPoint x: 342, startPoint y: 329, endPoint x: 280, endPoint y: 330, distance: 62.1
click at [280, 330] on div "01 HYDRAULICS & PNEUMATICS $0.00 $0.00 0% $0.00 $0.00 $0.00" at bounding box center [348, 329] width 411 height 24
paste input "1583.31"
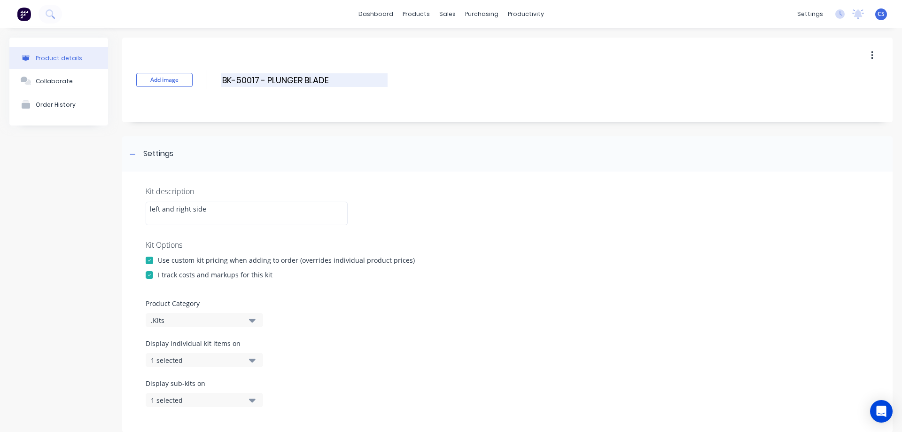
type input "1583.31"
drag, startPoint x: 340, startPoint y: 80, endPoint x: 199, endPoint y: 86, distance: 141.1
click at [199, 86] on div "Add image BK-50017 - PLUNGER BLADE BK-50017 - PLUNGER BLADE Enter kit name" at bounding box center [507, 80] width 771 height 85
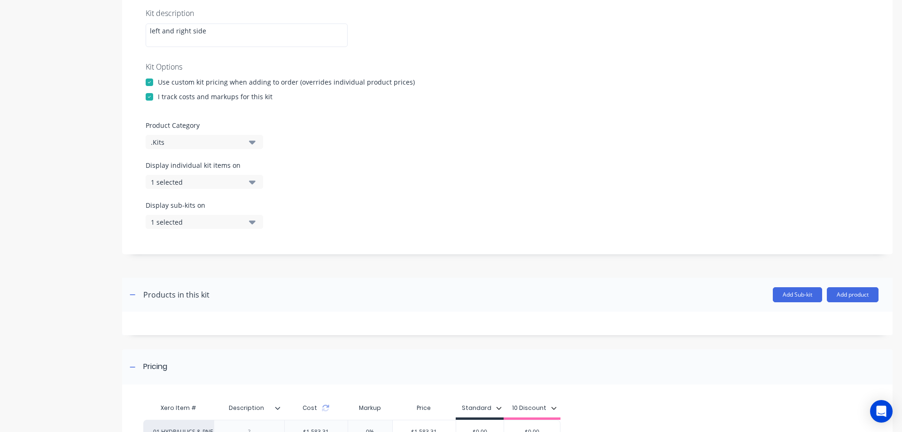
scroll to position [281, 0]
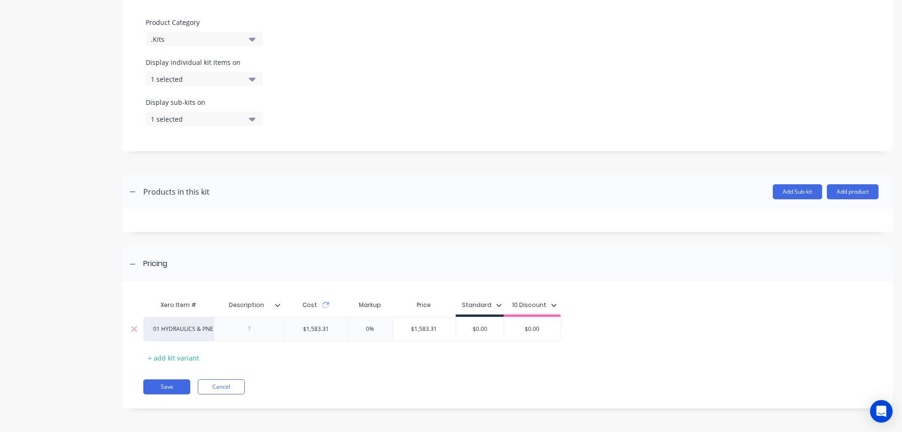
click at [262, 333] on div at bounding box center [249, 329] width 47 height 12
paste div
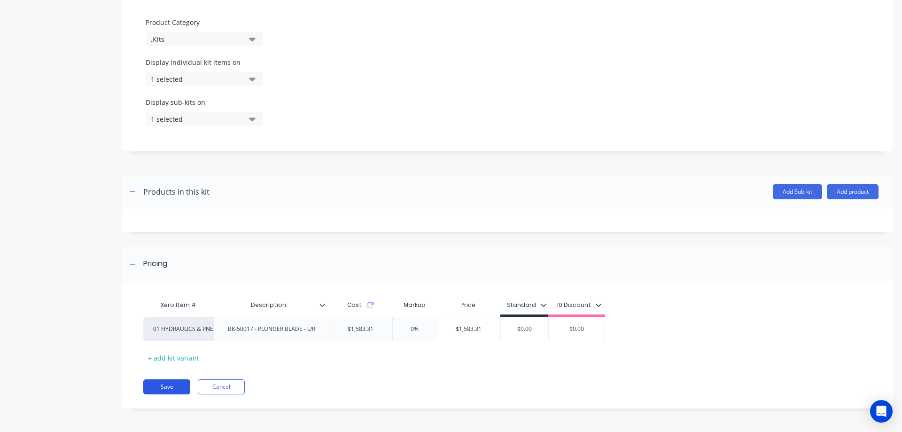
click at [163, 403] on div "Xero Item # Description Cost Markup Price Standard 10 Discount 01 HYDRAULICS & …" at bounding box center [507, 349] width 771 height 117
click at [171, 388] on button "Save" at bounding box center [166, 386] width 47 height 15
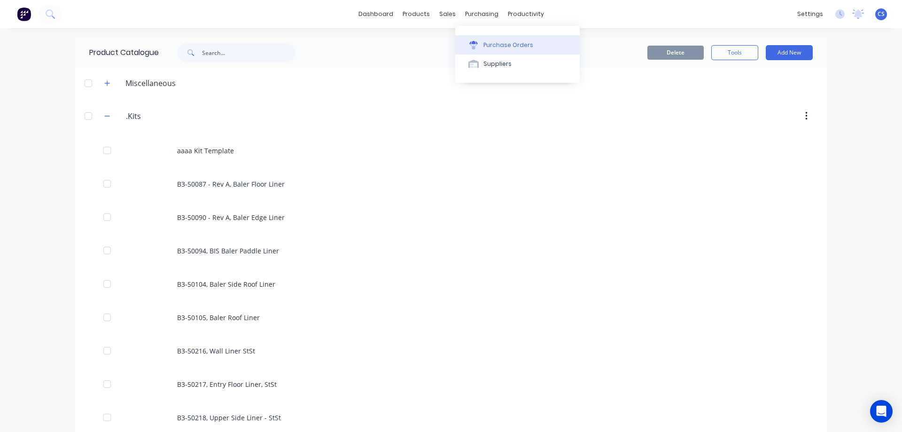
click at [497, 47] on div "Purchase Orders" at bounding box center [509, 45] width 50 height 8
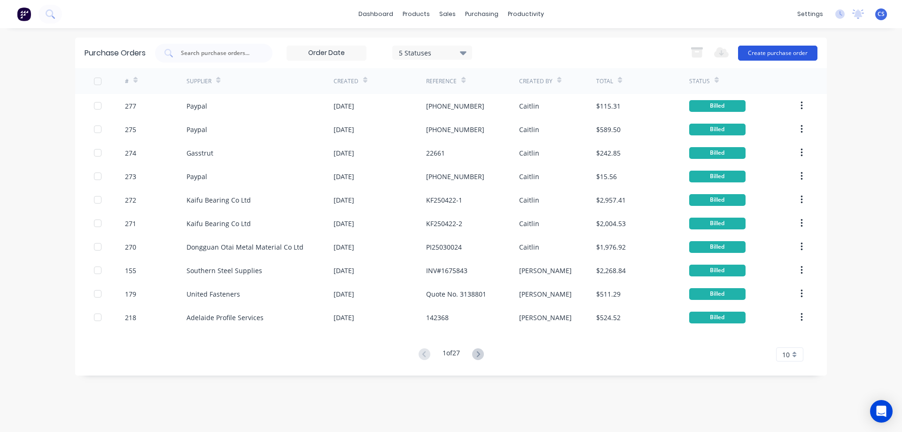
click at [773, 52] on button "Create purchase order" at bounding box center [777, 53] width 79 height 15
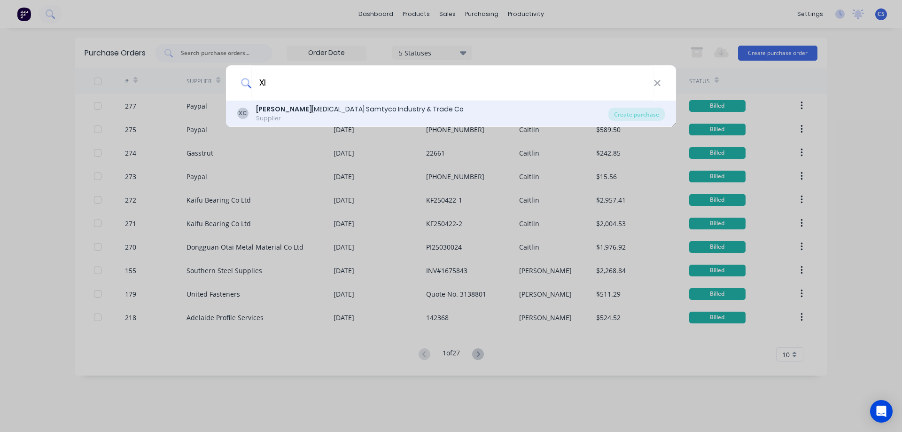
type input "XI"
click at [321, 115] on div "Supplier" at bounding box center [360, 118] width 208 height 8
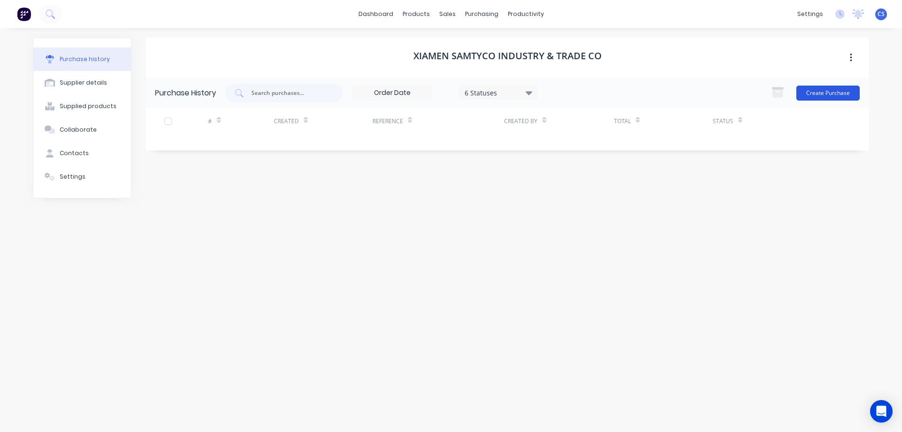
click at [813, 90] on button "Create Purchase" at bounding box center [828, 93] width 63 height 15
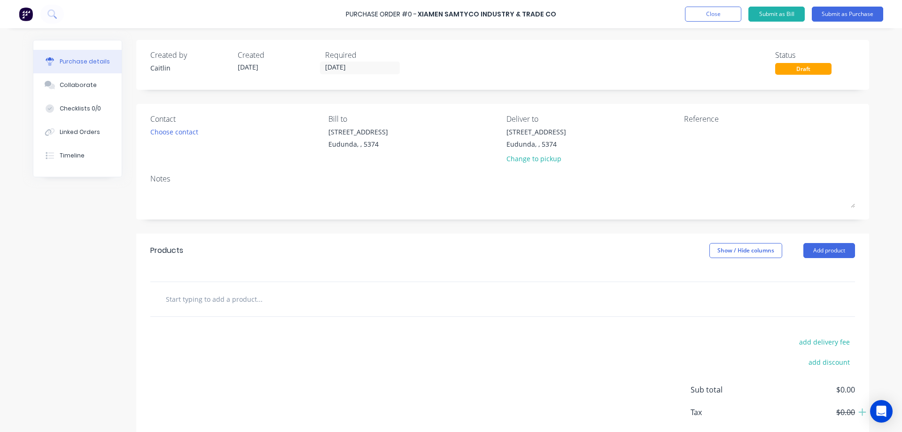
click at [195, 302] on input "text" at bounding box center [259, 299] width 188 height 19
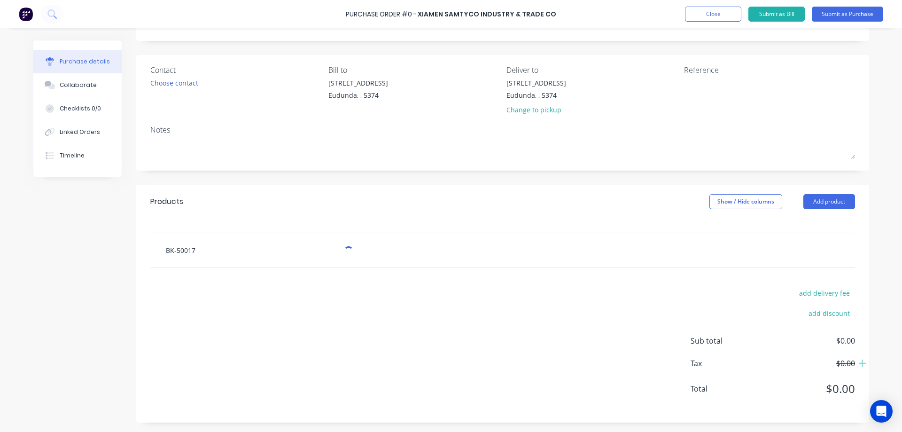
scroll to position [49, 0]
type input "BK-50017"
click at [484, 299] on div "add delivery fee add discount Sub total $0.00 Tax $0.00 Total $0.00" at bounding box center [502, 345] width 733 height 155
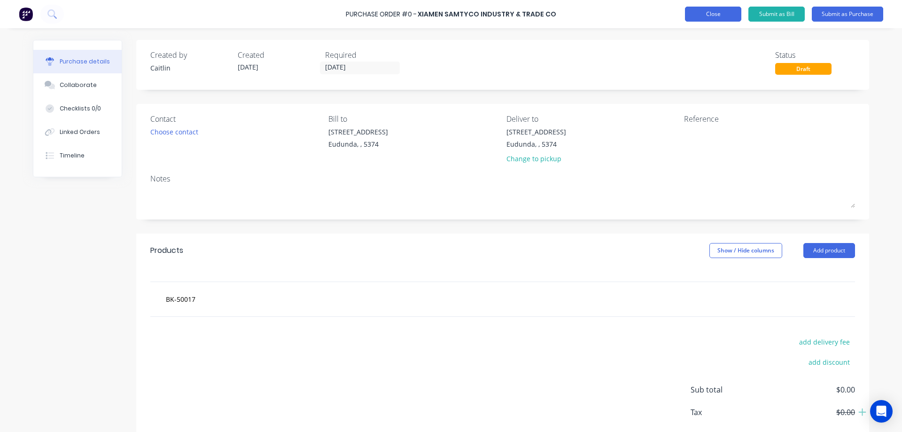
click at [712, 14] on button "Close" at bounding box center [713, 14] width 56 height 15
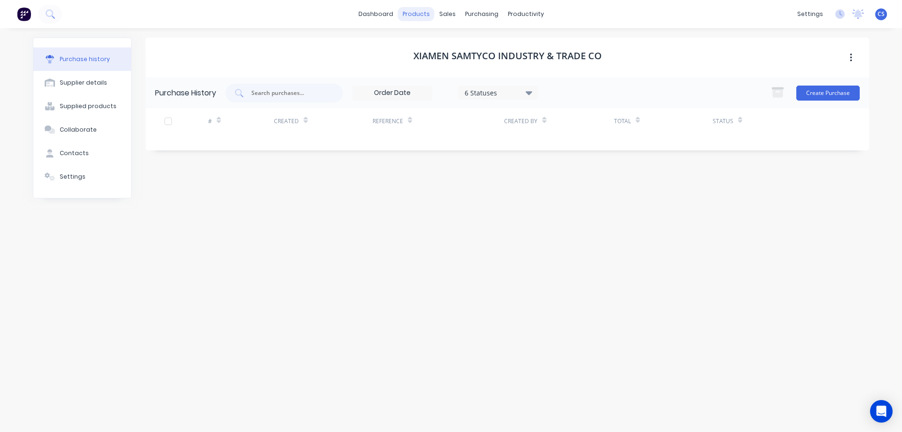
click at [421, 15] on div "products" at bounding box center [416, 14] width 37 height 14
click at [441, 45] on div "Product Catalogue" at bounding box center [458, 45] width 58 height 8
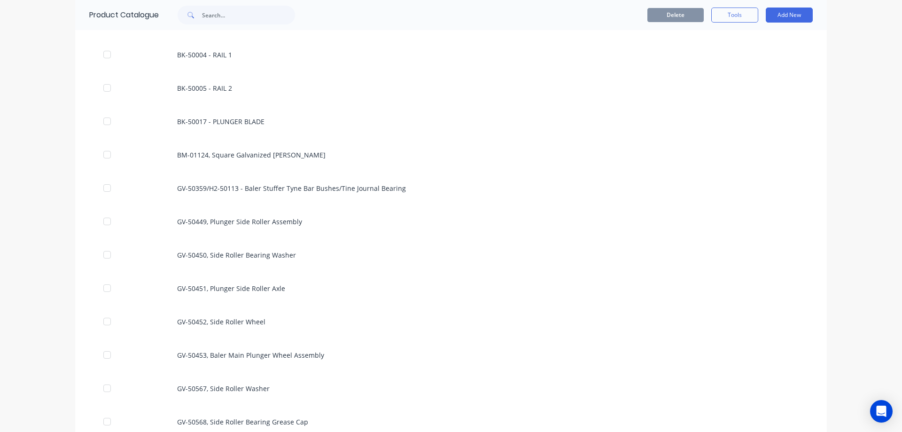
scroll to position [752, 0]
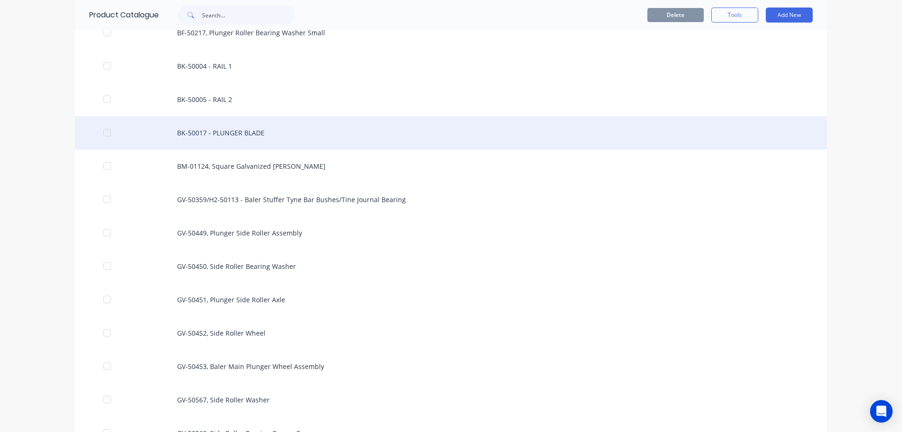
click at [250, 133] on div "BK-50017 - PLUNGER BLADE" at bounding box center [451, 132] width 752 height 33
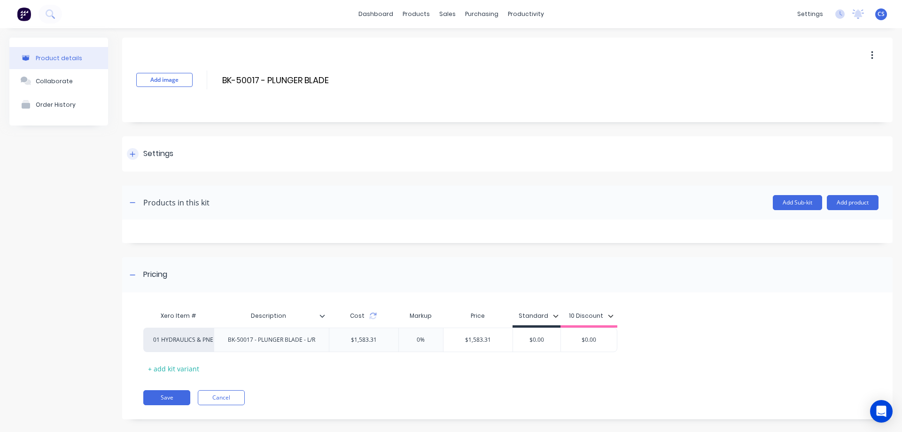
click at [132, 159] on div at bounding box center [133, 154] width 12 height 12
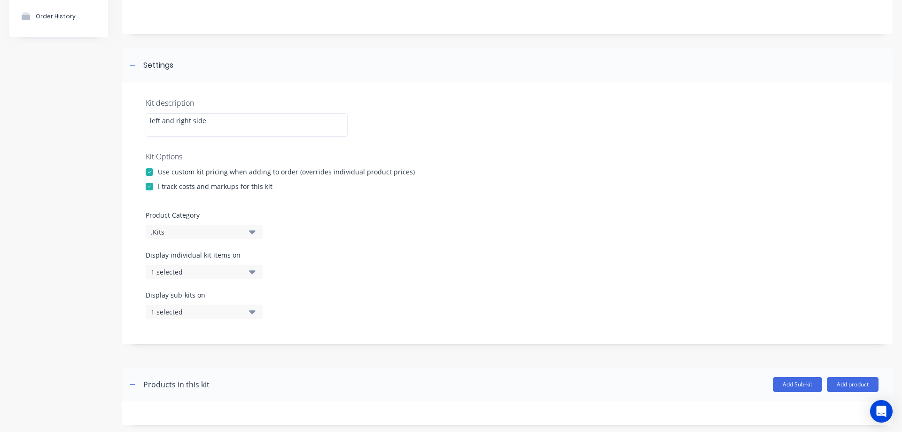
scroll to position [94, 0]
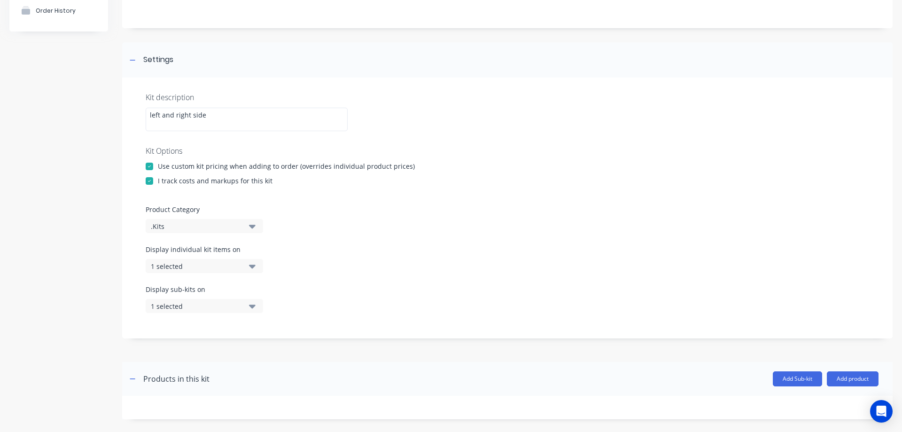
click at [249, 265] on icon "button" at bounding box center [252, 266] width 7 height 10
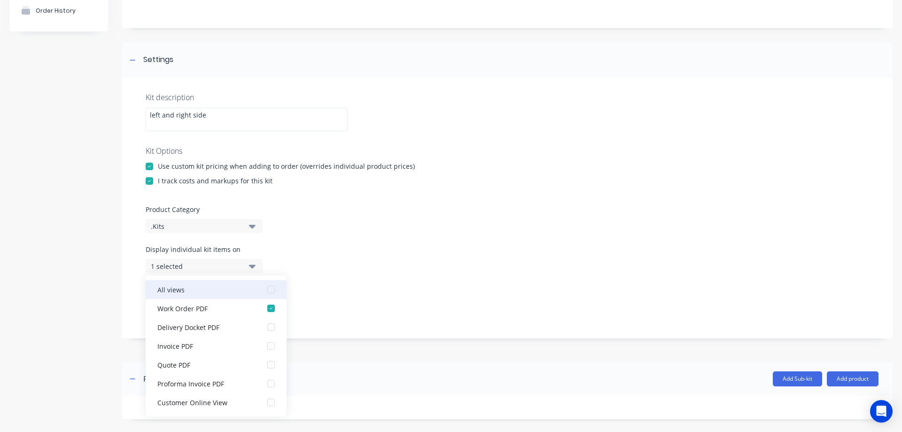
click at [263, 290] on div "button" at bounding box center [271, 289] width 19 height 19
click at [316, 270] on div "Display individual kit items on 7 selected" at bounding box center [508, 264] width 724 height 40
click at [377, 243] on div "Kit description left and right side Kit Options Use custom kit pricing when add…" at bounding box center [507, 208] width 771 height 261
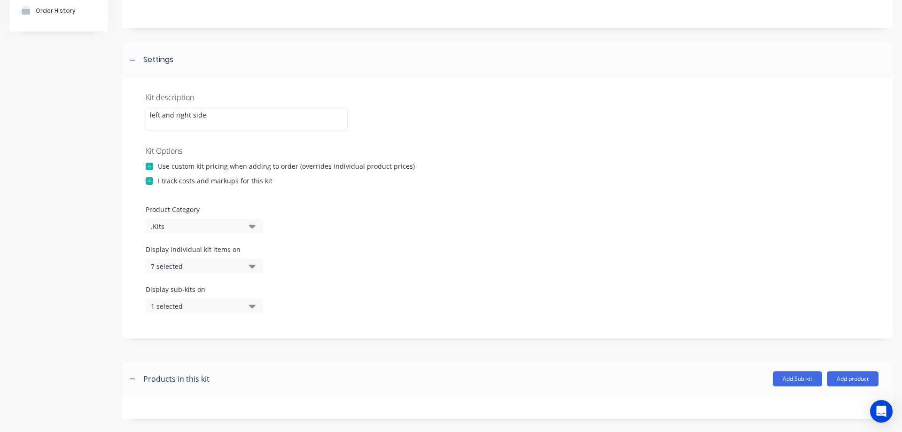
click at [254, 304] on icon "button" at bounding box center [252, 306] width 7 height 10
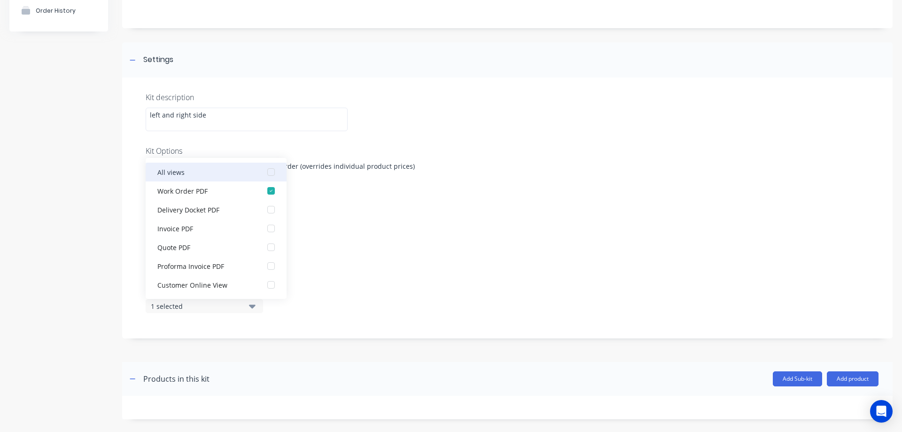
click at [266, 173] on div "button" at bounding box center [271, 172] width 19 height 19
click at [464, 266] on div "Display individual kit items on 7 selected" at bounding box center [508, 264] width 724 height 40
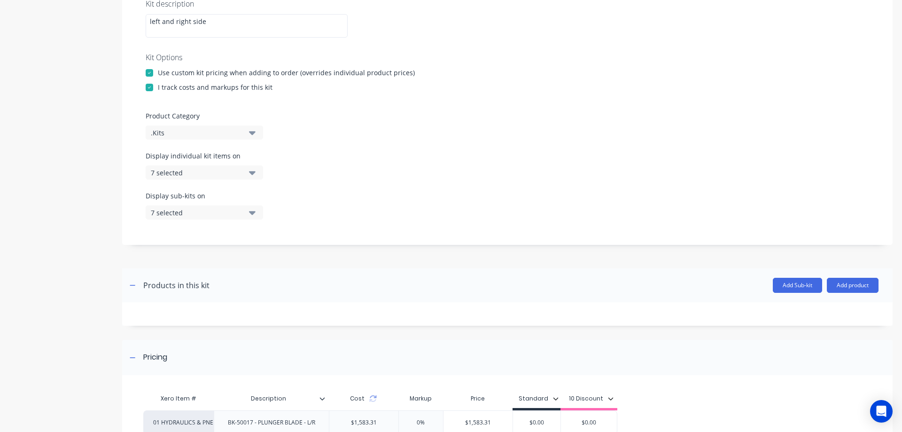
scroll to position [188, 0]
click at [130, 284] on icon "button" at bounding box center [133, 285] width 6 height 7
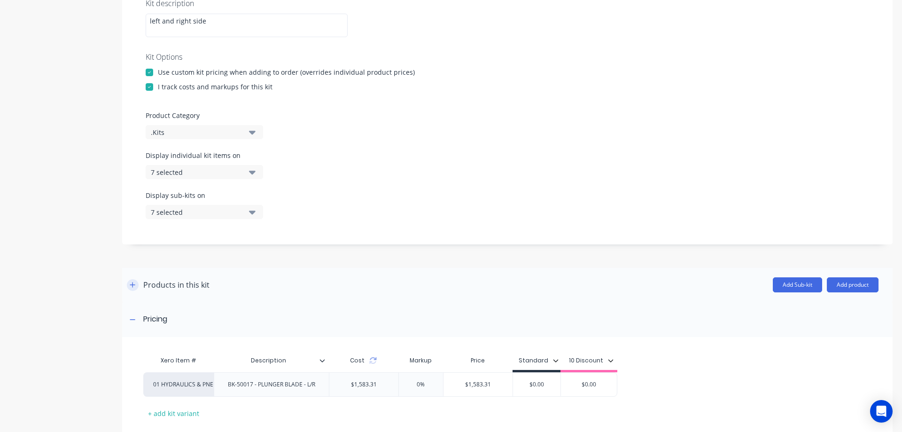
click at [130, 284] on icon "button" at bounding box center [133, 285] width 6 height 7
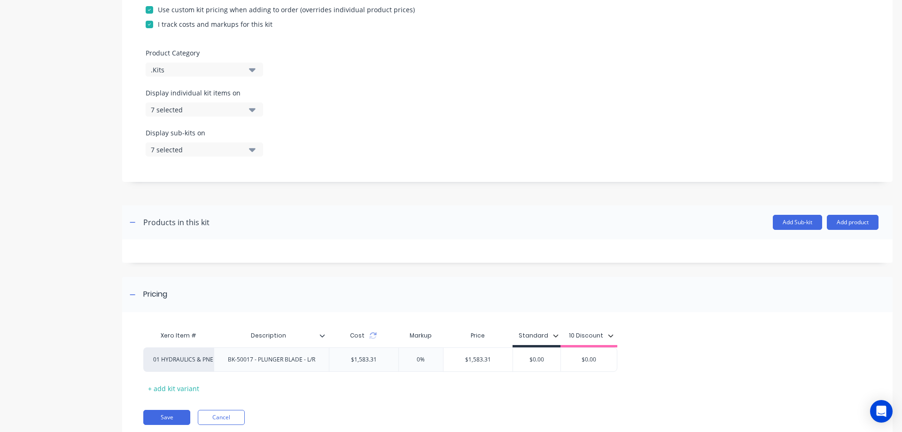
scroll to position [281, 0]
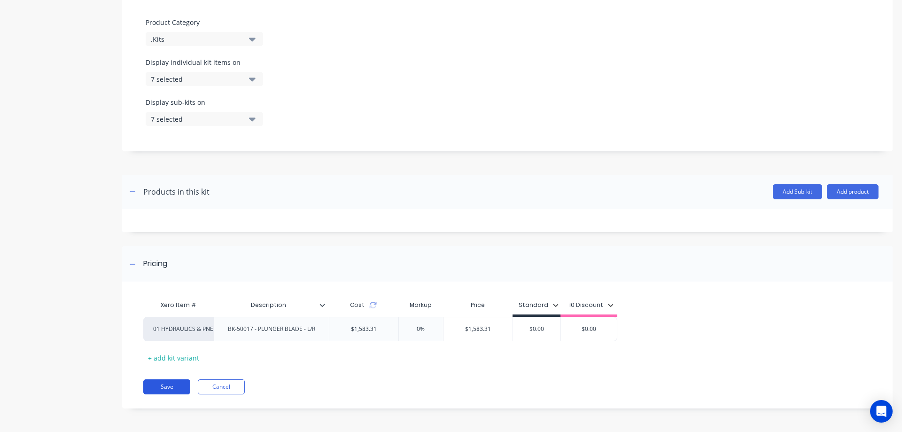
click at [166, 387] on button "Save" at bounding box center [166, 386] width 47 height 15
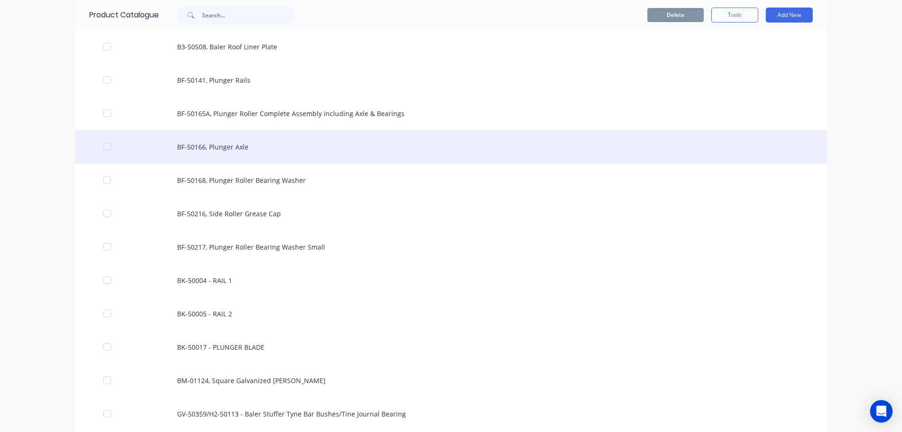
scroll to position [564, 0]
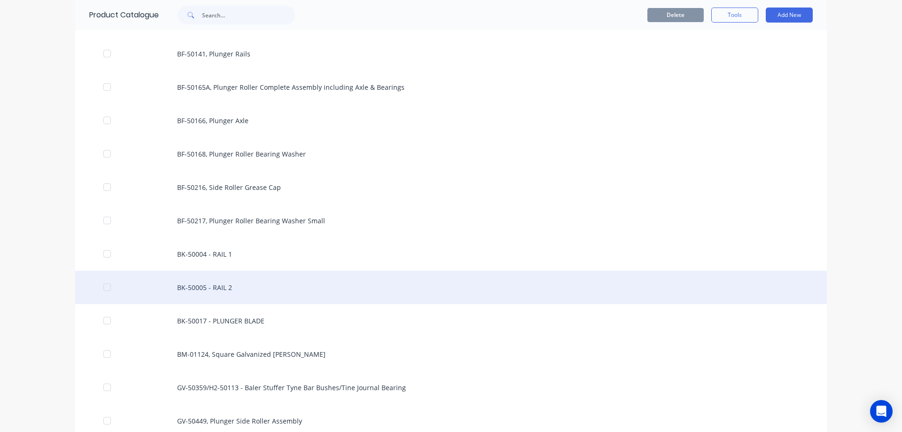
click at [236, 283] on div "BK-50005 - RAIL 2" at bounding box center [451, 287] width 752 height 33
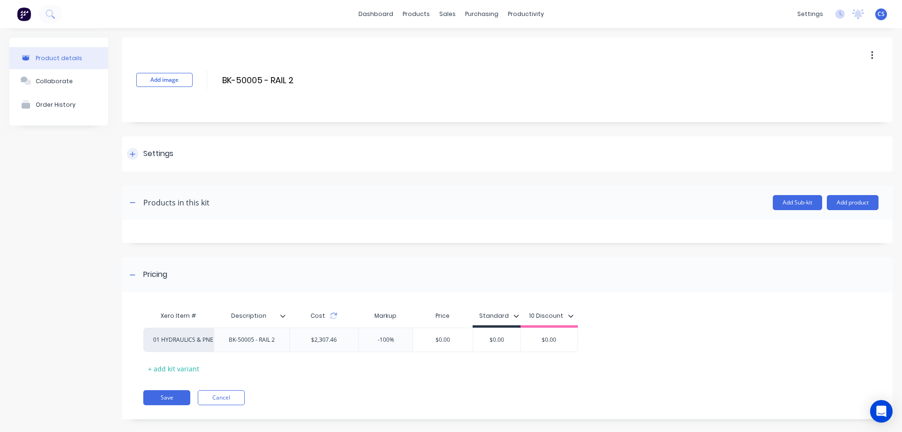
click at [131, 157] on icon at bounding box center [133, 154] width 6 height 7
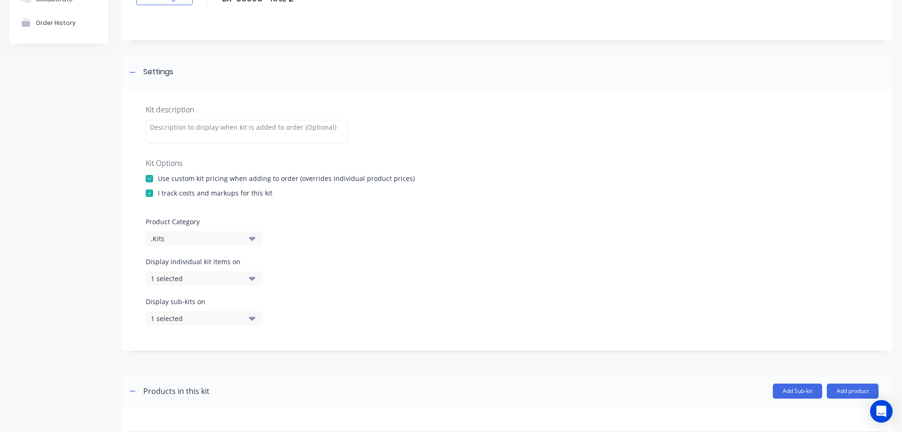
scroll to position [94, 0]
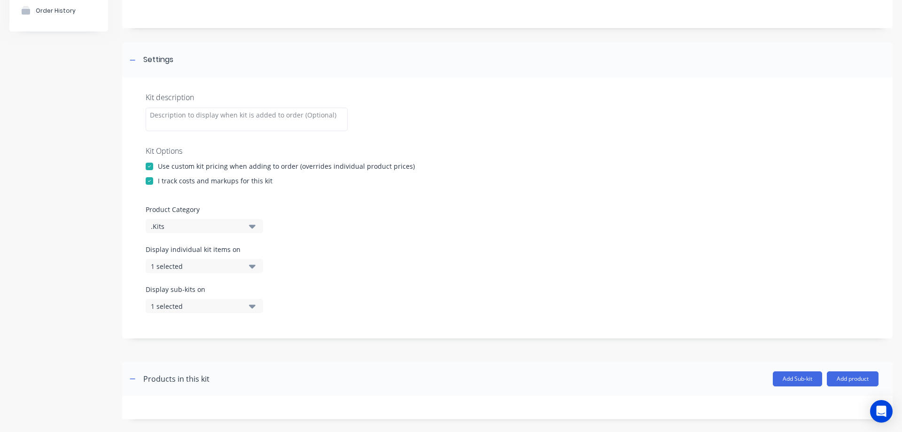
click at [249, 225] on icon "button" at bounding box center [252, 226] width 7 height 10
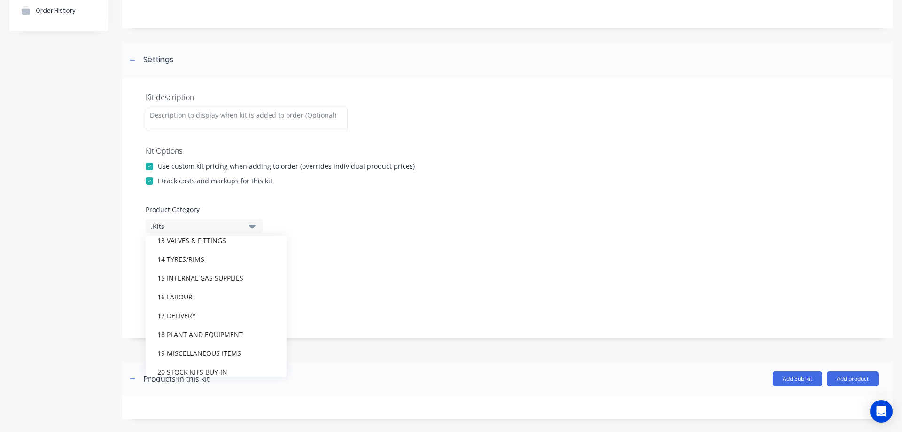
scroll to position [329, 0]
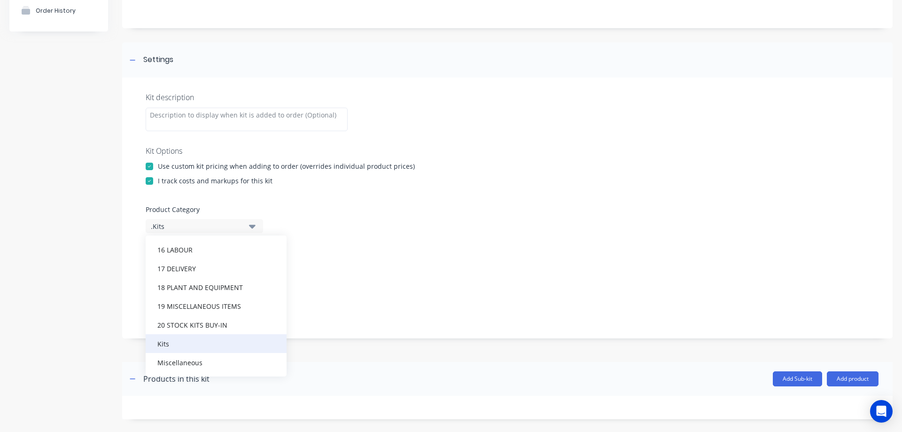
click at [183, 340] on div "Kits" at bounding box center [216, 343] width 141 height 19
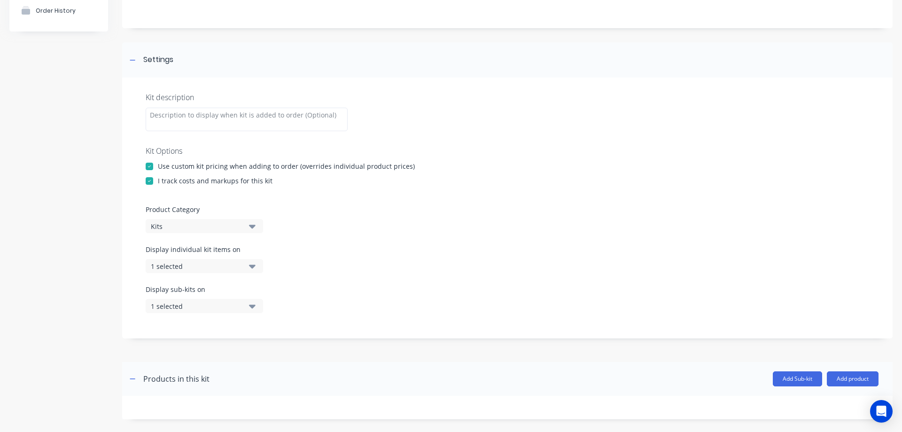
click at [253, 268] on icon "button" at bounding box center [252, 266] width 7 height 10
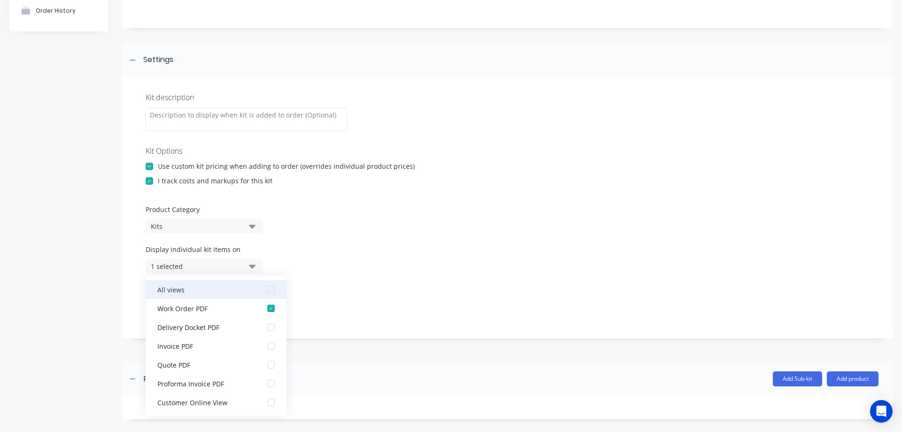
click at [262, 290] on div "button" at bounding box center [271, 289] width 19 height 19
click at [353, 264] on div "Display individual kit items on 7 selected" at bounding box center [508, 264] width 724 height 40
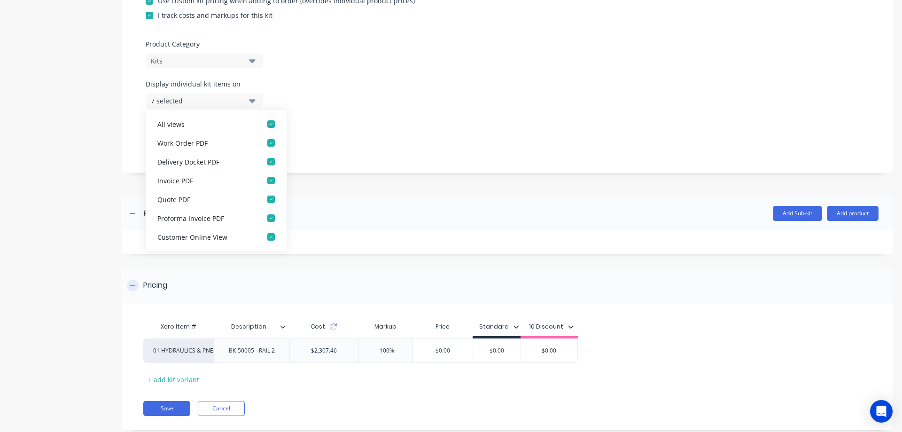
scroll to position [281, 0]
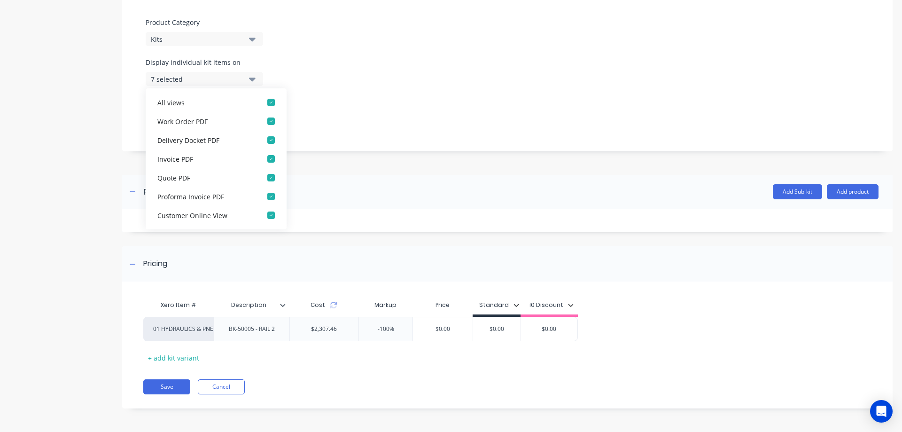
click at [372, 132] on div "Display sub-kits on 1 selected" at bounding box center [508, 117] width 724 height 40
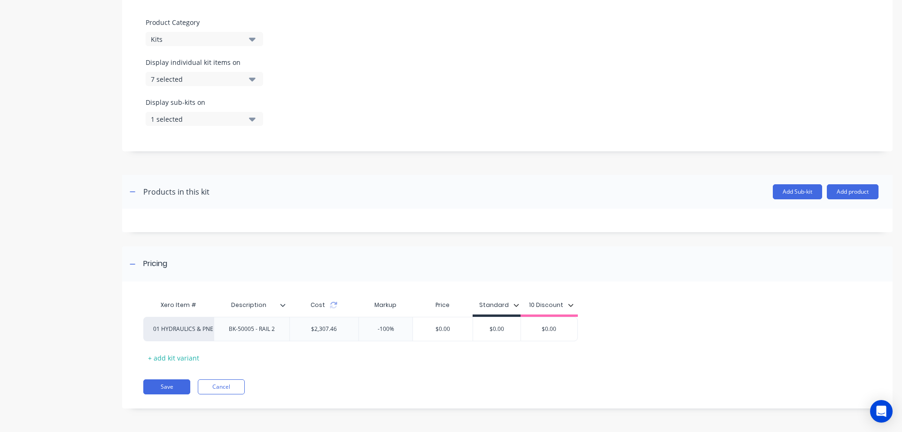
click at [252, 116] on icon "button" at bounding box center [252, 119] width 7 height 10
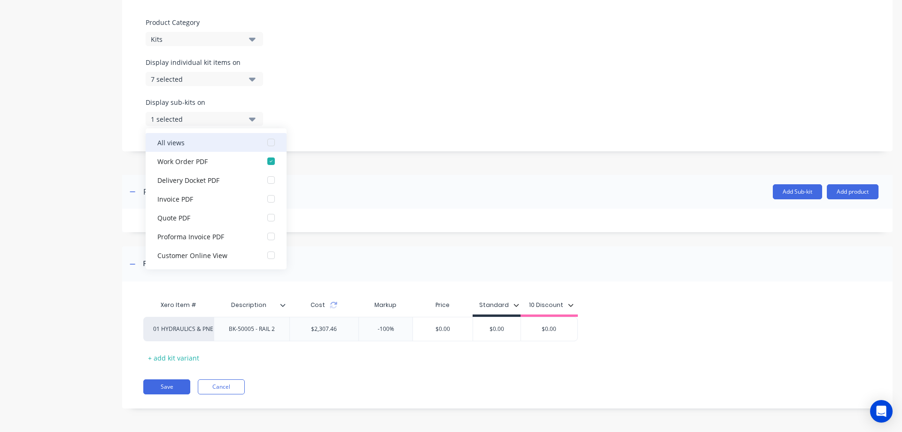
click at [264, 141] on div "button" at bounding box center [271, 142] width 19 height 19
click at [367, 118] on div "Display sub-kits on 7 selected" at bounding box center [508, 117] width 724 height 40
click at [172, 389] on button "Save" at bounding box center [166, 386] width 47 height 15
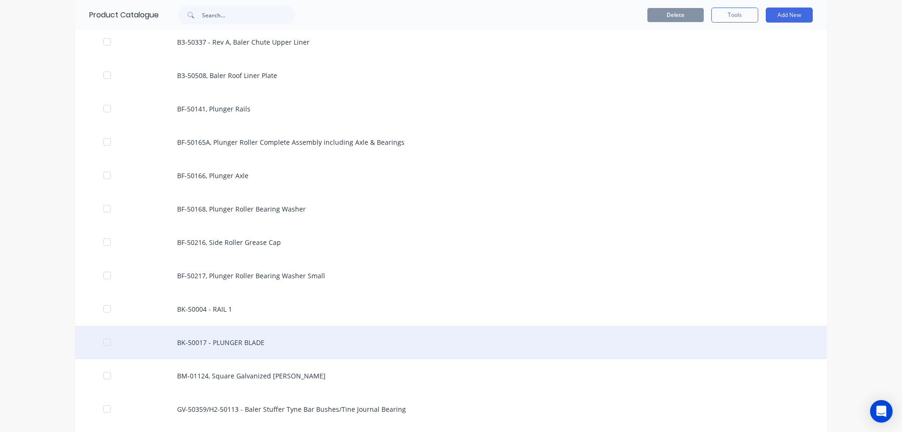
scroll to position [517, 0]
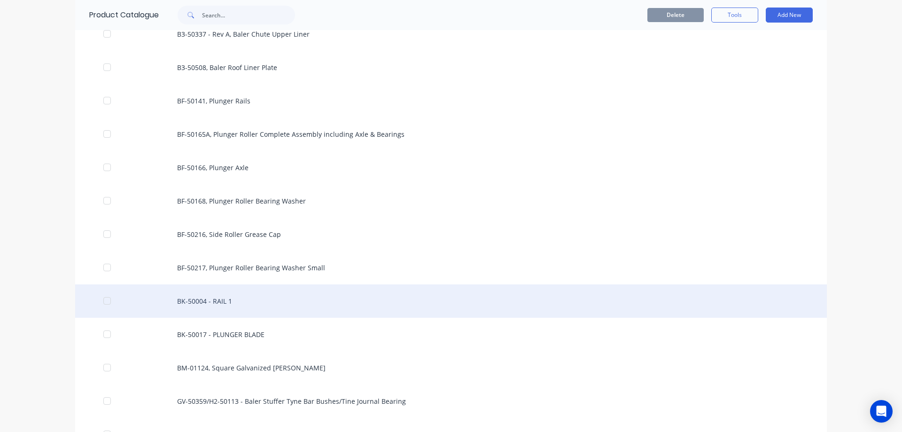
click at [252, 299] on div "BK-50004 - RAIL 1" at bounding box center [451, 300] width 752 height 33
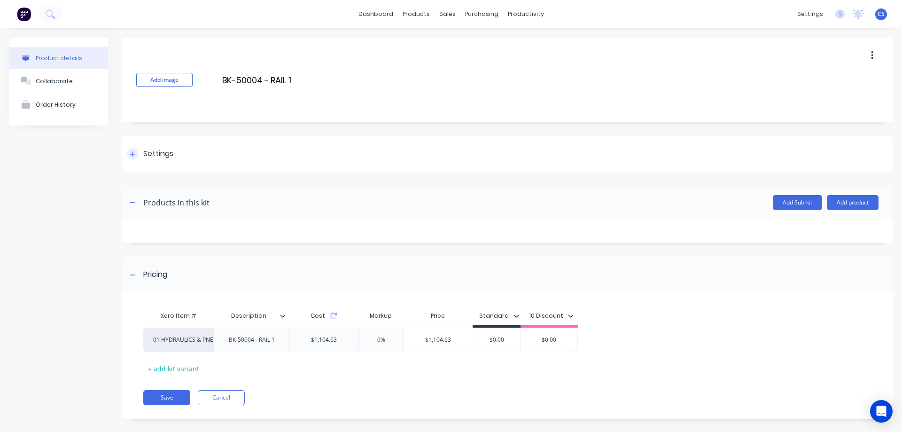
click at [136, 157] on div at bounding box center [133, 154] width 12 height 12
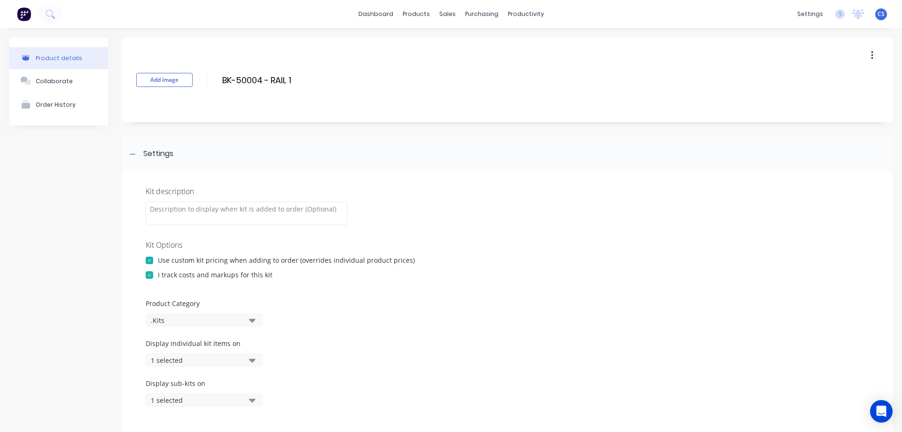
click at [252, 318] on icon "button" at bounding box center [252, 320] width 7 height 10
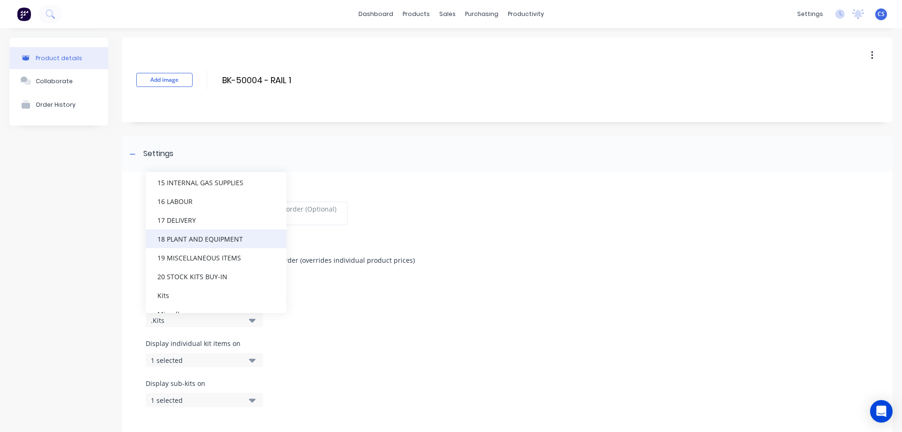
scroll to position [329, 0]
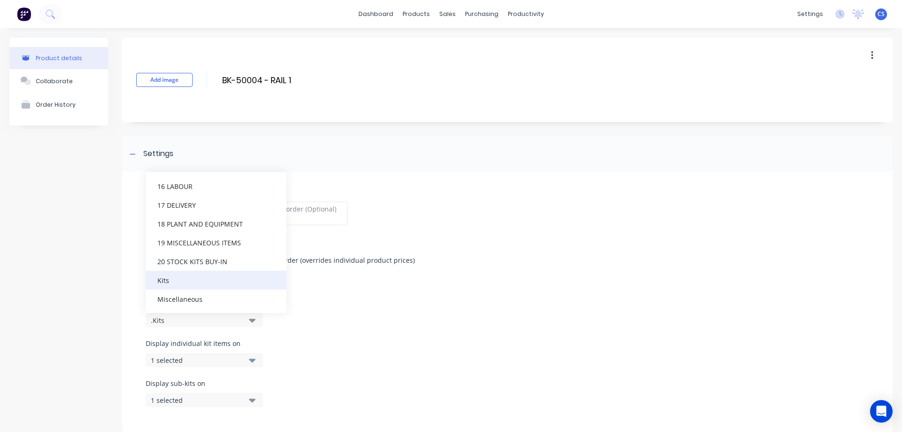
click at [209, 279] on div "Kits" at bounding box center [216, 280] width 141 height 19
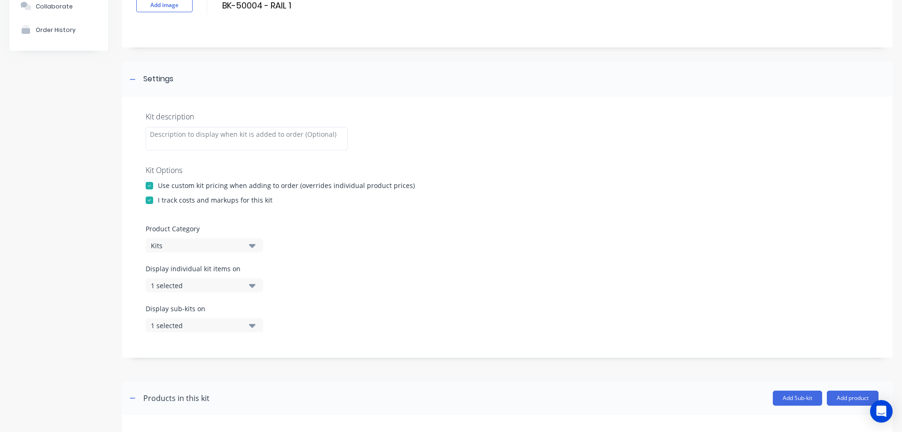
scroll to position [235, 0]
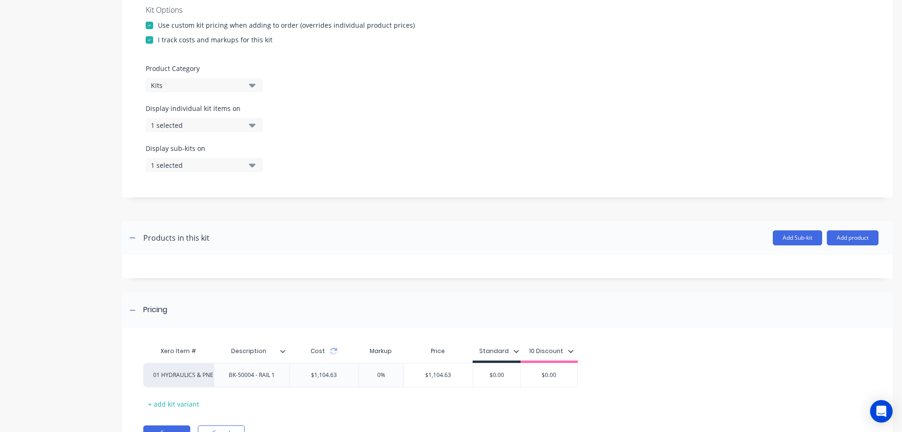
click at [256, 124] on button "1 selected" at bounding box center [204, 125] width 117 height 14
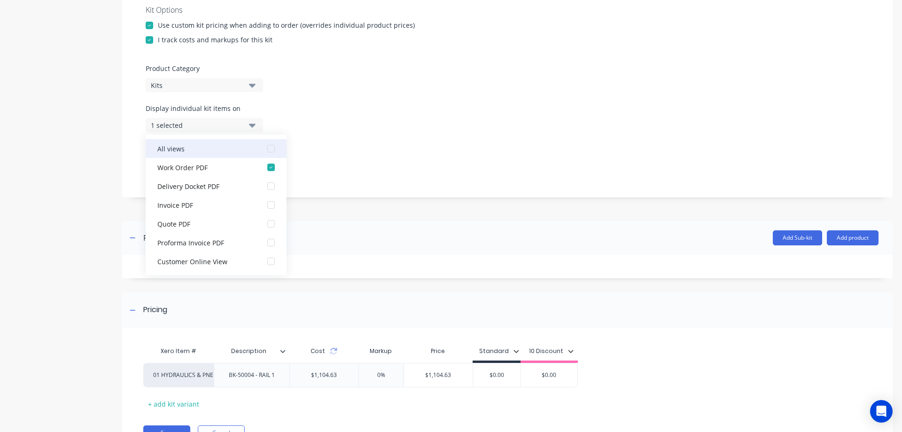
click at [267, 148] on div "button" at bounding box center [271, 148] width 19 height 19
click at [336, 126] on div "Display individual kit items on 7 selected" at bounding box center [508, 123] width 724 height 40
click at [331, 131] on div "Display individual kit items on 7 selected" at bounding box center [508, 123] width 724 height 40
click at [324, 152] on div "Display sub-kits on 1 selected" at bounding box center [508, 163] width 724 height 40
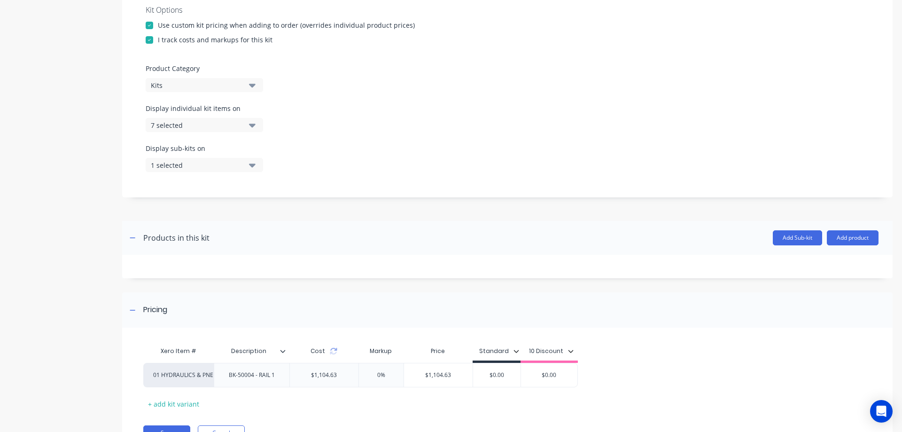
click at [257, 164] on button "1 selected" at bounding box center [204, 165] width 117 height 14
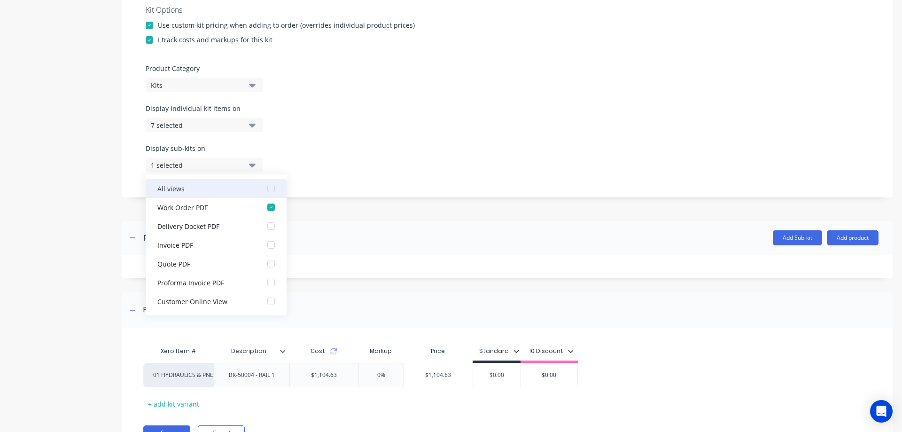
click at [267, 188] on div "button" at bounding box center [271, 188] width 19 height 19
click at [339, 156] on div "Display sub-kits on 7 selected" at bounding box center [508, 163] width 724 height 40
click at [320, 161] on div "Display sub-kits on 7 selected" at bounding box center [508, 163] width 724 height 40
click at [305, 163] on div "Display sub-kits on 7 selected" at bounding box center [508, 163] width 724 height 40
click at [291, 162] on div "Display sub-kits on 7 selected" at bounding box center [508, 163] width 724 height 40
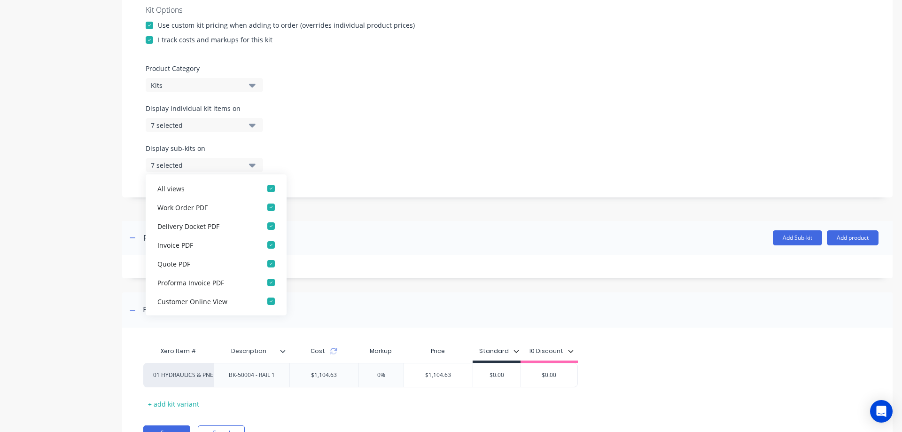
drag, startPoint x: 314, startPoint y: 176, endPoint x: 298, endPoint y: 183, distance: 17.5
click at [314, 177] on div "Display sub-kits on 7 selected" at bounding box center [508, 163] width 724 height 40
click at [298, 184] on div "Kit description Kit Options Use custom kit pricing when adding to order (overri…" at bounding box center [507, 67] width 771 height 261
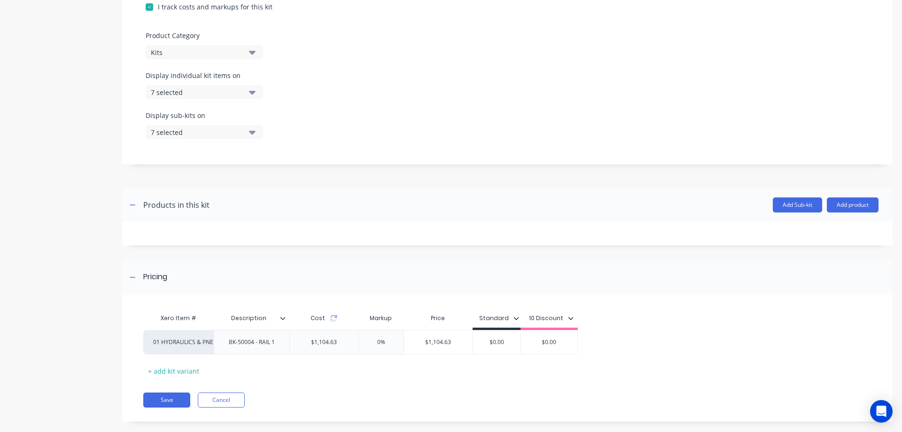
scroll to position [281, 0]
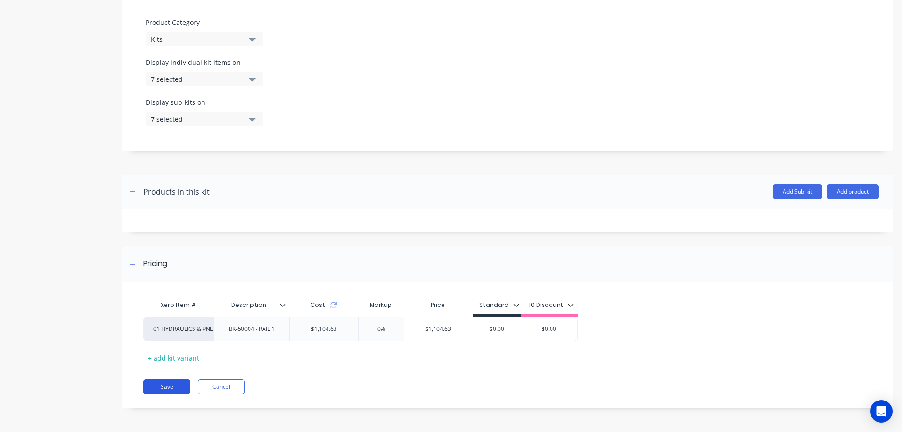
click at [163, 385] on button "Save" at bounding box center [166, 386] width 47 height 15
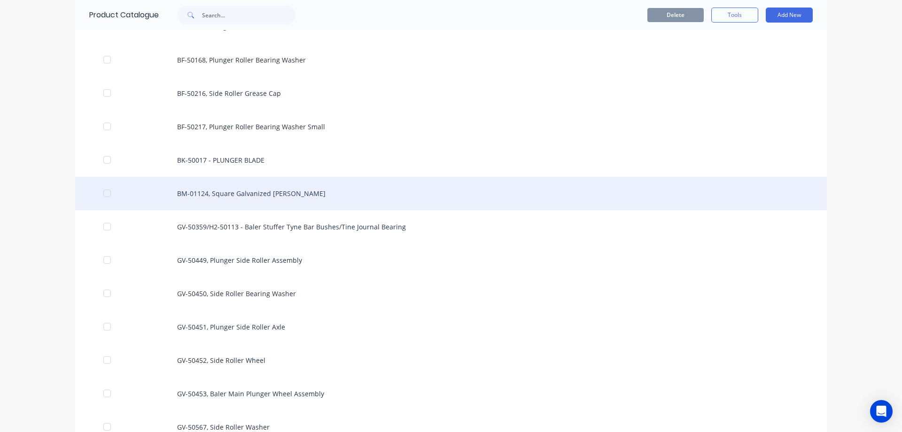
scroll to position [611, 0]
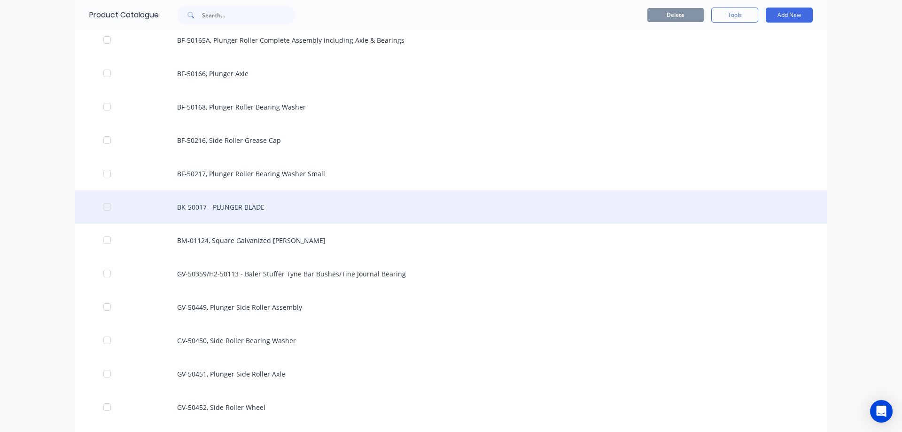
click at [234, 205] on div "BK-50017 - PLUNGER BLADE" at bounding box center [451, 206] width 752 height 33
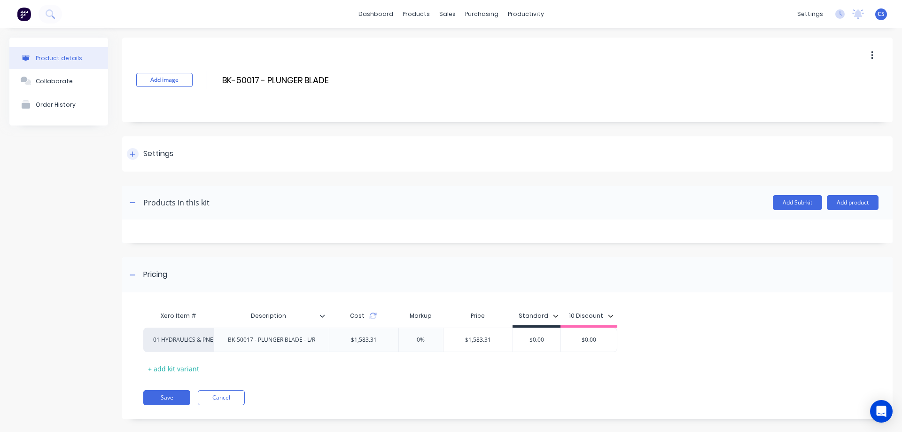
click at [133, 153] on icon at bounding box center [132, 153] width 5 height 5
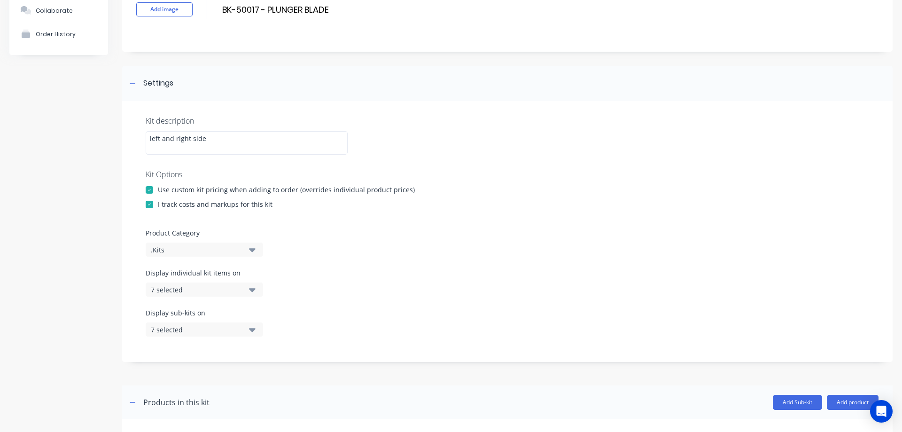
scroll to position [94, 0]
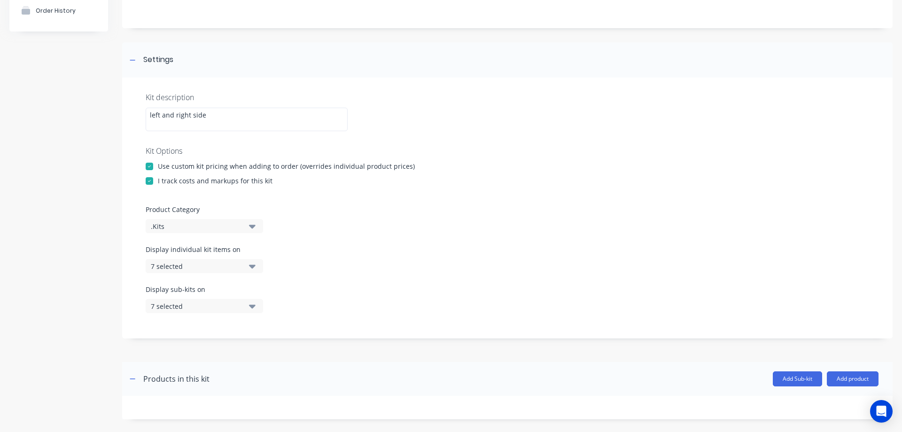
click at [257, 226] on button ".Kits" at bounding box center [204, 226] width 117 height 14
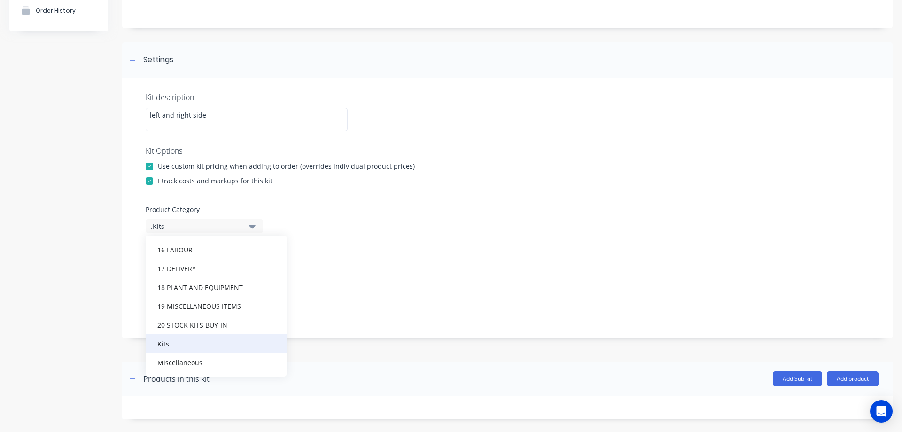
click at [183, 339] on div "Kits" at bounding box center [216, 343] width 141 height 19
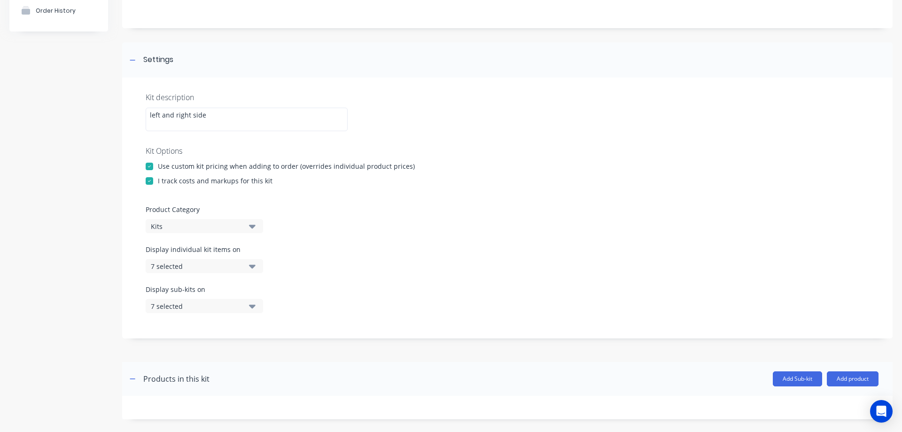
scroll to position [281, 0]
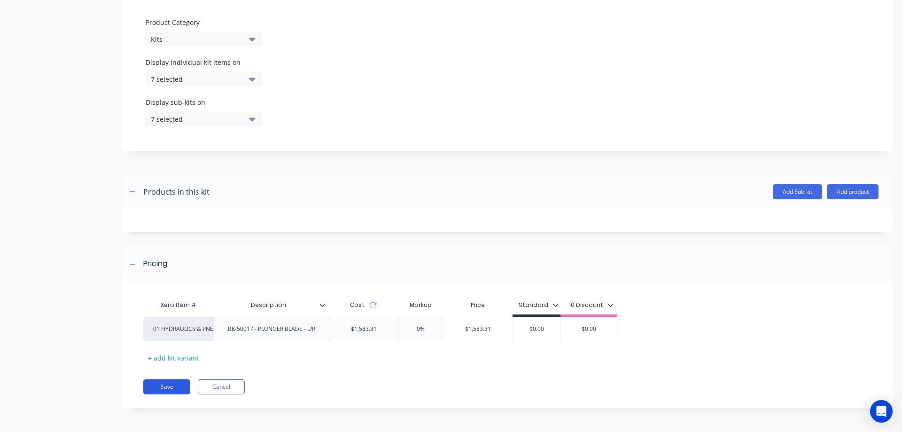
click at [164, 385] on button "Save" at bounding box center [166, 386] width 47 height 15
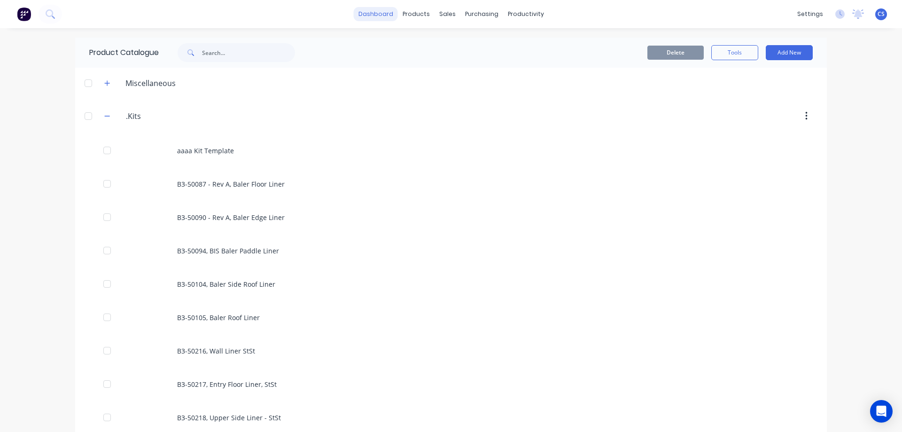
click at [365, 15] on link "dashboard" at bounding box center [376, 14] width 44 height 14
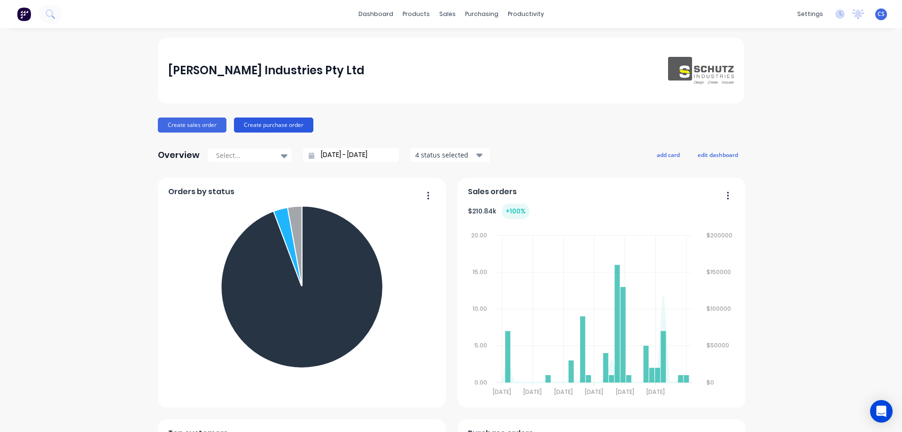
click at [267, 126] on button "Create purchase order" at bounding box center [273, 124] width 79 height 15
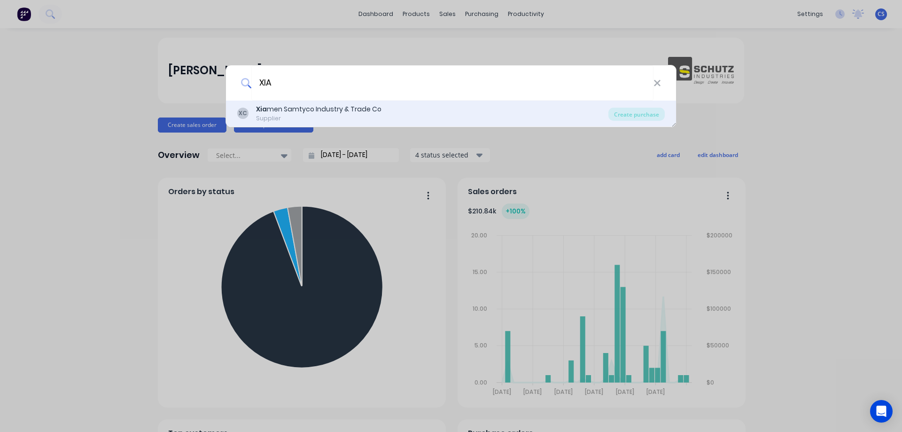
type input "XIA"
click at [304, 109] on div "Xia men Samtyco Industry & Trade Co" at bounding box center [318, 109] width 125 height 10
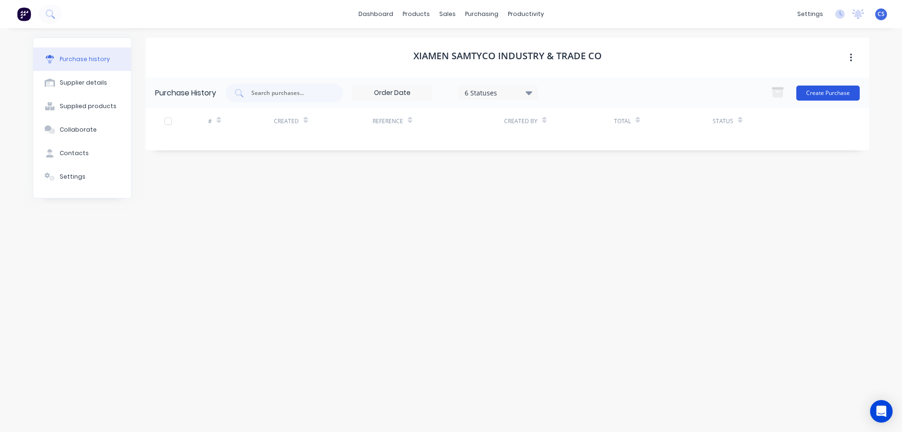
click at [823, 88] on button "Create Purchase" at bounding box center [828, 93] width 63 height 15
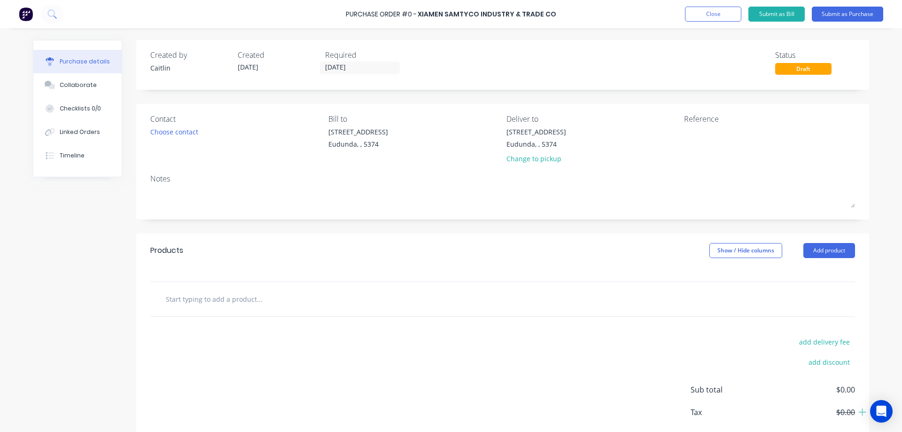
click at [225, 297] on input "text" at bounding box center [259, 299] width 188 height 19
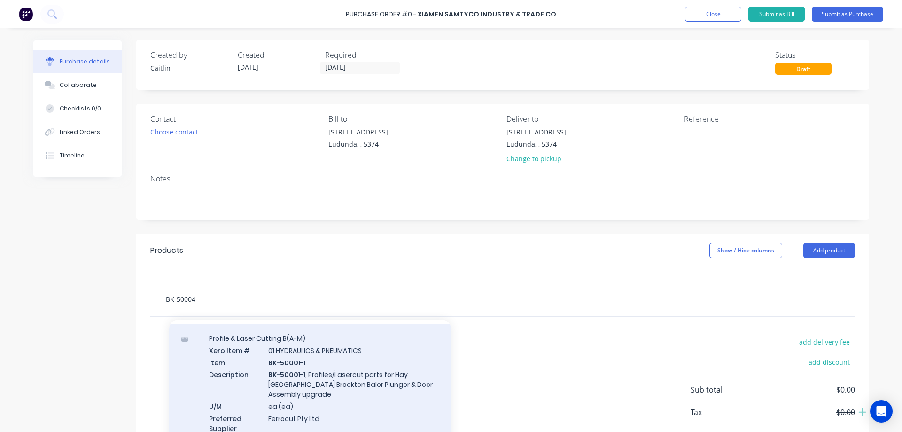
scroll to position [16, 0]
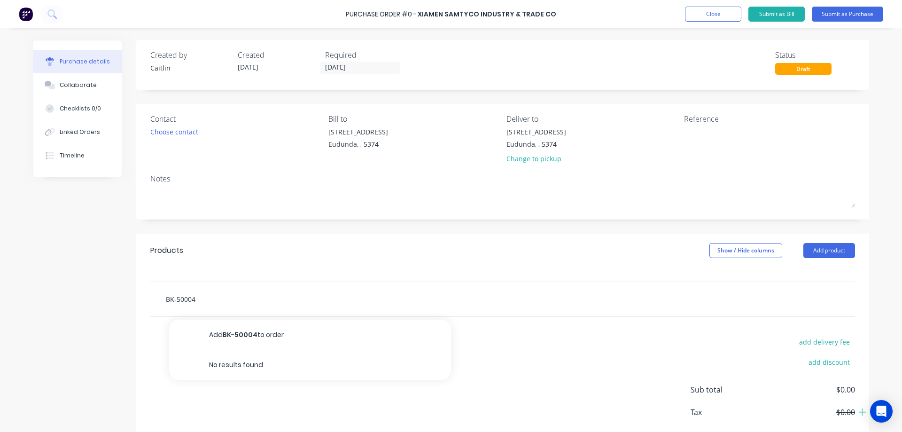
drag, startPoint x: 217, startPoint y: 299, endPoint x: -43, endPoint y: 290, distance: 260.1
click at [0, 290] on html "Purchase Order #0 - Xiamen Samtyco Industry & Trade Co Add product Close Submit…" at bounding box center [451, 216] width 902 height 432
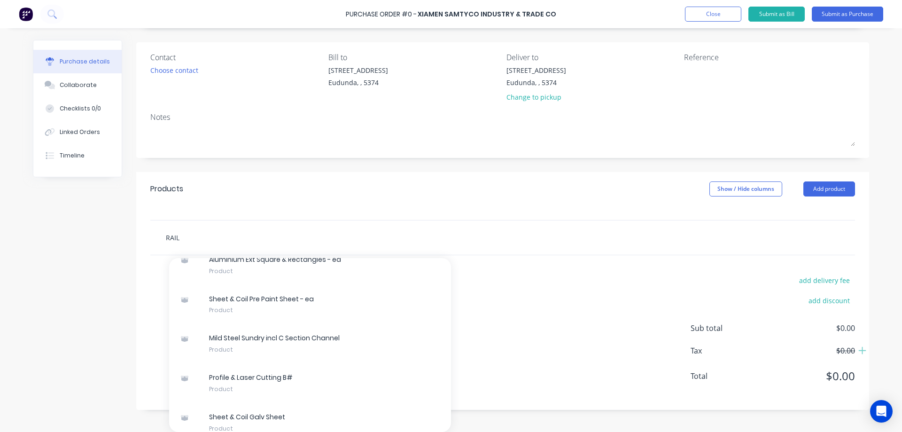
scroll to position [3217, 0]
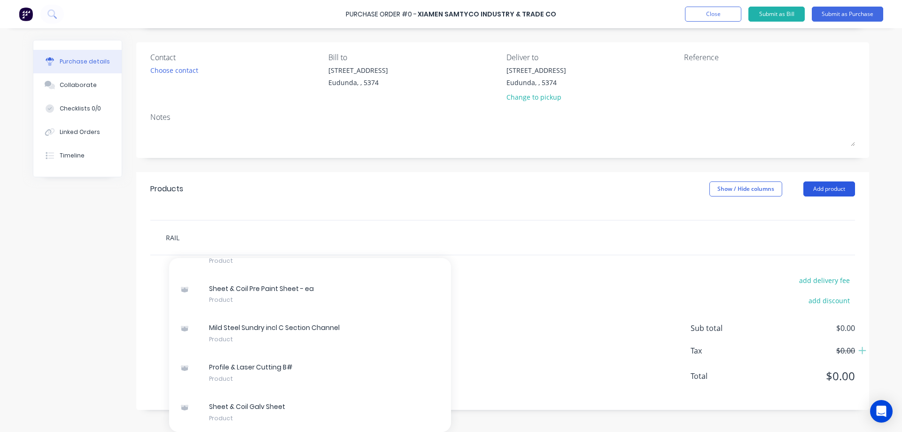
type input "RAIL"
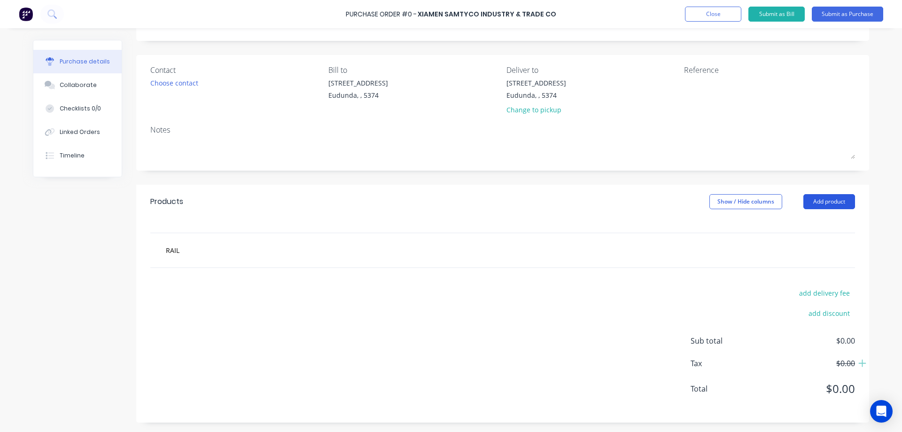
click at [812, 196] on button "Add product" at bounding box center [830, 201] width 52 height 15
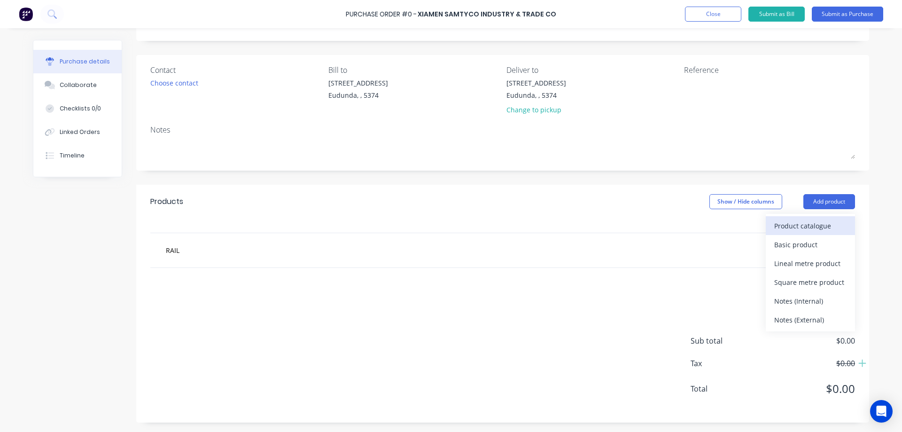
click at [799, 230] on div "Product catalogue" at bounding box center [811, 226] width 72 height 14
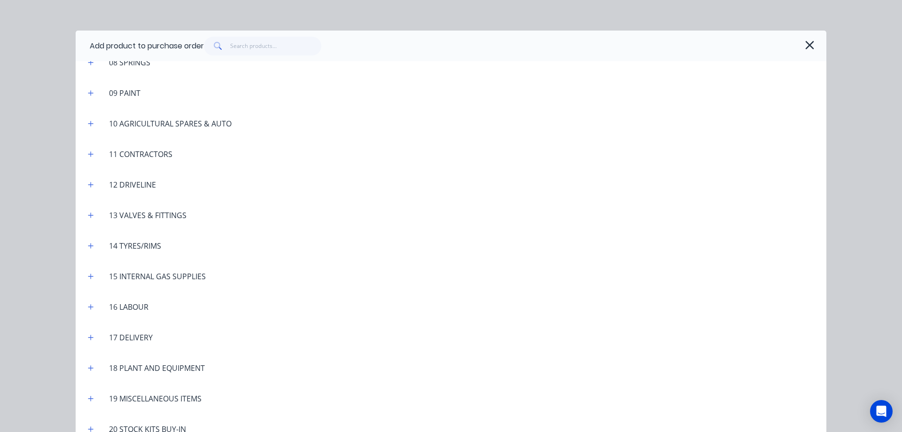
scroll to position [357, 0]
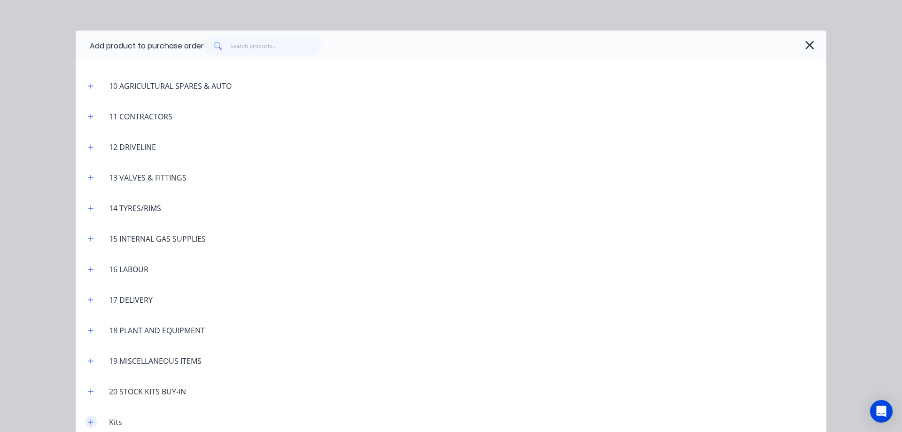
click at [88, 422] on icon "button" at bounding box center [90, 421] width 5 height 5
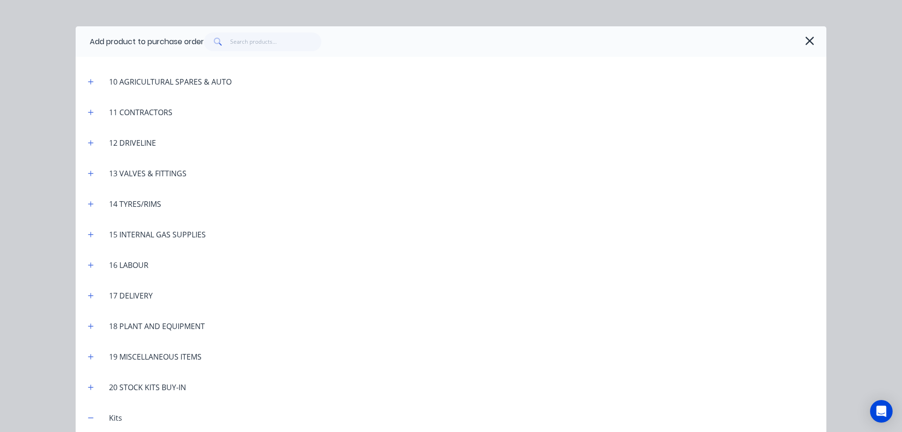
scroll to position [6, 0]
click at [44, 219] on div "Add product to purchase order Supplied Products Miscellaneous .Kits 01 HYDRAULI…" at bounding box center [451, 216] width 902 height 432
click at [805, 36] on icon "button" at bounding box center [810, 39] width 10 height 13
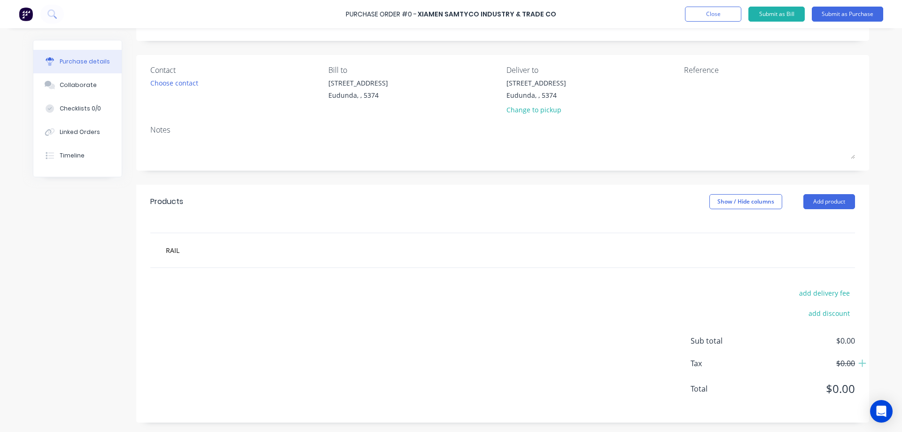
click at [92, 237] on div "Created by [PERSON_NAME] Created [DATE] Required [DATE] Status Draft Contact Ch…" at bounding box center [451, 206] width 837 height 431
click at [708, 17] on button "Close" at bounding box center [713, 14] width 56 height 15
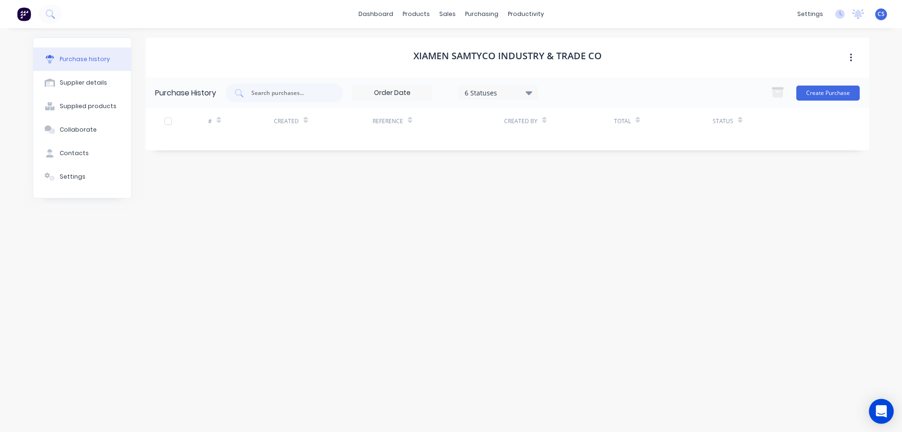
click at [885, 414] on icon "Open Intercom Messenger" at bounding box center [882, 411] width 12 height 12
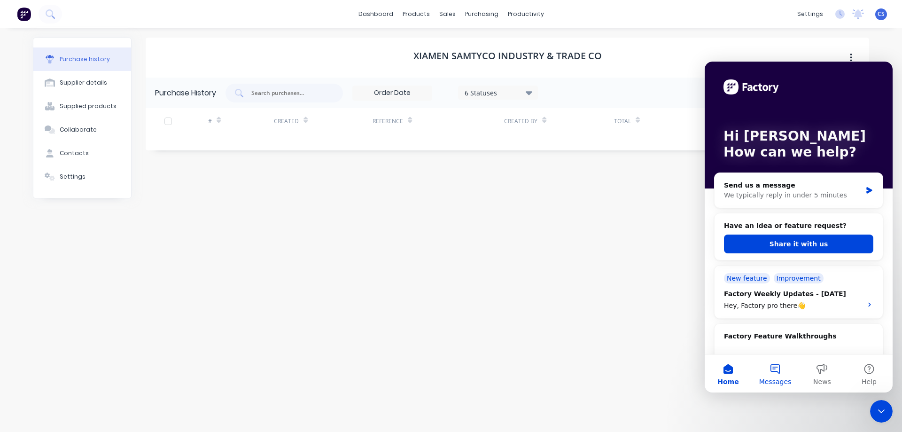
click at [775, 370] on button "Messages" at bounding box center [775, 374] width 47 height 38
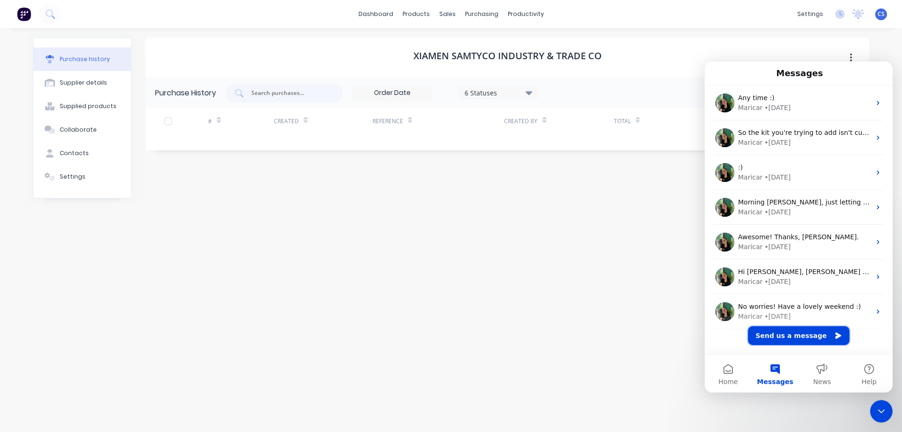
click at [787, 333] on button "Send us a message" at bounding box center [799, 335] width 102 height 19
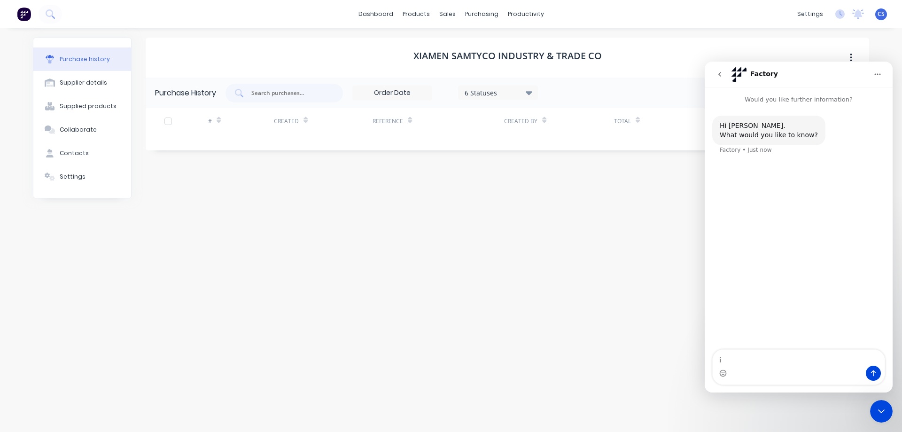
type textarea "i"
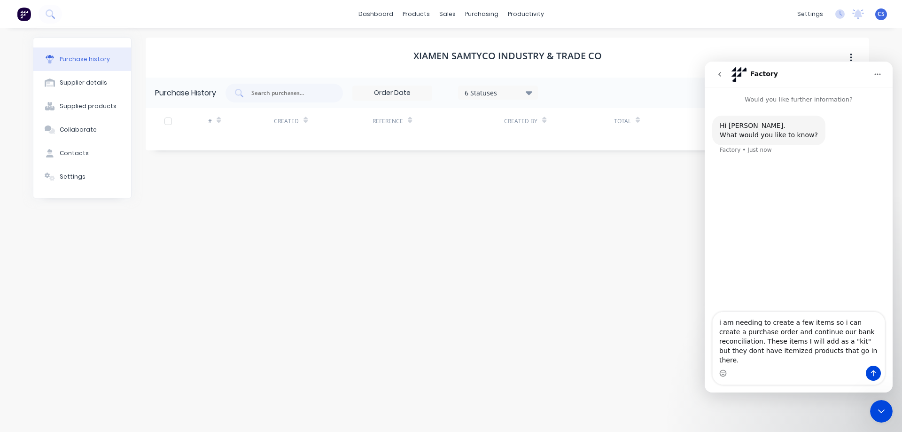
drag, startPoint x: 843, startPoint y: 352, endPoint x: 830, endPoint y: 371, distance: 22.7
click at [830, 371] on div "Intercom messenger" at bounding box center [799, 373] width 172 height 15
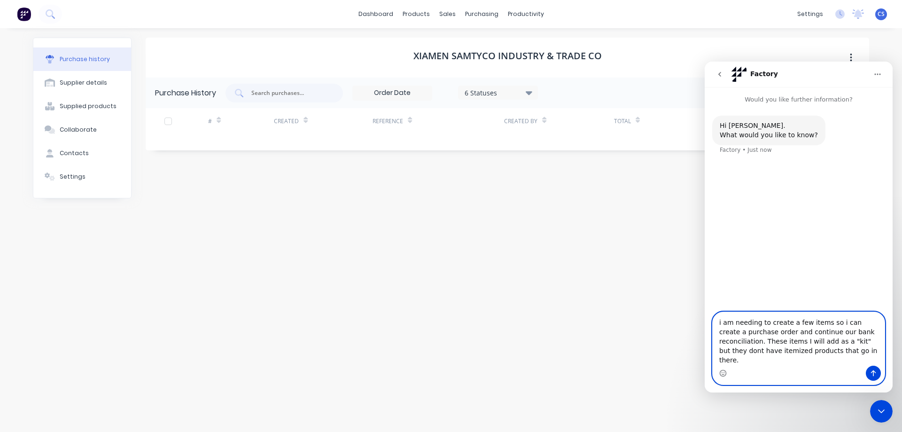
click at [768, 351] on textarea "i am needing to create a few items so i can create a purchase order and continu…" at bounding box center [799, 339] width 172 height 54
click at [784, 350] on textarea "i am needing to create a few items so i can create a purchase order and continu…" at bounding box center [799, 339] width 172 height 54
click at [831, 360] on textarea "i am needing to create a few items so i can create a purchase order and continu…" at bounding box center [799, 339] width 172 height 54
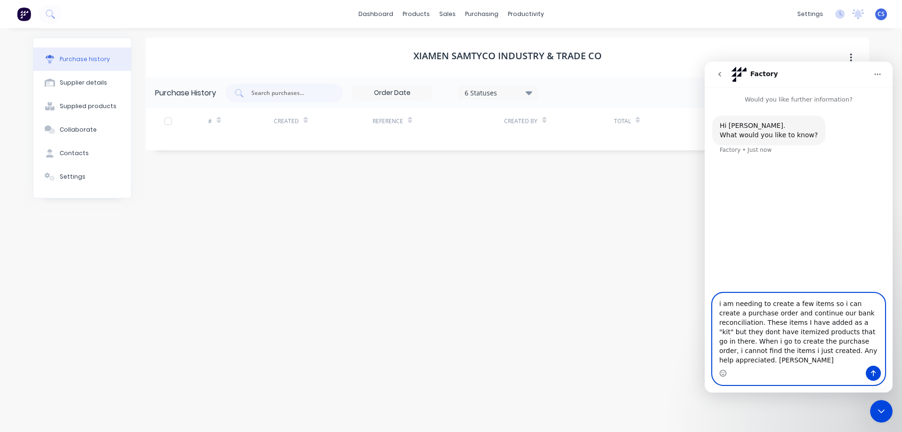
type textarea "i am needing to create a few items so i can create a purchase order and continu…"
click at [875, 373] on icon "Send a message…" at bounding box center [874, 373] width 8 height 8
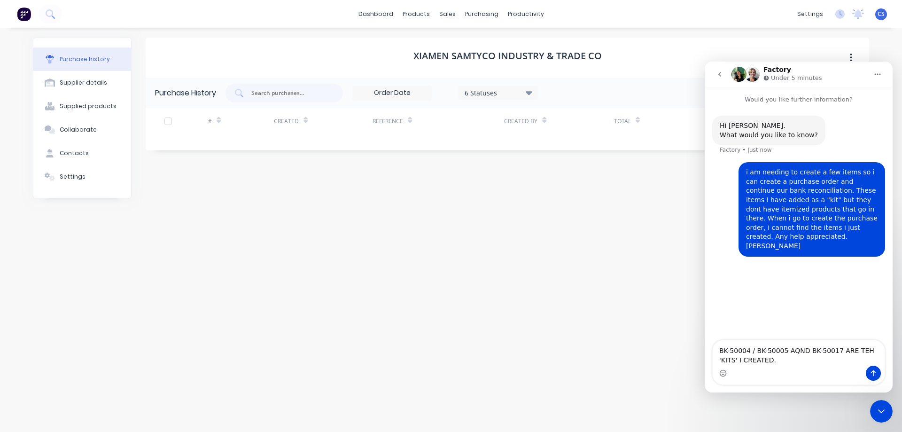
click at [791, 350] on textarea "BK-50004 / BK-50005 AQND BK-50017 ARE TEH 'KITS' I CREATED." at bounding box center [799, 352] width 172 height 25
type textarea "BK-50004 / BK-50005 AND BK-50017 ARE THE 'KITS' I CREATED."
click at [872, 370] on icon "Send a message…" at bounding box center [874, 373] width 8 height 8
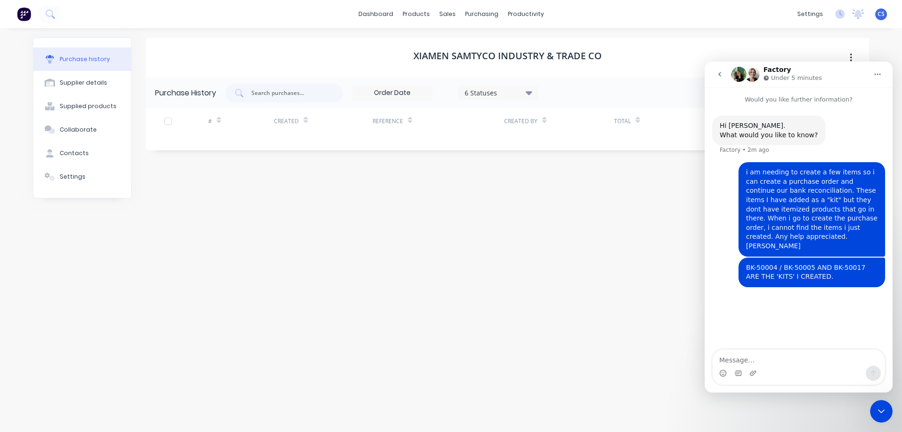
click at [884, 418] on div "Close Intercom Messenger" at bounding box center [881, 411] width 23 height 23
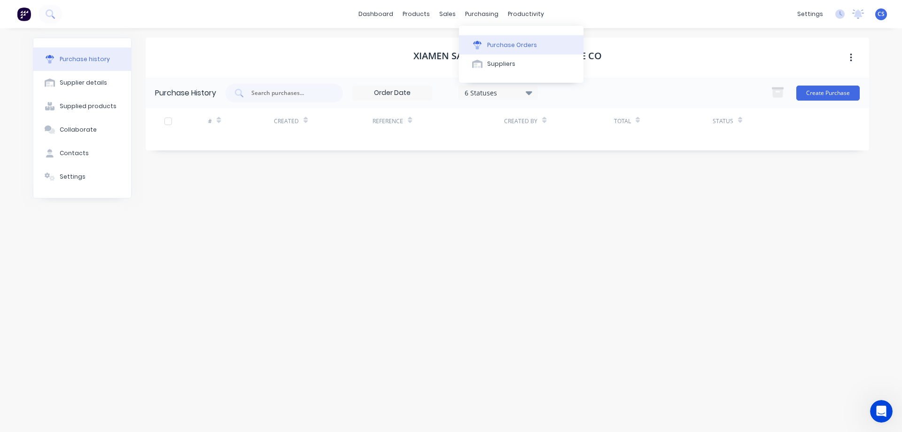
click at [505, 42] on div "Purchase Orders" at bounding box center [512, 45] width 50 height 8
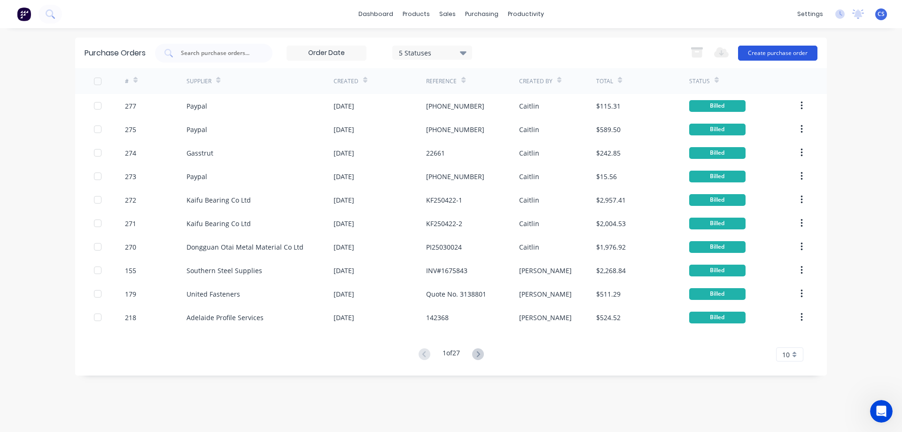
click at [757, 52] on button "Create purchase order" at bounding box center [777, 53] width 79 height 15
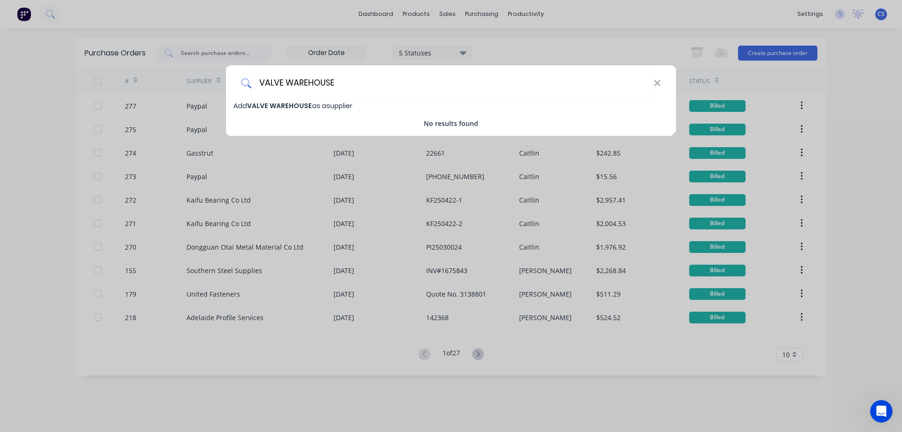
type input "VALVE WAREHOUSE"
click at [352, 108] on span "Add VALVE WAREHOUSE as a supplier" at bounding box center [293, 105] width 119 height 9
select select "AU"
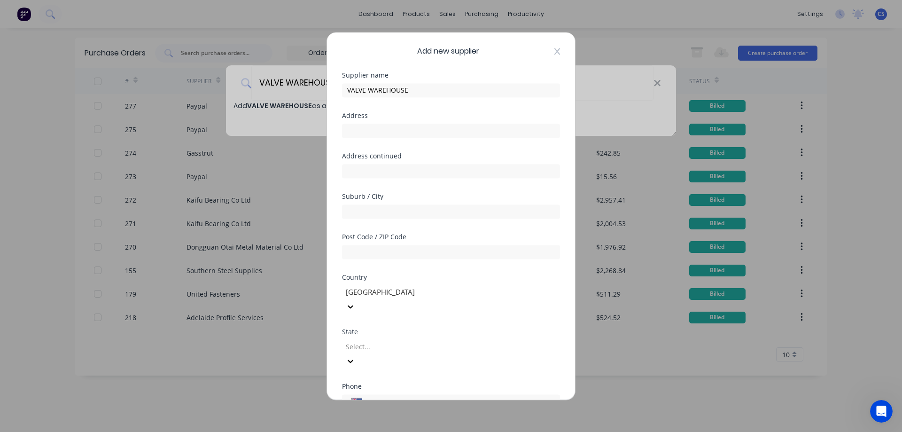
click at [555, 52] on icon at bounding box center [558, 51] width 6 height 8
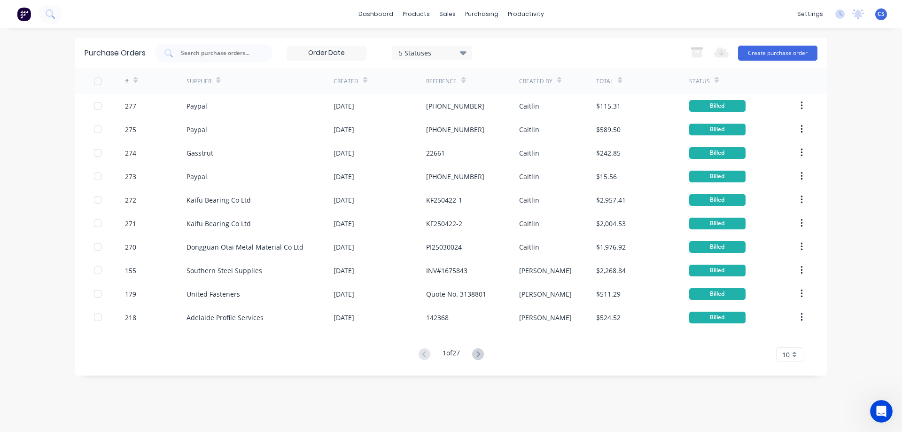
click at [759, 62] on div "Export to Excel (XLSX) Create purchase order" at bounding box center [752, 53] width 132 height 19
click at [760, 59] on button "Create purchase order" at bounding box center [777, 53] width 79 height 15
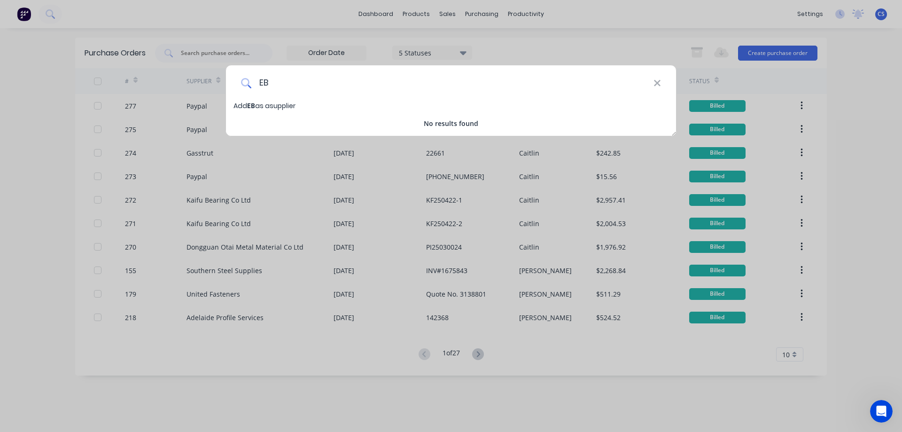
type input "E"
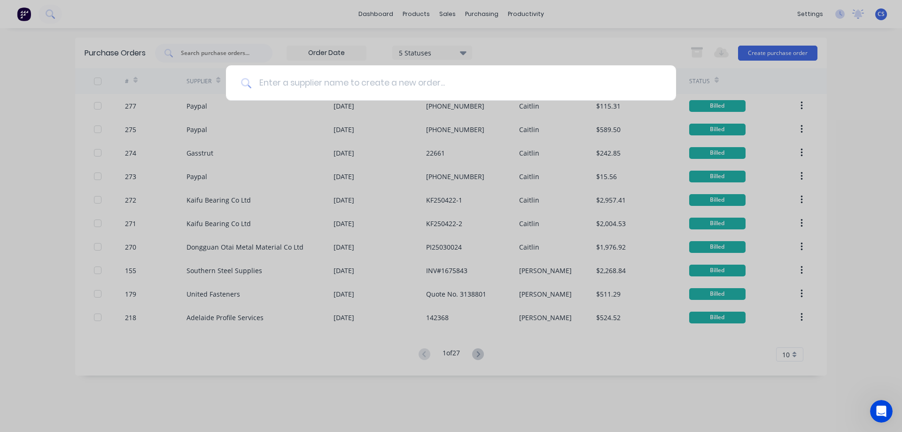
scroll to position [13, 0]
click at [884, 411] on icon "Open Intercom Messenger" at bounding box center [882, 412] width 16 height 16
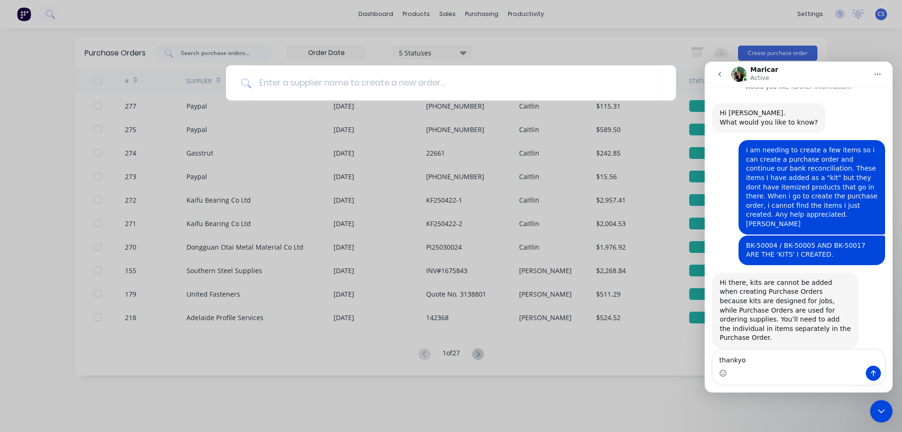
type textarea "thankyou"
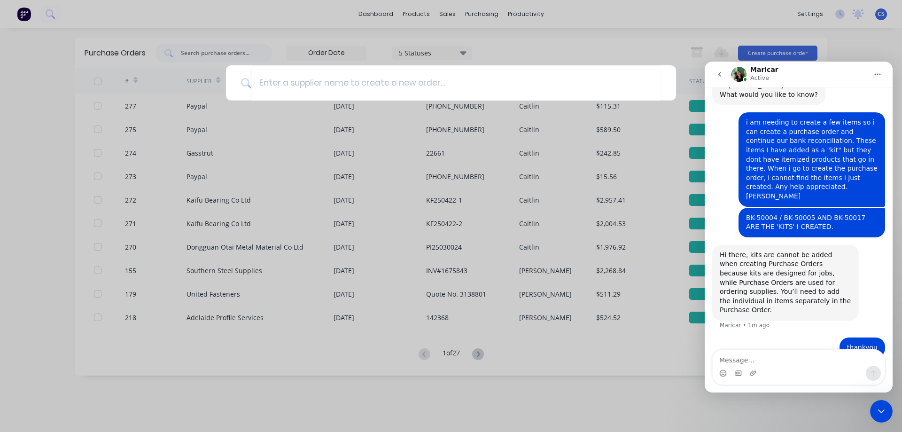
click at [886, 409] on icon "Close Intercom Messenger" at bounding box center [881, 411] width 11 height 11
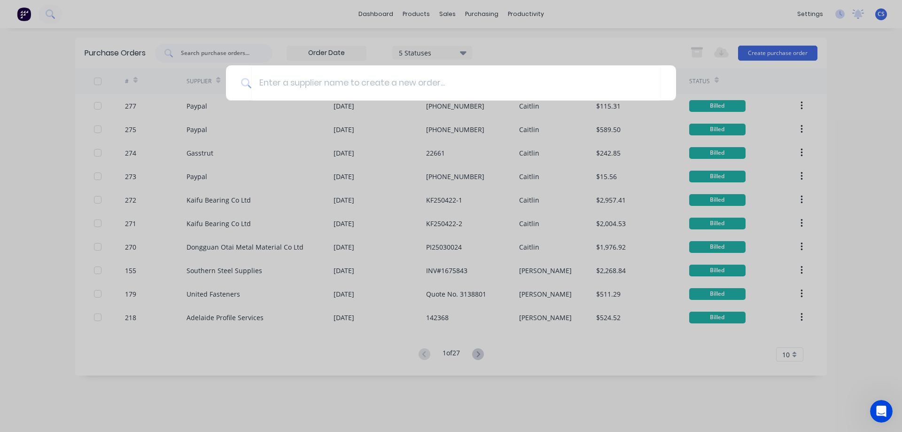
click at [538, 380] on div at bounding box center [451, 216] width 902 height 432
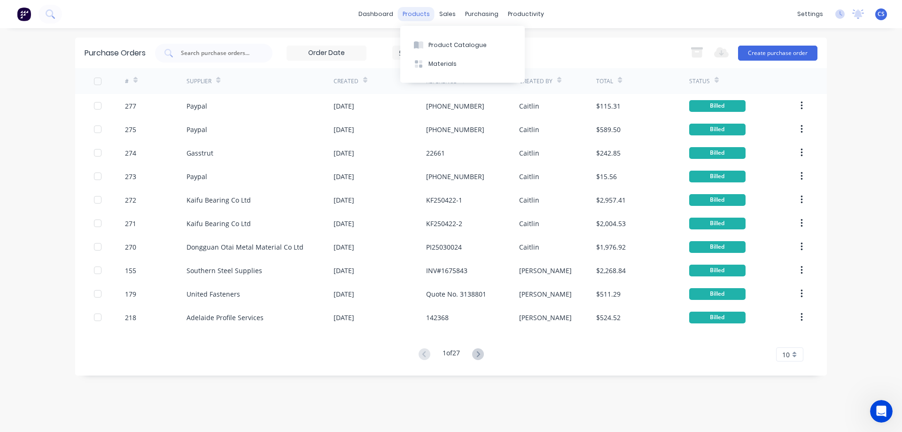
click at [409, 18] on div "products" at bounding box center [416, 14] width 37 height 14
click at [461, 45] on div "Product Catalogue" at bounding box center [458, 45] width 58 height 8
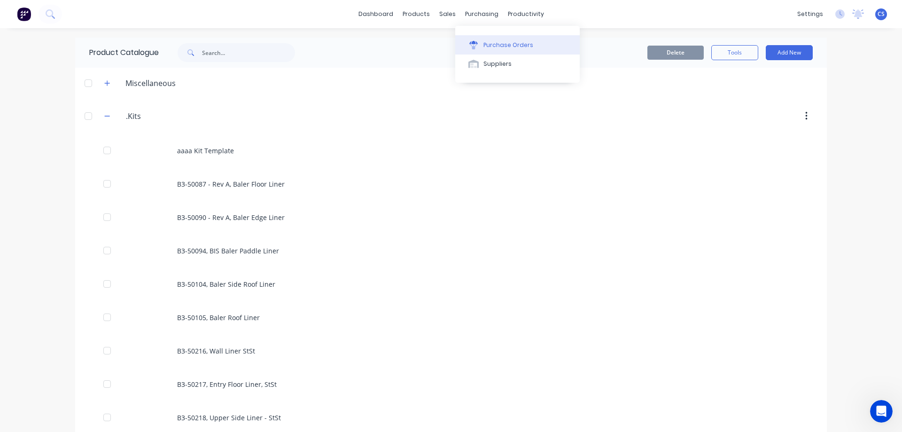
click at [495, 46] on div "Purchase Orders" at bounding box center [509, 45] width 50 height 8
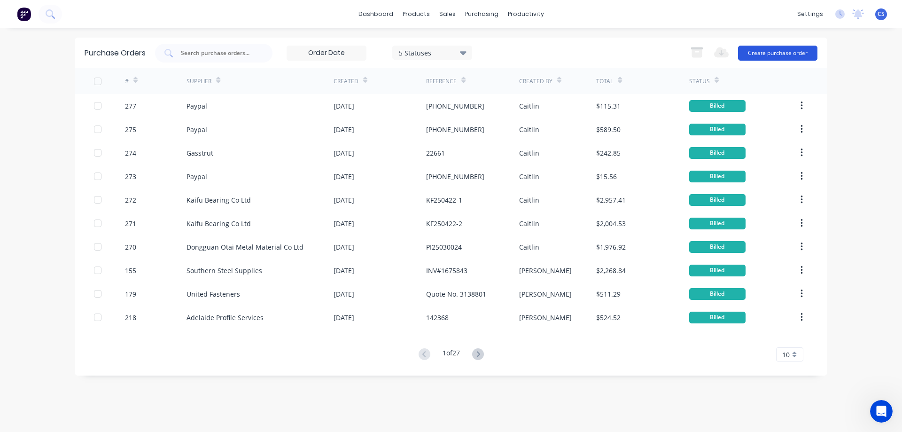
click at [766, 52] on button "Create purchase order" at bounding box center [777, 53] width 79 height 15
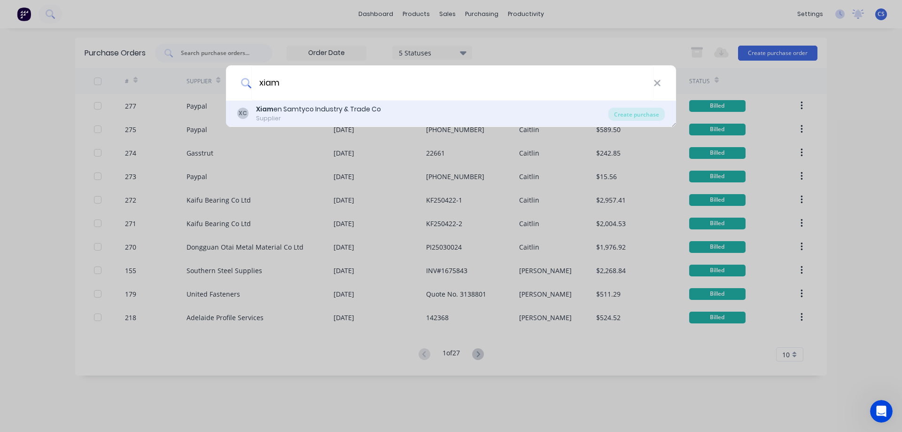
type input "xiam"
click at [323, 113] on div "Xiam en Samtyco Industry & Trade Co" at bounding box center [318, 109] width 125 height 10
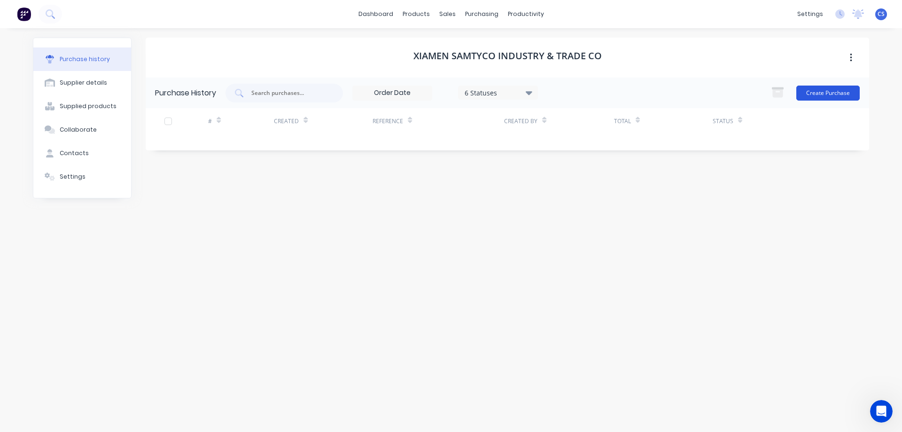
click at [819, 94] on button "Create Purchase" at bounding box center [828, 93] width 63 height 15
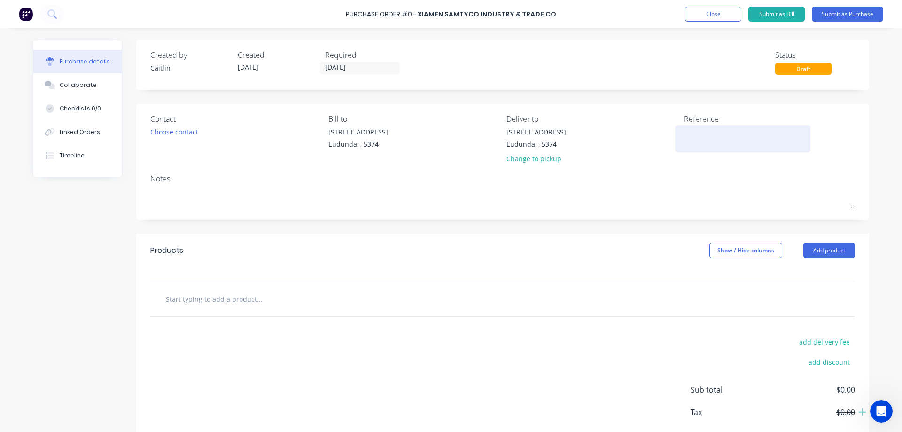
click at [697, 140] on textarea at bounding box center [742, 137] width 117 height 21
type textarea "S2505179R"
click at [223, 302] on input "text" at bounding box center [259, 299] width 188 height 19
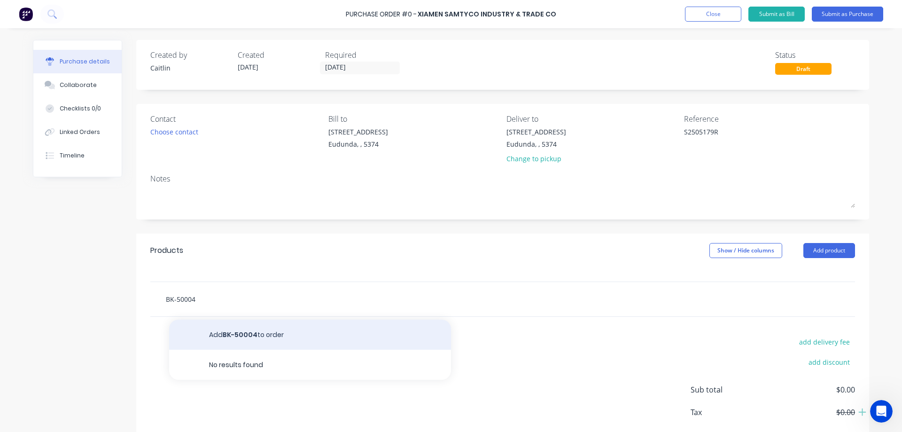
type input "BK-50004"
click at [256, 331] on button "Add BK-50004 to order" at bounding box center [310, 335] width 282 height 30
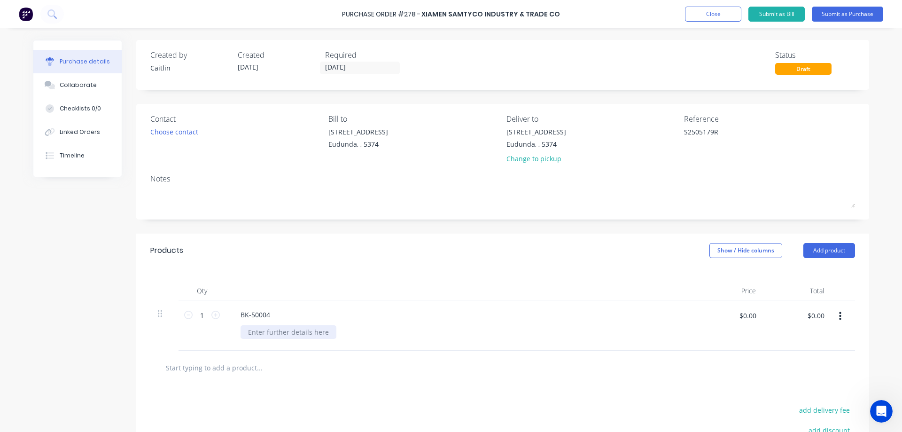
click at [282, 331] on div at bounding box center [289, 332] width 96 height 14
click at [815, 316] on input "$0.00" at bounding box center [816, 315] width 28 height 15
paste input "1104.63"
type input "1104.63"
type input "$1,104.63"
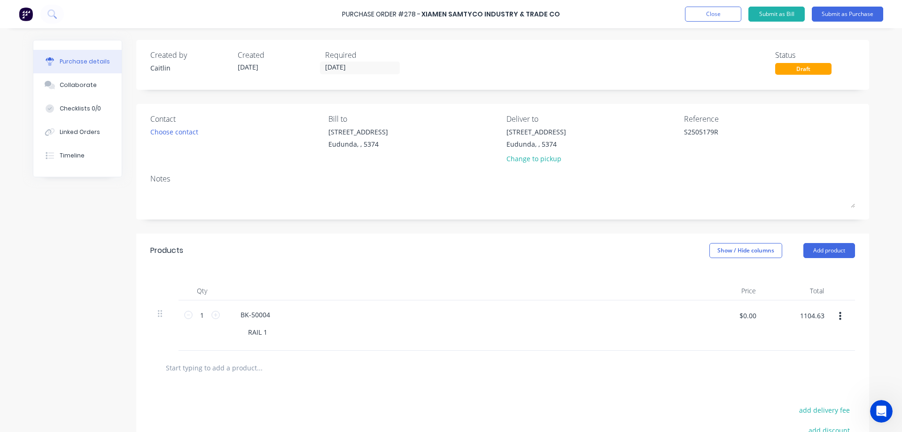
type input "$1,104.63"
click at [820, 318] on input "$1,104.63" at bounding box center [809, 315] width 41 height 15
type input "138.07"
type input "$138.07"
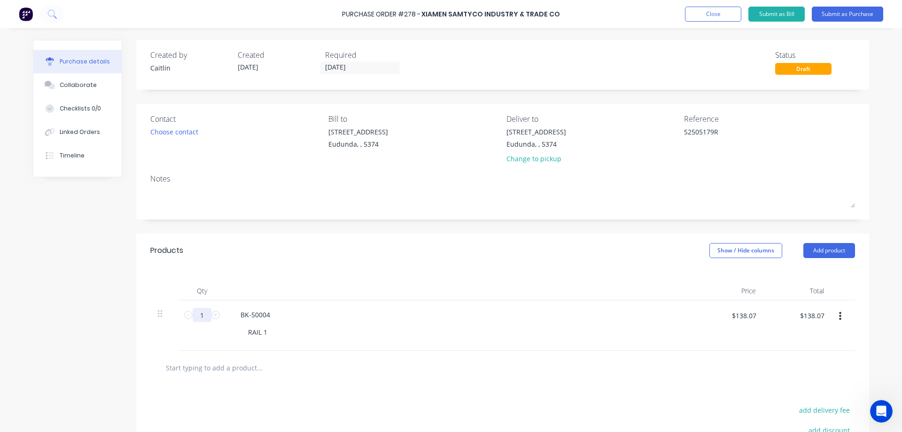
click at [201, 314] on input "1" at bounding box center [202, 315] width 19 height 14
type input "8"
type input "$1,104.56"
type input "8"
click at [279, 369] on input "text" at bounding box center [259, 367] width 188 height 19
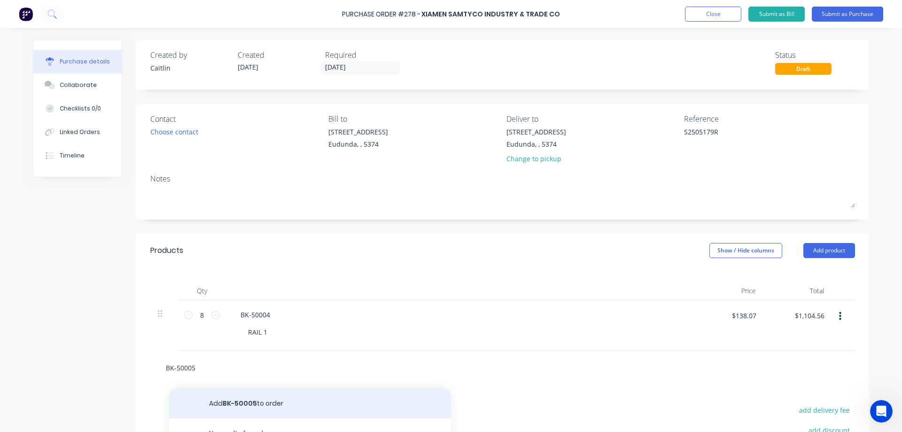
type input "BK-50005"
click at [287, 399] on button "Add BK-50005 to order" at bounding box center [310, 403] width 282 height 30
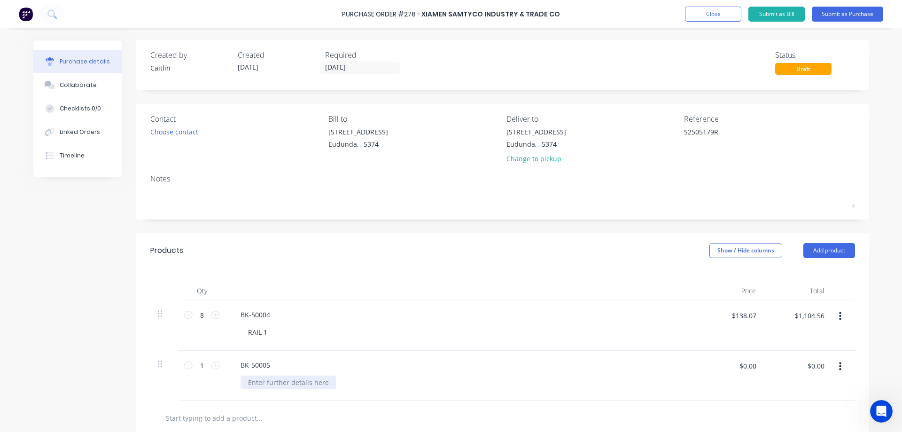
click at [298, 383] on div at bounding box center [289, 383] width 96 height 14
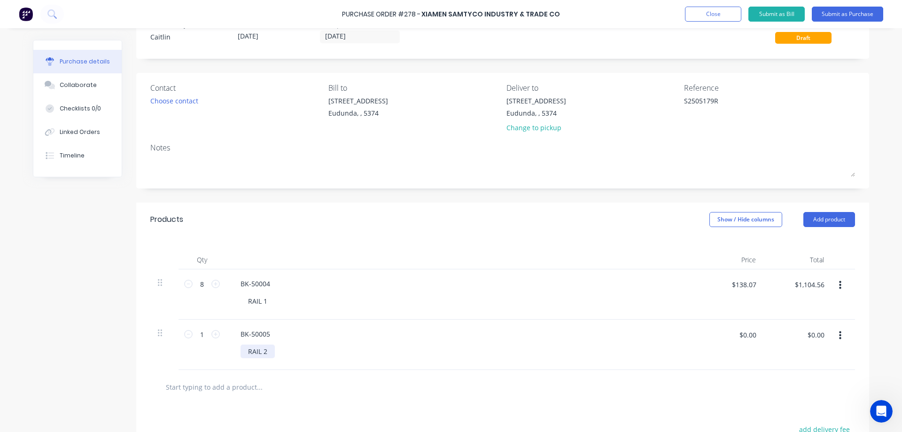
scroll to position [47, 0]
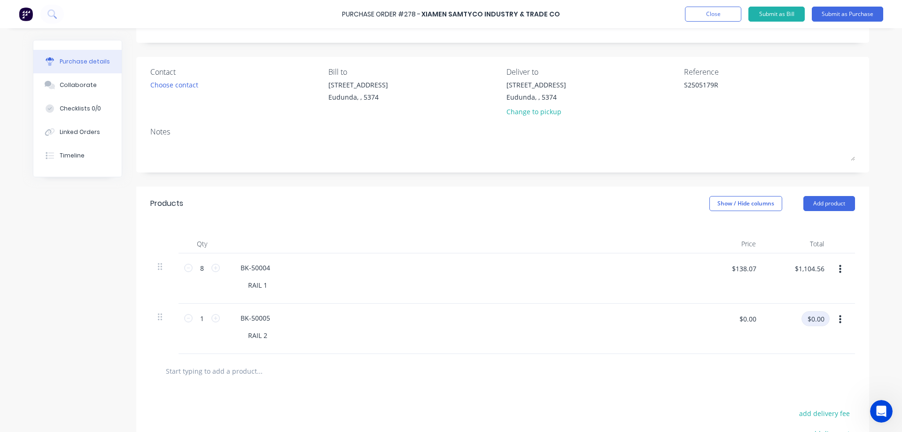
click at [815, 319] on input "$0.00" at bounding box center [816, 318] width 28 height 15
type input "144.21"
type input "$144.21"
click at [198, 320] on input "1" at bounding box center [202, 318] width 19 height 14
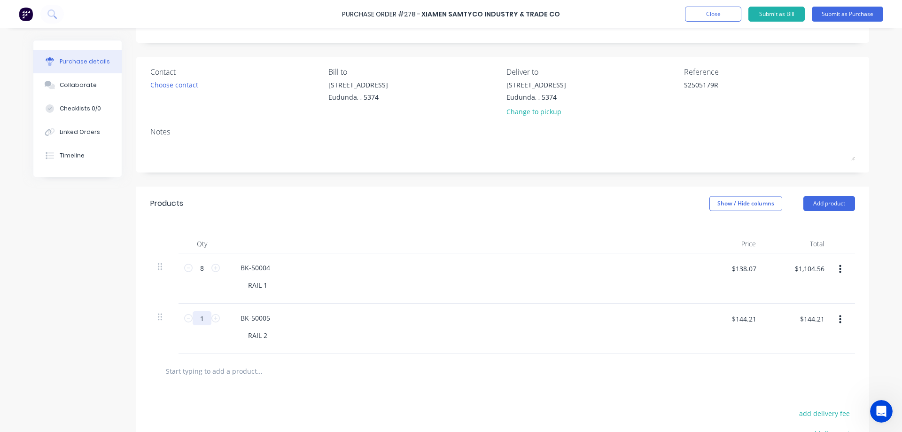
type input "16"
type input "$2,307.36"
type input "16"
click at [85, 365] on div "Created by [PERSON_NAME] Created [DATE] Required [DATE] Status Draft Contact Ch…" at bounding box center [451, 268] width 837 height 550
click at [240, 368] on input "text" at bounding box center [259, 370] width 188 height 19
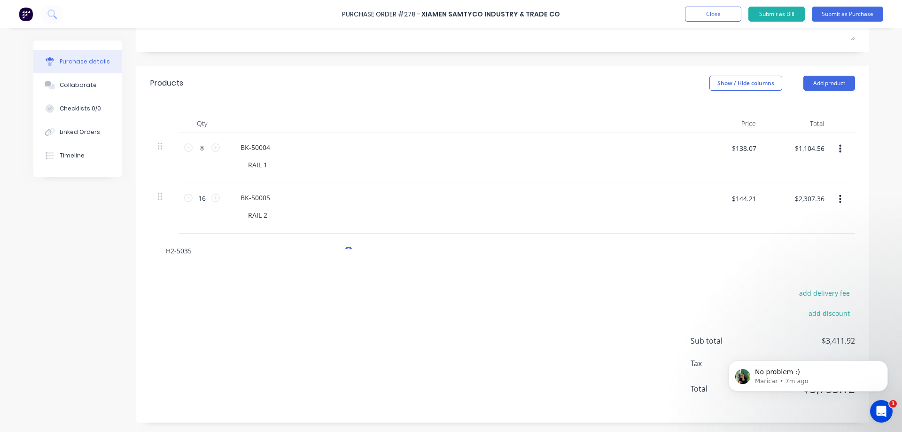
scroll to position [167, 0]
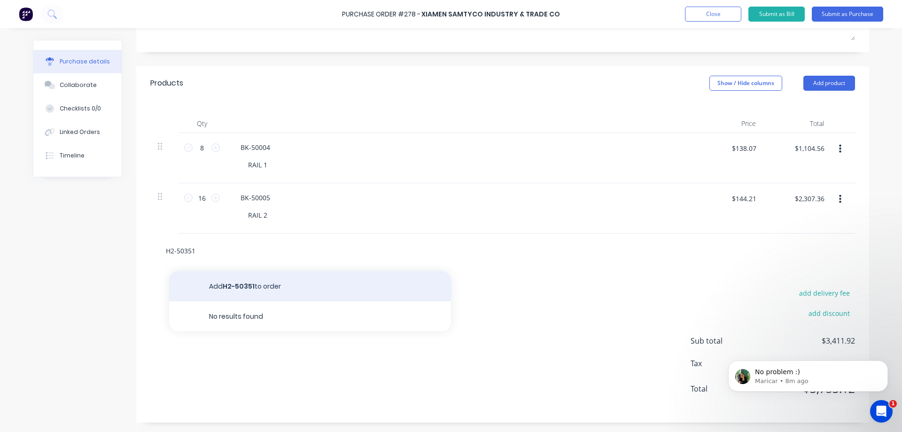
type input "H2-50351"
click at [359, 292] on button "Add H2-50351 to order" at bounding box center [310, 286] width 282 height 30
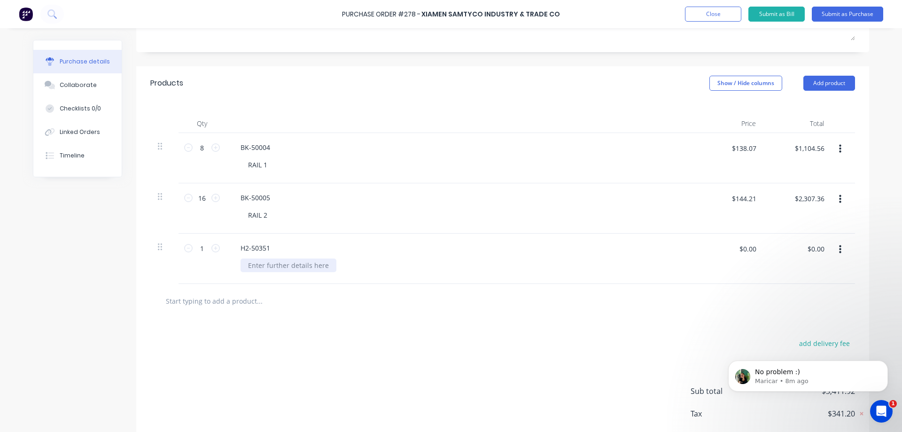
click at [317, 268] on div at bounding box center [289, 265] width 96 height 14
click at [817, 247] on input "$0.00" at bounding box center [816, 248] width 28 height 15
type input "122.737"
type input "$122.74"
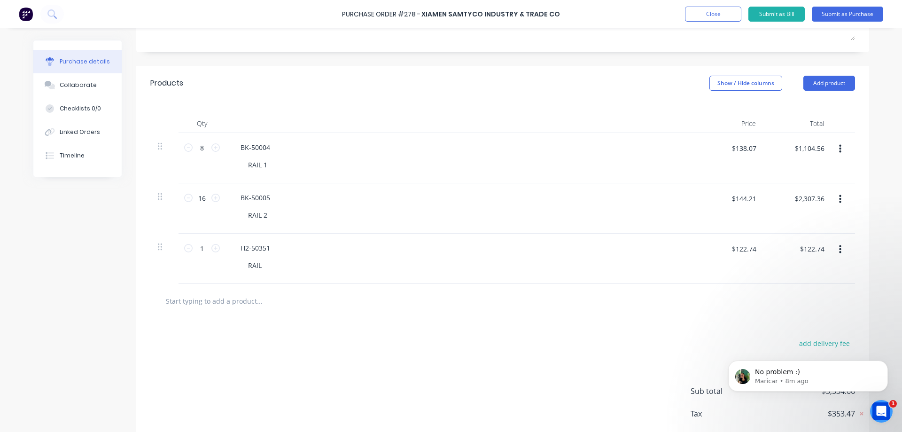
click at [886, 415] on icon "Open Intercom Messenger" at bounding box center [882, 412] width 16 height 16
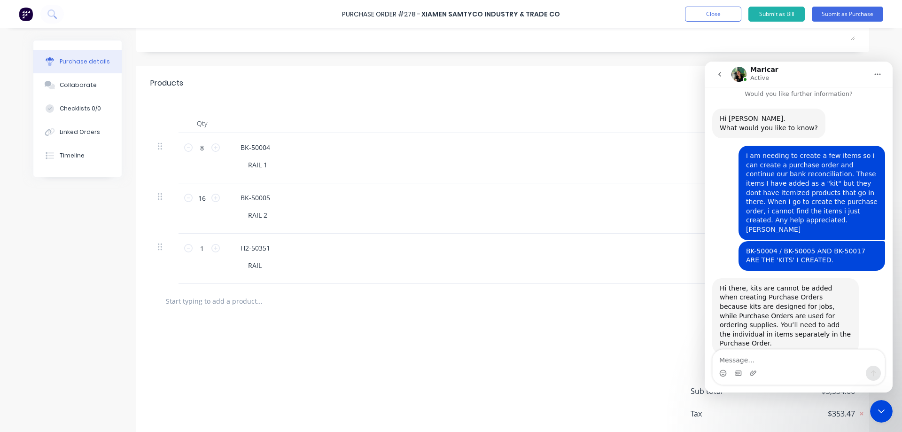
scroll to position [84, 0]
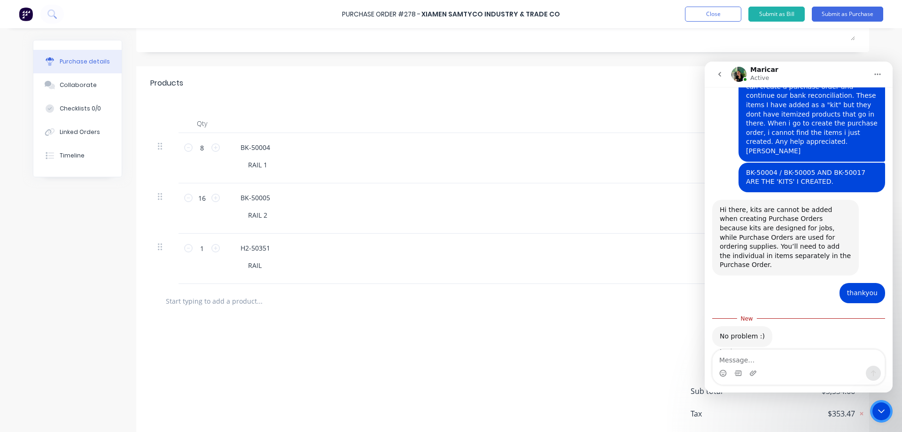
click at [885, 405] on div "Close Intercom Messenger" at bounding box center [881, 411] width 23 height 23
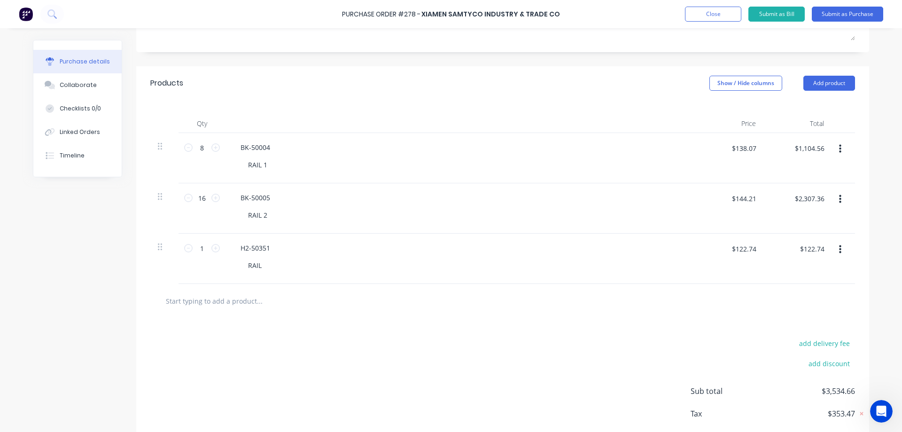
click at [240, 300] on input "text" at bounding box center [259, 300] width 188 height 19
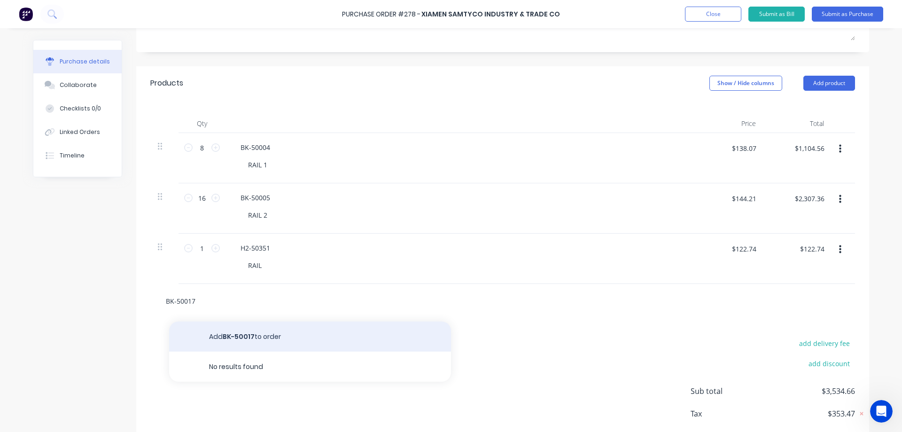
type input "BK-50017"
click at [284, 325] on button "Add BK-50017 to order" at bounding box center [310, 336] width 282 height 30
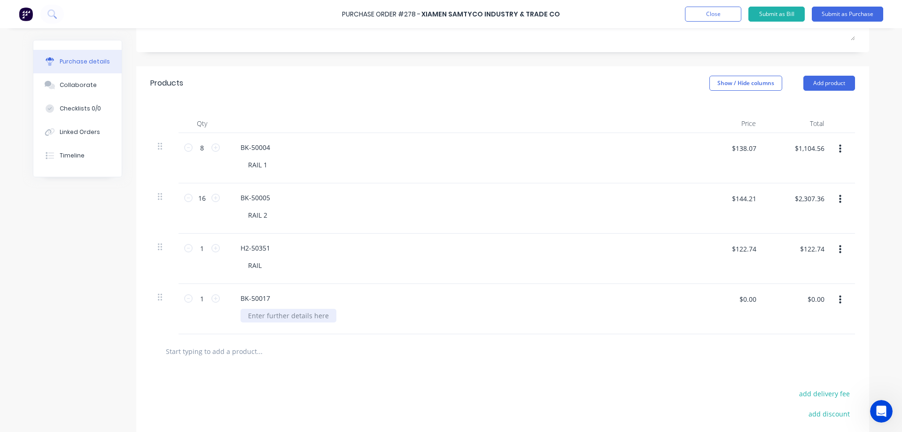
click at [292, 316] on div at bounding box center [289, 316] width 96 height 14
click at [820, 298] on input "$0.00" at bounding box center [816, 298] width 28 height 15
type input "791.655"
type input "$791.65"
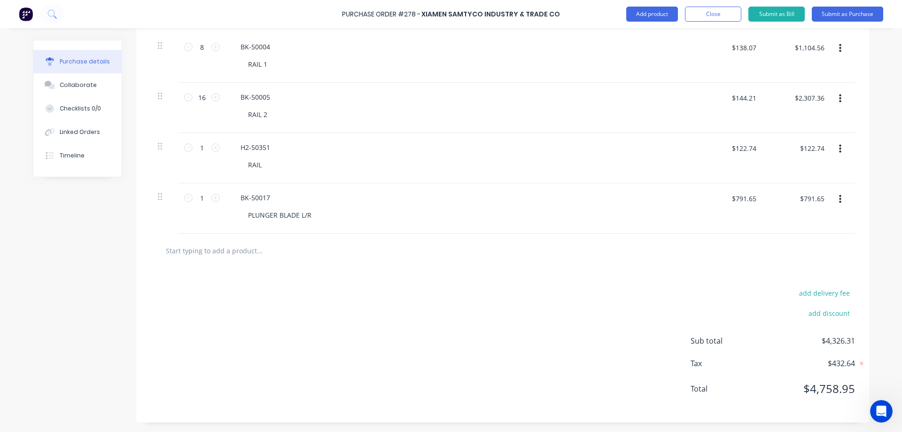
scroll to position [174, 0]
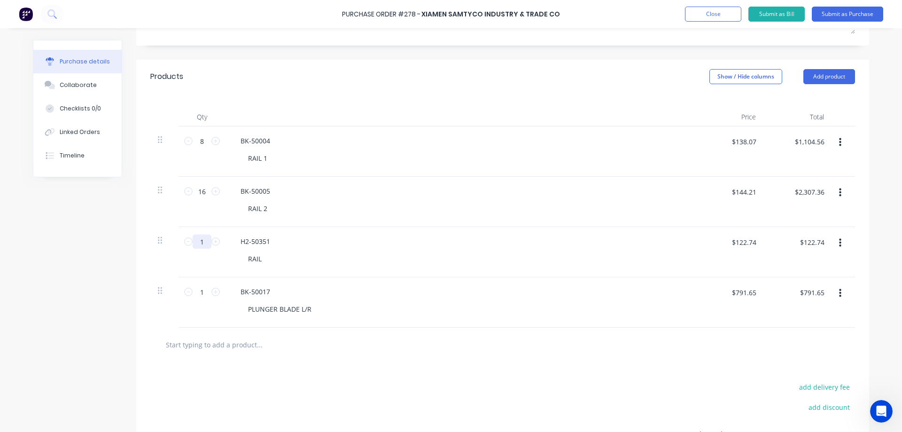
click at [202, 243] on input "1" at bounding box center [202, 242] width 19 height 14
type input "2"
type input "$245.48"
type input "20"
type input "$2,454.80"
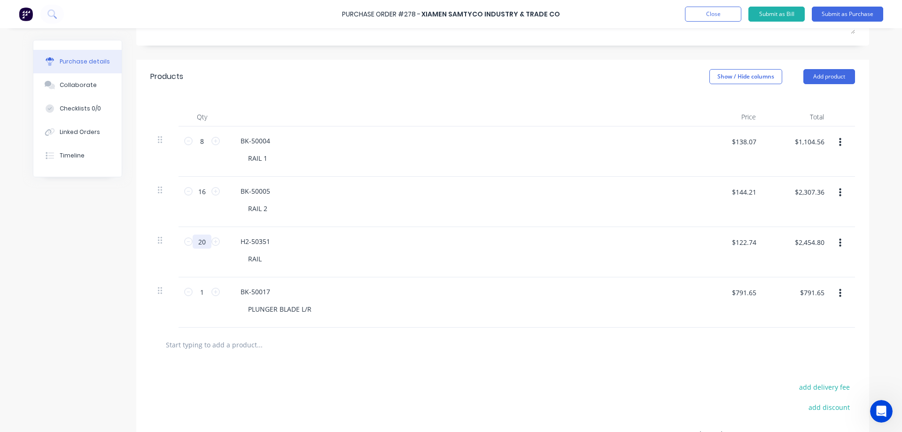
type input "20"
drag, startPoint x: 823, startPoint y: 141, endPoint x: 773, endPoint y: 144, distance: 50.8
click at [773, 144] on div "$1,104.56 $1,104.56" at bounding box center [800, 145] width 59 height 22
paste input "1104.63"
type input "1104.63"
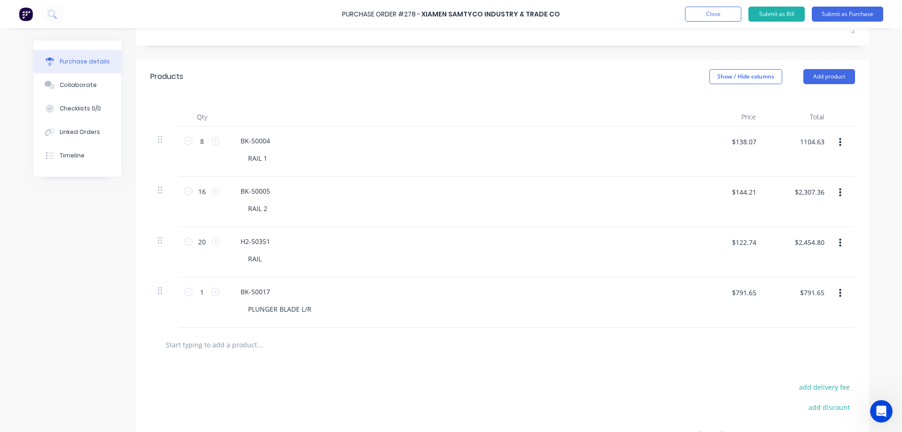
type input "$138.0788"
type input "$1,104.63"
click at [698, 341] on div at bounding box center [503, 344] width 690 height 19
drag, startPoint x: 825, startPoint y: 189, endPoint x: 763, endPoint y: 194, distance: 62.2
click at [764, 194] on div "$2,307.36 $2,307.36" at bounding box center [798, 202] width 68 height 50
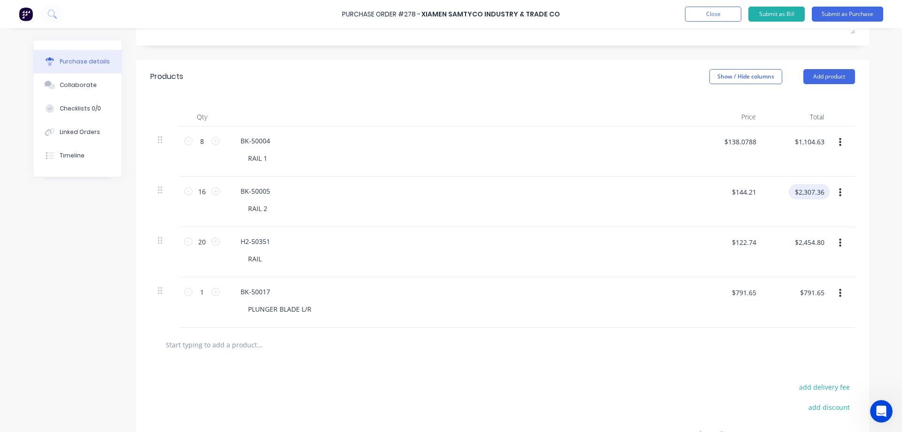
paste input "2307.4"
type input "2307.46"
type input "$144.2163"
type input "$2,307.46"
click at [830, 242] on button "button" at bounding box center [841, 243] width 22 height 17
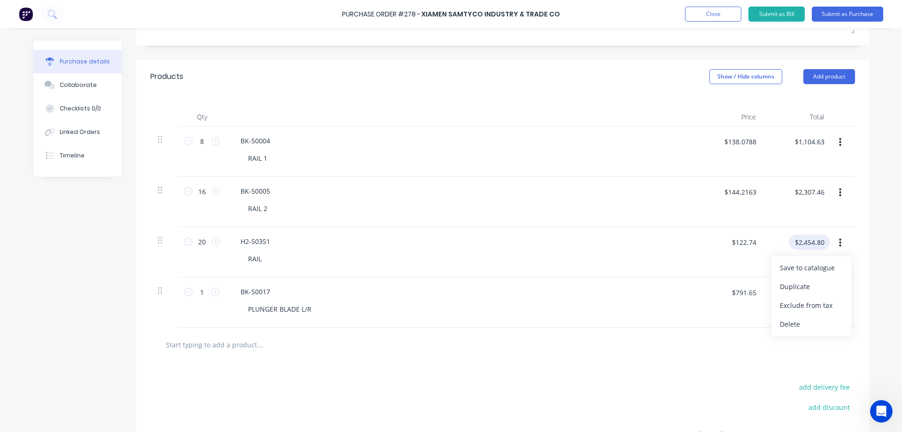
click at [824, 241] on input "$2,454.80" at bounding box center [809, 242] width 41 height 15
drag, startPoint x: 824, startPoint y: 241, endPoint x: 777, endPoint y: 240, distance: 47.0
click at [777, 240] on div "$2,454.80 $2,454.80" at bounding box center [800, 246] width 59 height 22
drag, startPoint x: 822, startPoint y: 242, endPoint x: 775, endPoint y: 245, distance: 47.2
click at [775, 245] on div "$2,454.80 $2,454.80" at bounding box center [800, 246] width 59 height 22
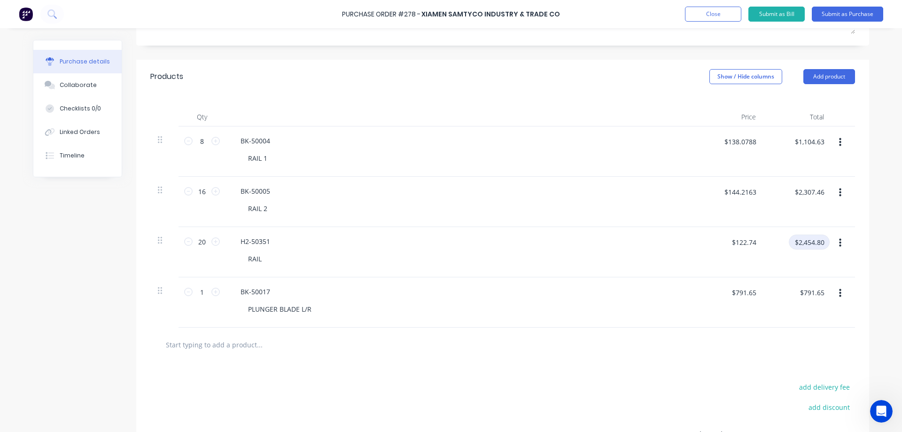
paste input "2454.74"
type input "2454.74"
type input "$122.737"
type input "$2,454.74"
click at [673, 342] on div at bounding box center [503, 344] width 690 height 19
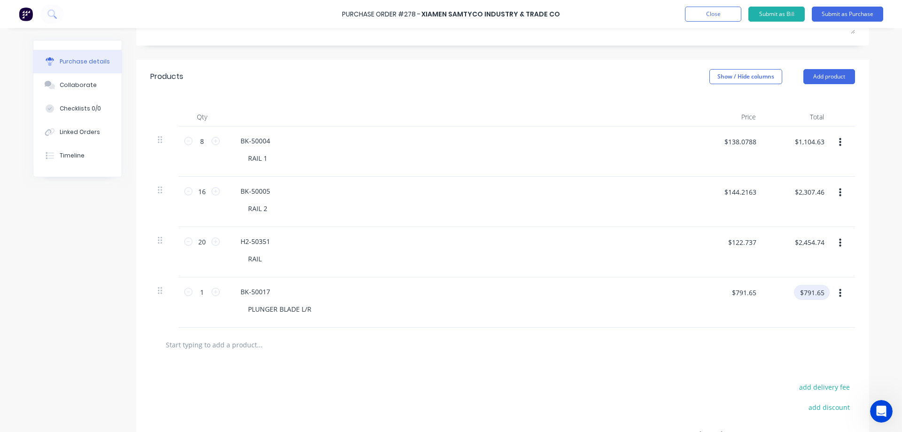
drag, startPoint x: 822, startPoint y: 292, endPoint x: 784, endPoint y: 287, distance: 38.5
click at [784, 287] on div "$791.65 $791.65" at bounding box center [800, 296] width 59 height 22
paste input
type input "$791.65"
click at [215, 290] on icon at bounding box center [215, 292] width 8 height 8
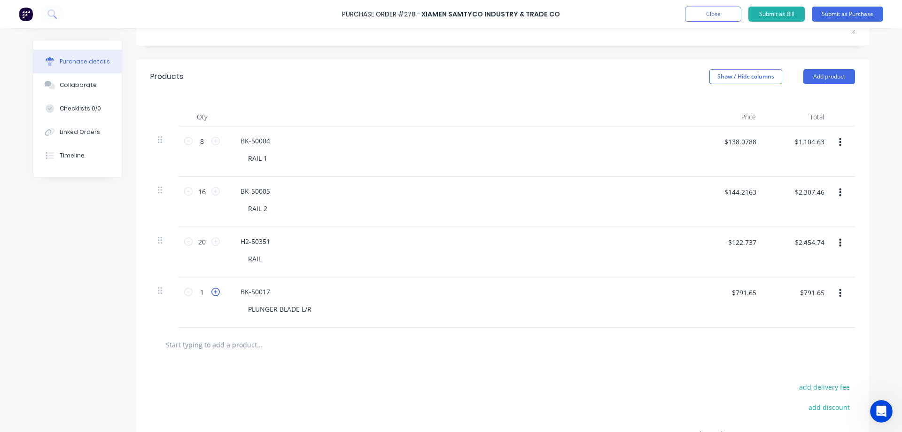
type input "2"
type input "$1,583.30"
click at [866, 272] on div "Qty Price Total 8 8 BK-50004 RAIL 1 $138.0788 $138.0788 $1,104.63 $1,104.63 16 …" at bounding box center [502, 211] width 733 height 234
drag, startPoint x: 824, startPoint y: 141, endPoint x: 747, endPoint y: 147, distance: 77.3
click at [747, 147] on div "8 8 BK-50004 RAIL 1 $138.0788 $138.0788 $1,104.63 $1,104.63" at bounding box center [502, 151] width 705 height 50
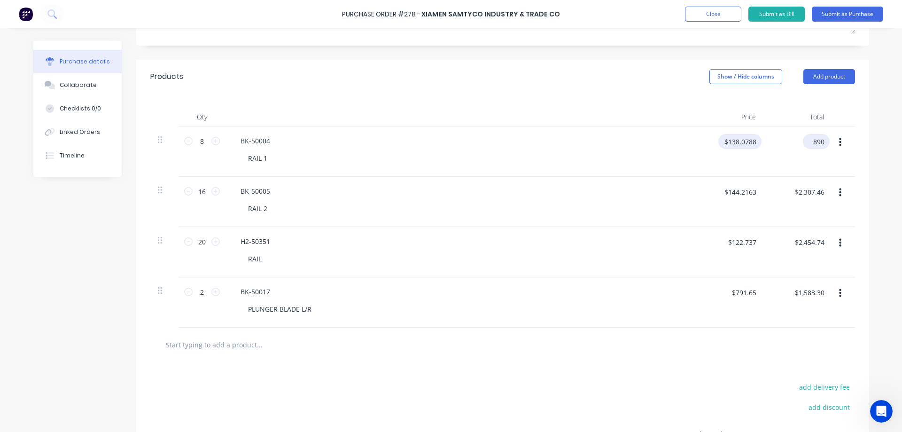
type input "890"
type input "$111.25"
type input "$890.00"
drag, startPoint x: 821, startPoint y: 190, endPoint x: 766, endPoint y: 197, distance: 55.9
click at [766, 197] on div "$2,307.46 $2,307.46" at bounding box center [798, 202] width 68 height 50
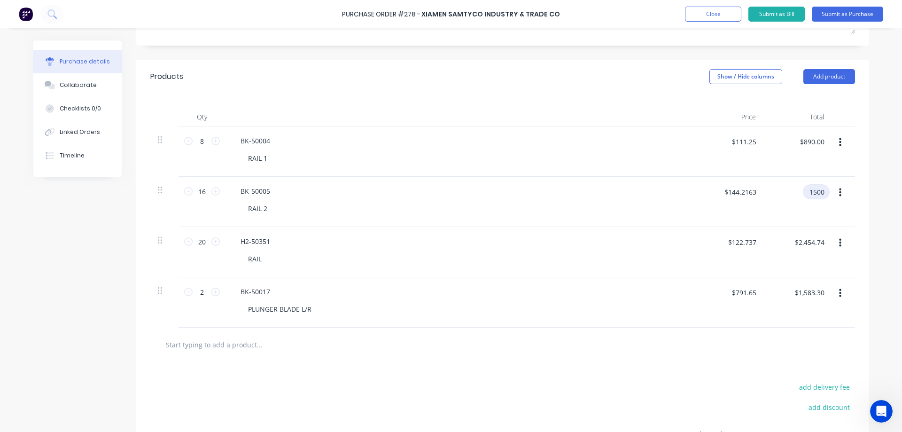
type input "1500"
type input "$93.75"
type input "$1,500.00"
drag, startPoint x: 822, startPoint y: 243, endPoint x: 752, endPoint y: 250, distance: 69.8
click at [752, 250] on div "20 20 H2-50351 RAIL $122.737 $122.737 $2,454.74 $2,454.74" at bounding box center [502, 252] width 705 height 50
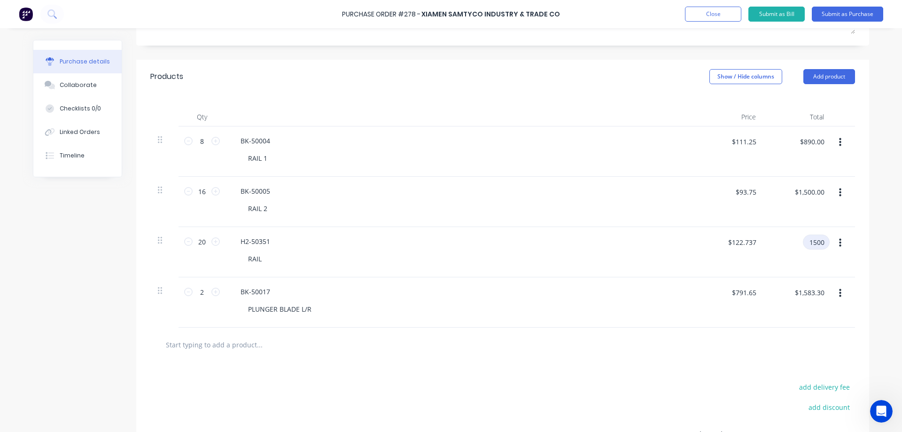
type input "1500"
type input "$75.00"
type input "$1,500.00"
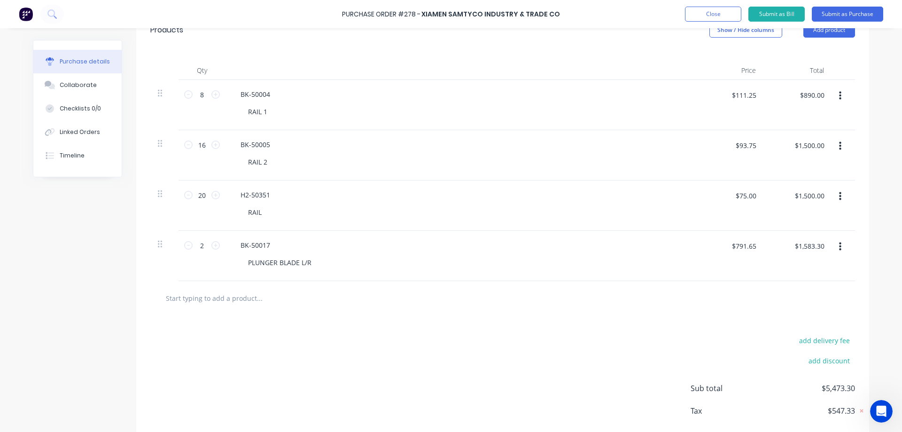
scroll to position [127, 0]
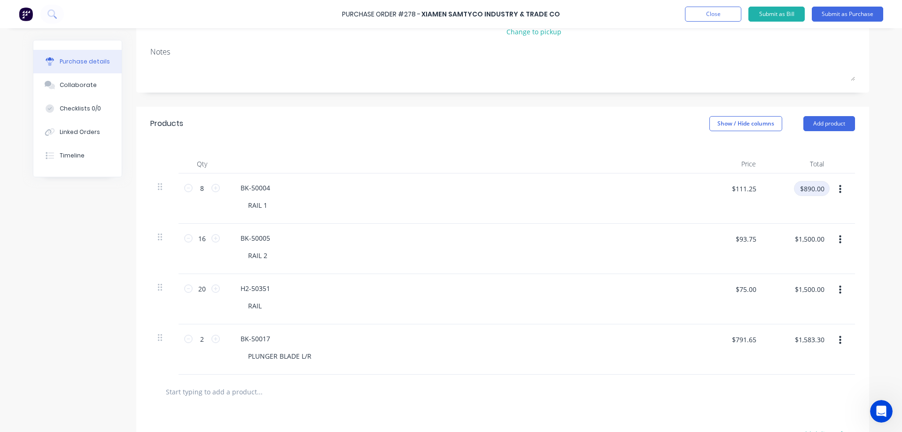
drag, startPoint x: 823, startPoint y: 188, endPoint x: 782, endPoint y: 185, distance: 41.0
click at [782, 185] on div "$890.00 $890.00" at bounding box center [800, 192] width 59 height 22
type input "750"
type input "$93.75"
type input "$750.00"
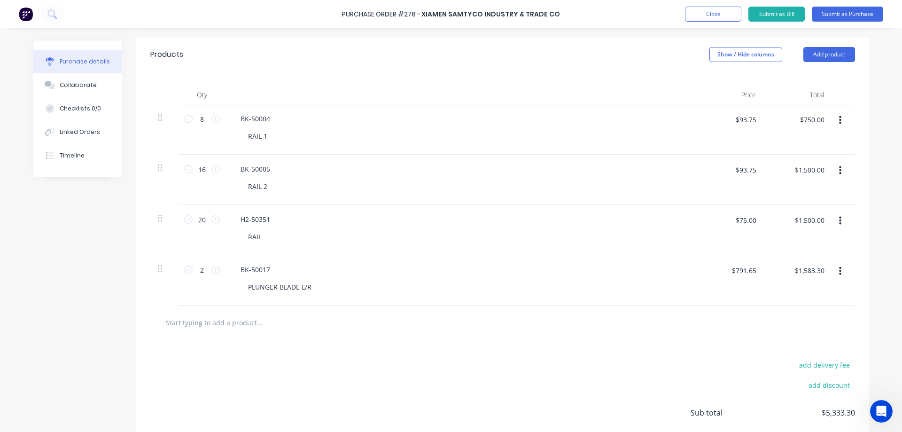
scroll to position [268, 0]
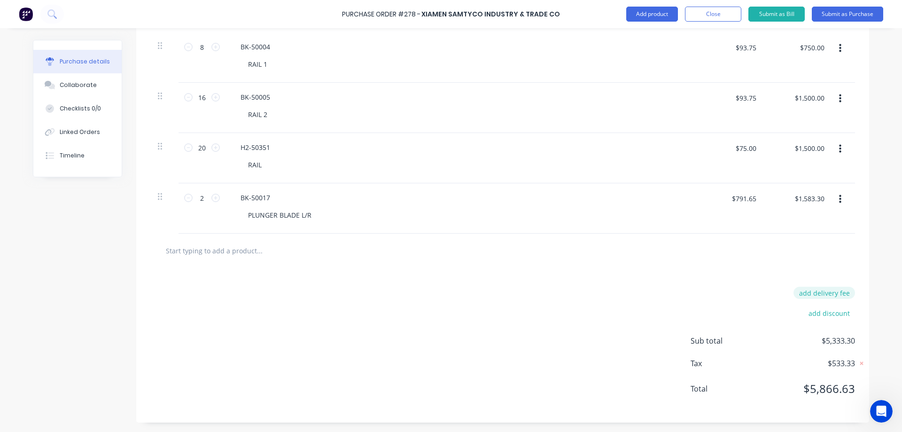
click at [827, 292] on button "add delivery fee" at bounding box center [825, 293] width 62 height 12
click at [518, 268] on div "Delivery fee add discount Sub total $5,333.30 Tax $533.33 Total $5,866.63" at bounding box center [502, 346] width 733 height 157
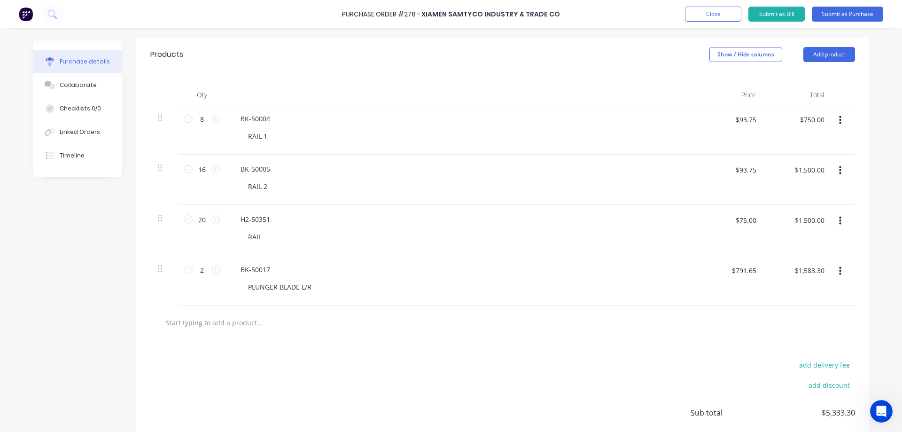
scroll to position [174, 0]
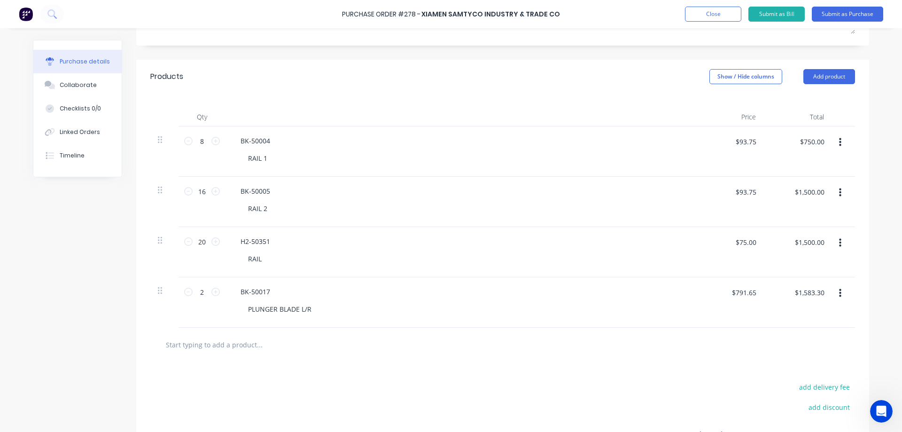
click at [838, 145] on button "button" at bounding box center [841, 142] width 22 height 17
click at [829, 164] on button "Save to catalogue" at bounding box center [812, 167] width 80 height 19
click at [841, 195] on button "button" at bounding box center [841, 192] width 22 height 17
click at [822, 216] on button "Save to catalogue" at bounding box center [812, 217] width 80 height 19
click at [833, 243] on button "button" at bounding box center [841, 243] width 22 height 17
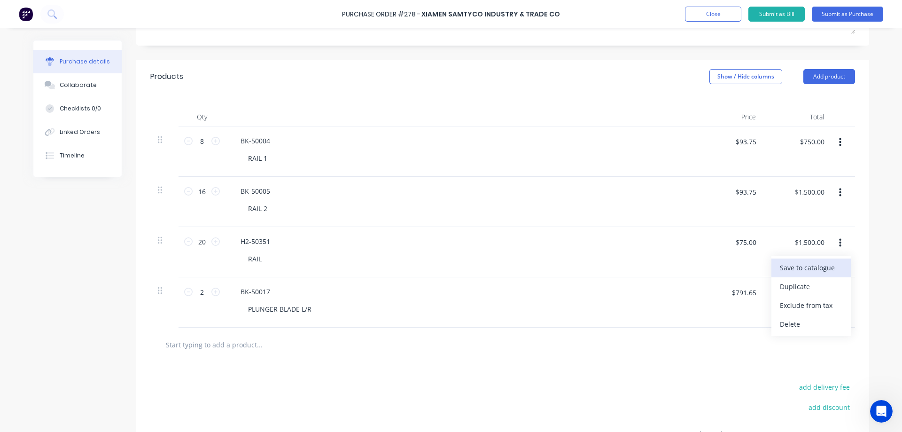
click at [820, 265] on button "Save to catalogue" at bounding box center [812, 267] width 80 height 19
click at [839, 288] on button "button" at bounding box center [841, 293] width 22 height 17
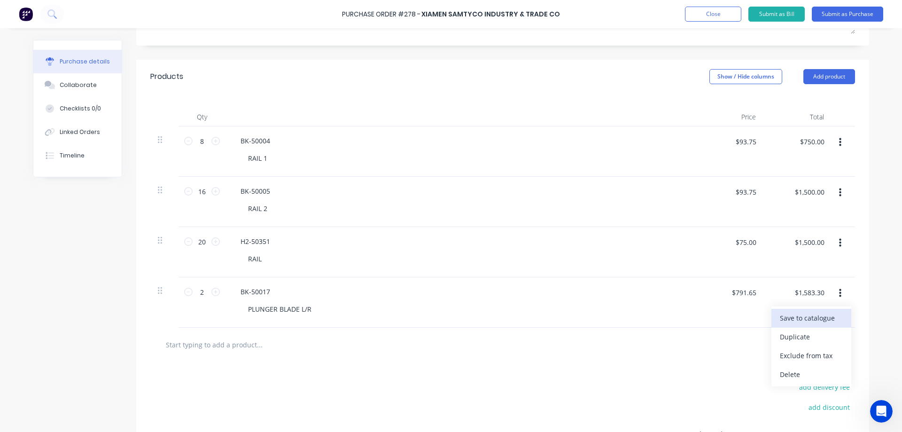
click at [817, 319] on button "Save to catalogue" at bounding box center [812, 318] width 80 height 19
drag, startPoint x: 754, startPoint y: 141, endPoint x: 728, endPoint y: 136, distance: 26.7
click at [730, 136] on div "$93.75 $93.75" at bounding box center [746, 141] width 32 height 15
type input "90"
type input "$720.00"
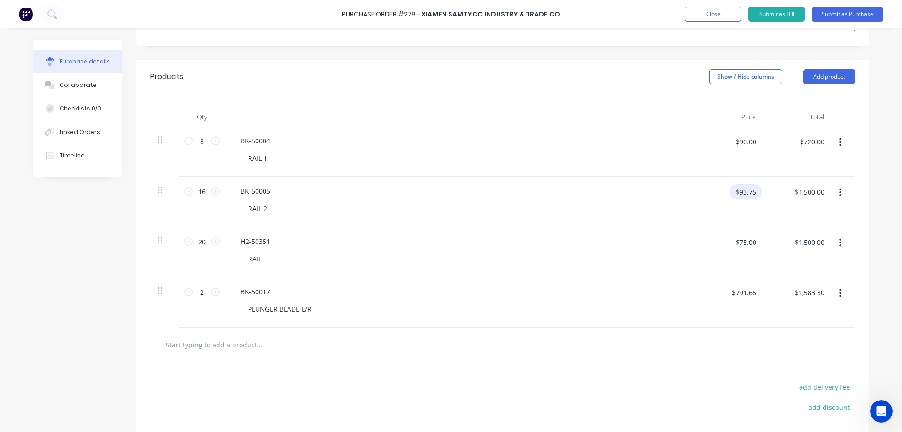
type input "$93.75"
type input "$750.00"
drag, startPoint x: 739, startPoint y: 191, endPoint x: 705, endPoint y: 192, distance: 33.9
click at [705, 192] on div "$93.75 $93.75" at bounding box center [732, 195] width 59 height 22
type input "$94.00"
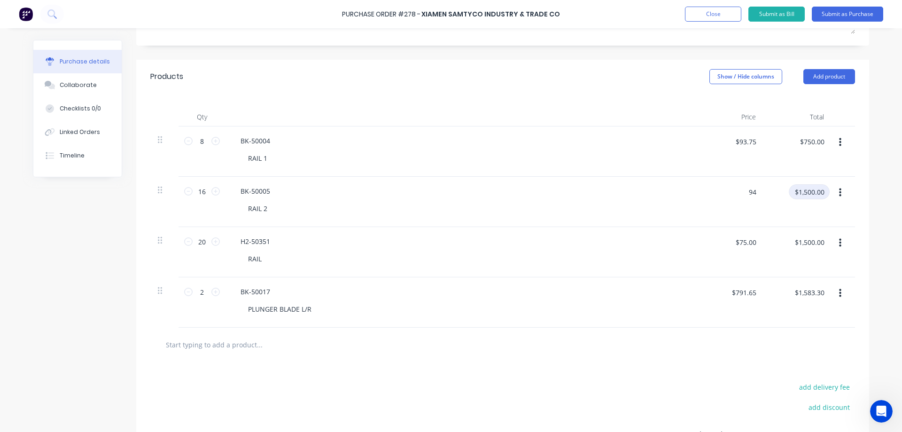
type input "$1,504.00"
type input "$93.75"
type input "$1,500.00"
drag, startPoint x: 754, startPoint y: 243, endPoint x: 726, endPoint y: 242, distance: 28.3
click at [730, 242] on input "$75.00" at bounding box center [746, 242] width 32 height 15
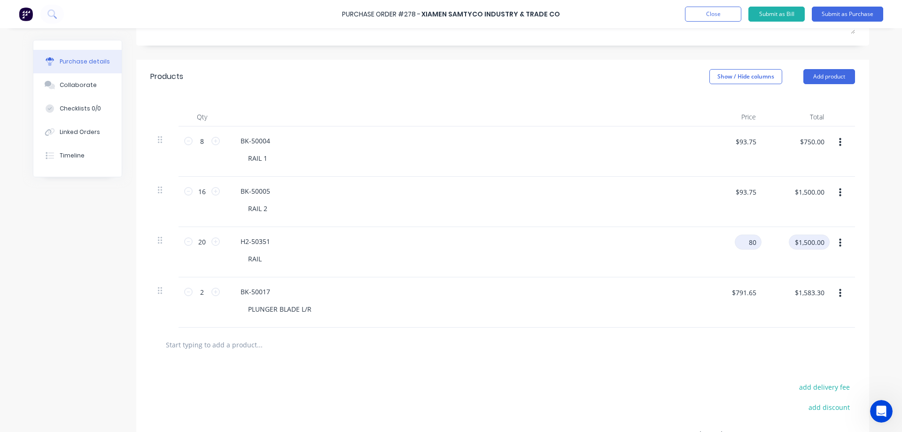
type input "$80.00"
type input "$1,600.00"
type input "$75.00"
type input "$1,500.00"
drag, startPoint x: 756, startPoint y: 294, endPoint x: 714, endPoint y: 295, distance: 42.3
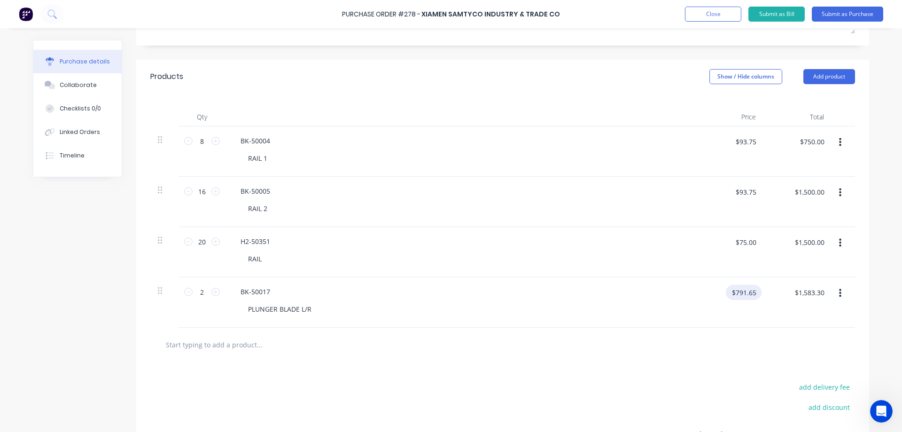
click at [714, 296] on div "$791.65 $791.65" at bounding box center [732, 296] width 59 height 22
type input "172"
type input "$344.00"
type input "$395.825"
type input "$791.65"
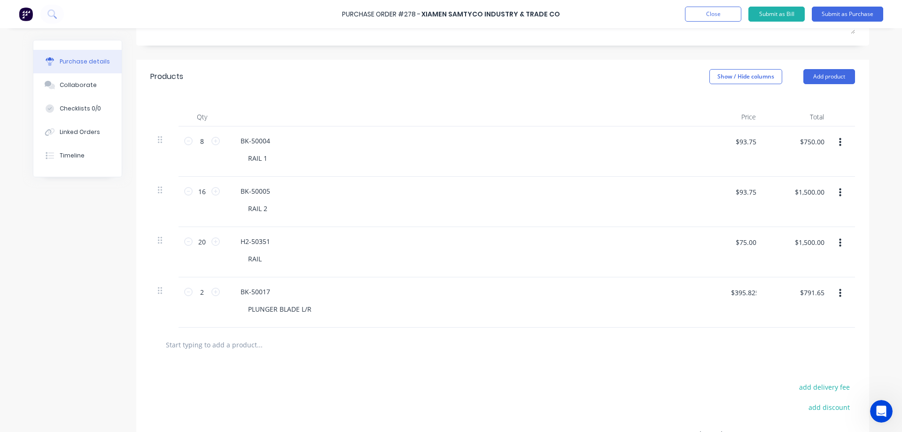
click at [653, 336] on div at bounding box center [503, 344] width 690 height 19
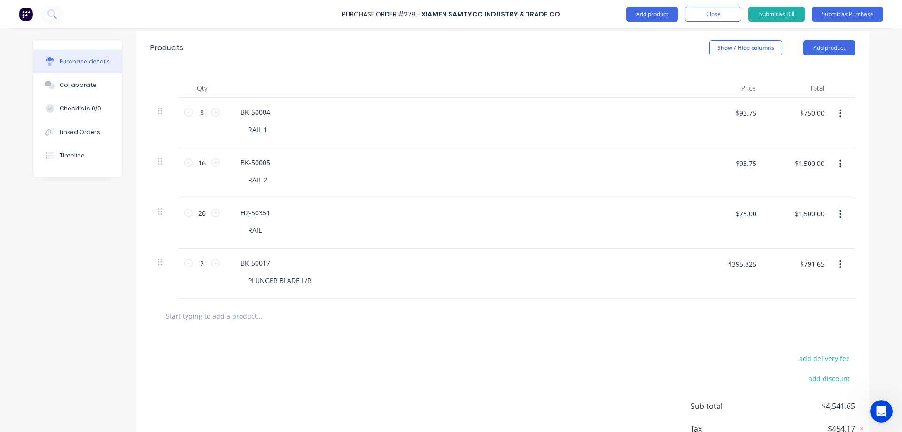
scroll to position [268, 0]
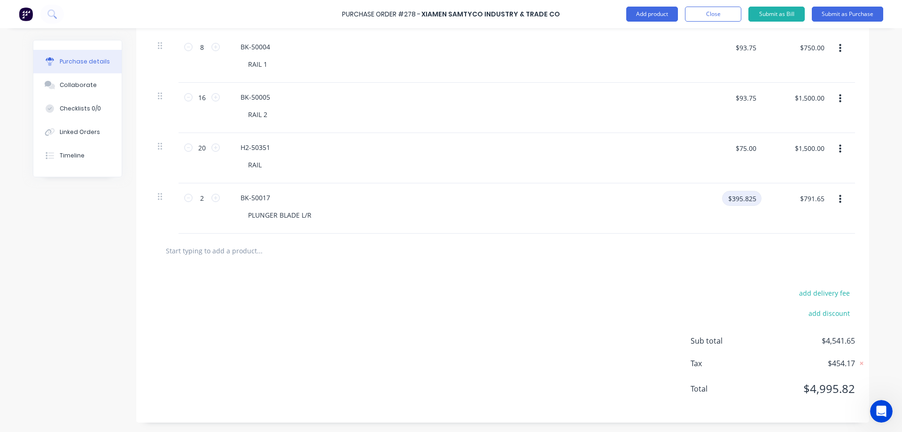
drag, startPoint x: 755, startPoint y: 199, endPoint x: 713, endPoint y: 194, distance: 42.6
click at [713, 194] on div "$395.825 $395.825" at bounding box center [732, 202] width 59 height 22
paste input "263.88"
type input "$263.88"
type input "$527.76"
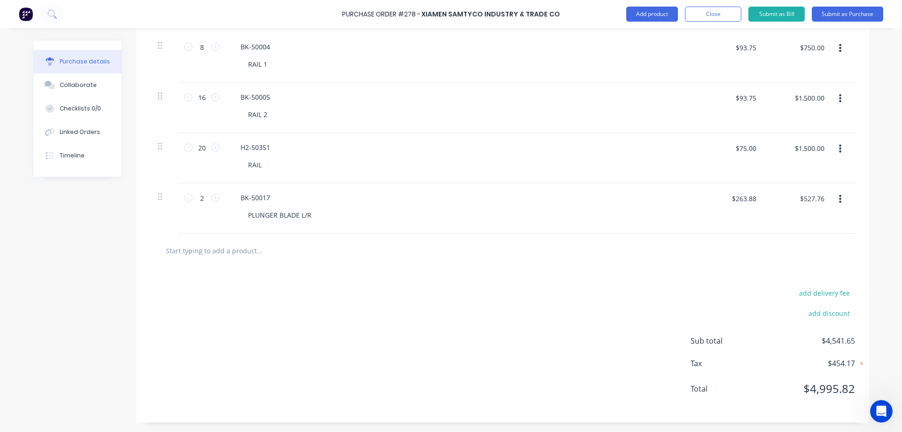
type input "$395.825"
type input "$791.65"
click at [752, 150] on input "$75.00" at bounding box center [746, 148] width 32 height 15
paste input "122.74"
type input "$122.74"
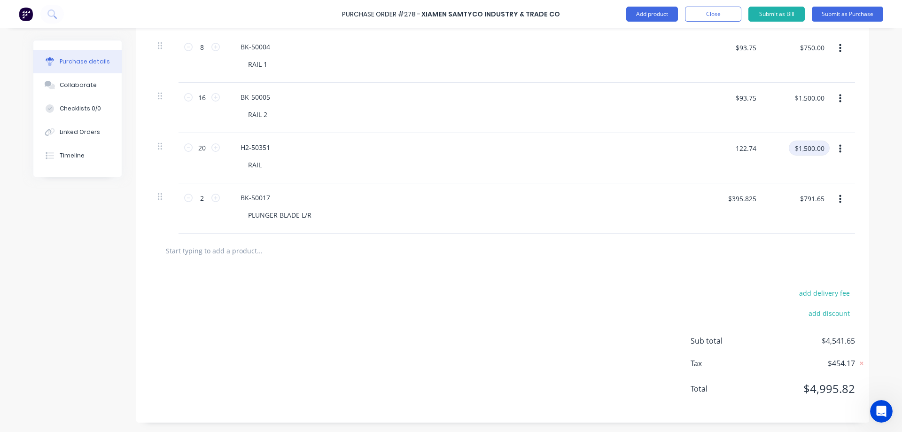
type input "$2,454.80"
type input "$75.00"
type input "$1,500.00"
drag, startPoint x: 753, startPoint y: 97, endPoint x: 725, endPoint y: 99, distance: 28.7
click at [725, 99] on div "$93.75 $93.75" at bounding box center [732, 101] width 59 height 22
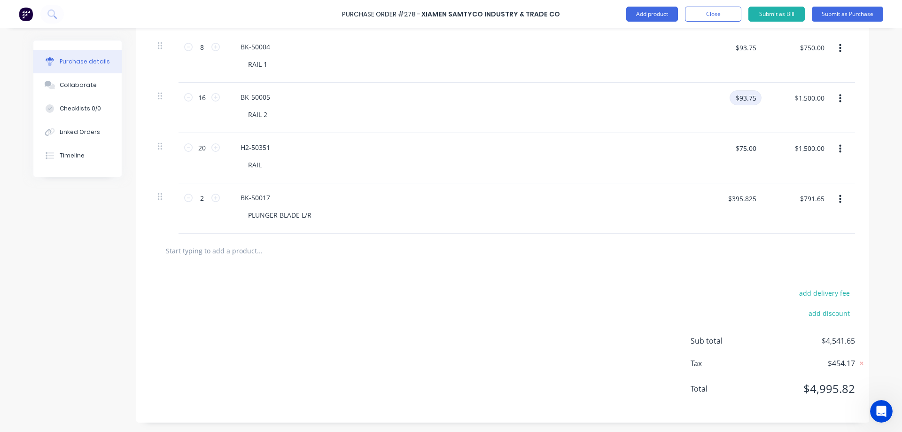
paste input "144.22"
type input "$144.22"
type input "$2,307.52"
type input "$93.75"
type input "$1,500.00"
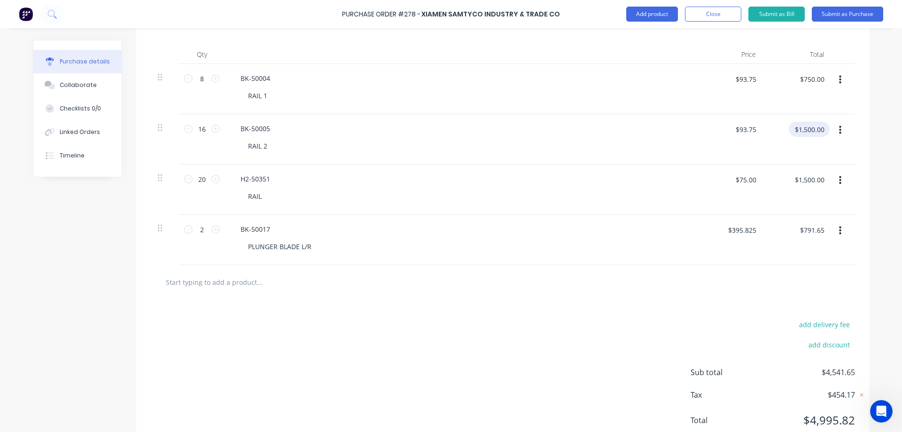
scroll to position [221, 0]
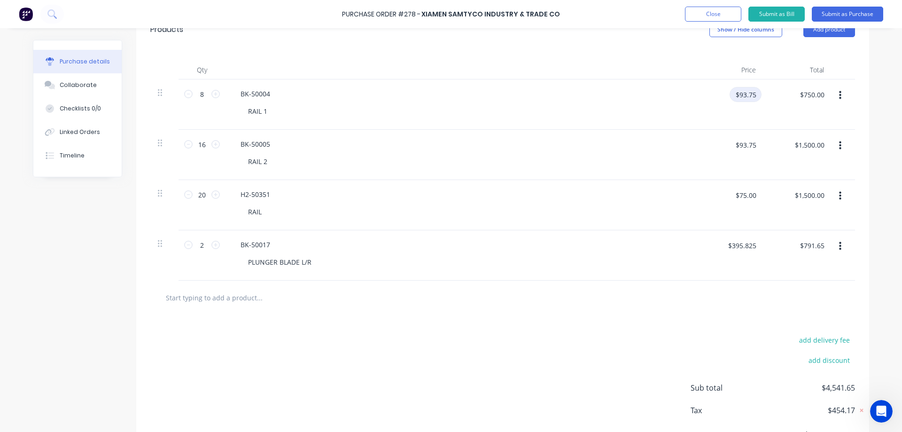
click at [753, 98] on input "$93.75" at bounding box center [746, 94] width 32 height 15
paste input "138.08"
type input "$138.08"
type input "$1,104.64"
click at [501, 378] on div "add delivery fee add discount Sub total $4,896.29 Tax $489.63 Total $5,385.92" at bounding box center [502, 392] width 733 height 155
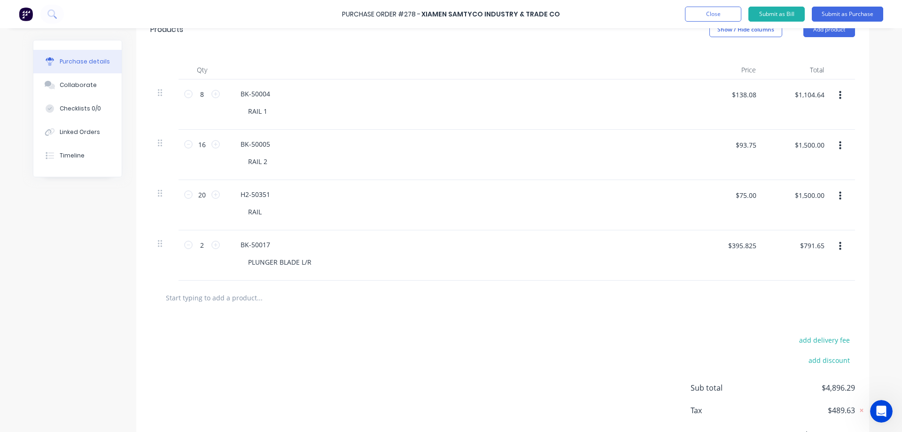
type input "$93.75"
type input "$750.00"
click at [755, 96] on input "$93.75" at bounding box center [746, 94] width 32 height 15
type input "$138.08"
type input "$1,104.64"
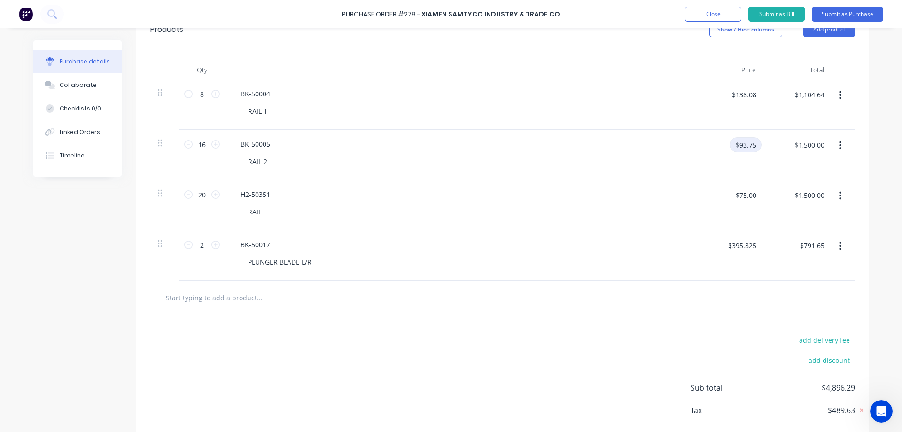
type input "$93.75"
type input "$750.00"
click at [751, 146] on input "$93.75" at bounding box center [746, 144] width 32 height 15
click at [751, 144] on input "$93.75" at bounding box center [746, 144] width 32 height 15
type input "$144.22"
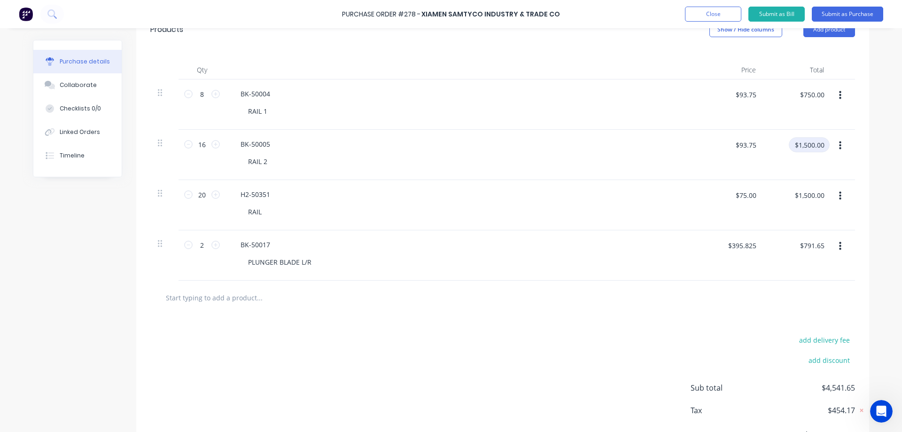
type input "$2,307.52"
type input "$93.75"
type input "$1,500.00"
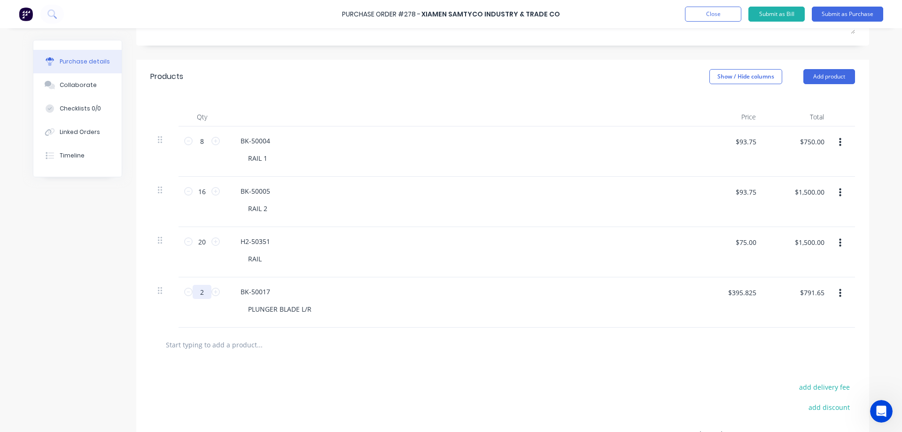
click at [201, 292] on input "2" at bounding box center [202, 292] width 19 height 14
type input "6"
type input "$2,374.95"
type input "6"
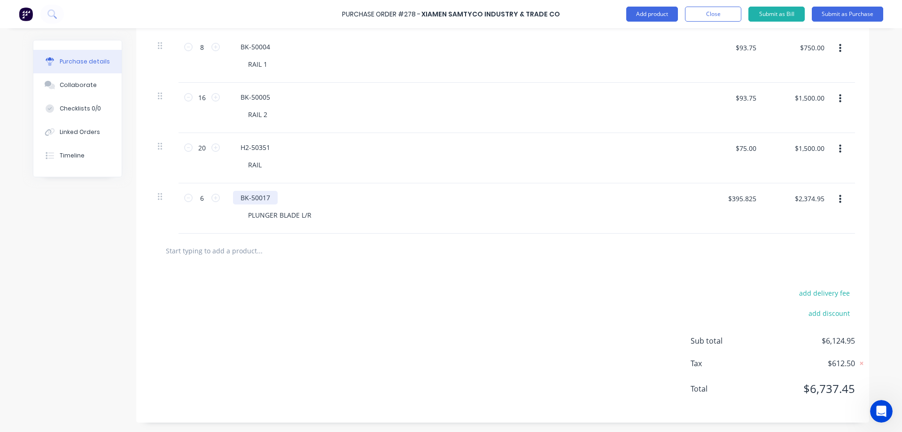
scroll to position [221, 0]
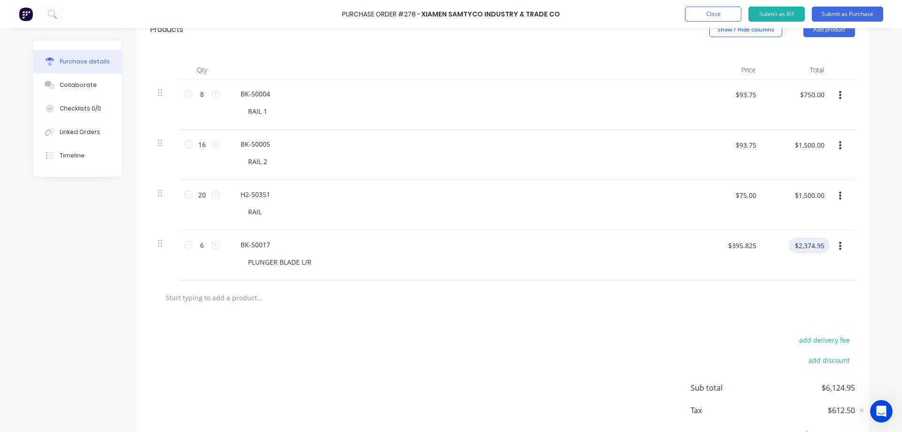
drag, startPoint x: 822, startPoint y: 245, endPoint x: 784, endPoint y: 249, distance: 37.3
click at [784, 249] on div "$2,374.95 $2,374.95" at bounding box center [800, 249] width 59 height 22
type input "1253.21"
type input "$208.8683"
type input "$1,253.21"
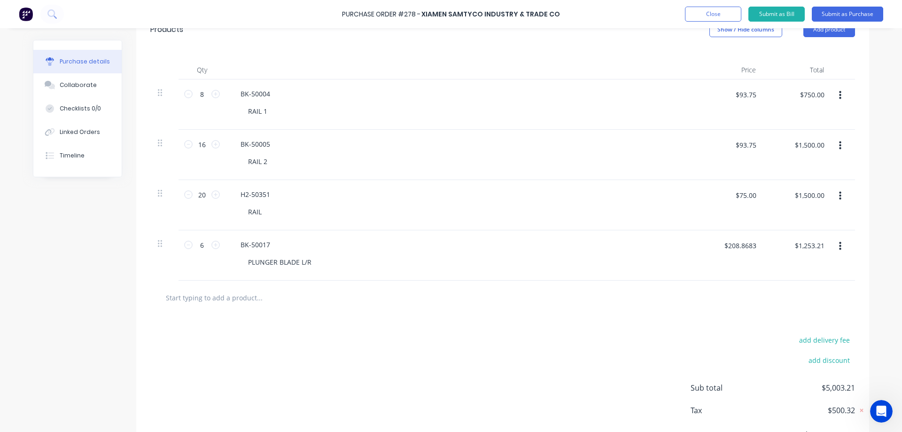
scroll to position [174, 0]
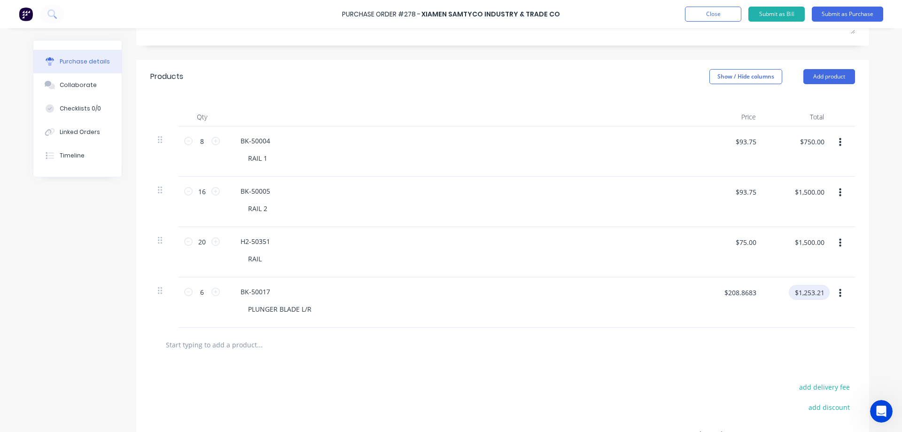
drag, startPoint x: 791, startPoint y: 290, endPoint x: 838, endPoint y: 296, distance: 46.9
click at [838, 296] on div "6 6 BK-50017 PLUNGER BLADE L/R $208.8683 $208.8683 $1,253.21 $1,253.21" at bounding box center [502, 302] width 705 height 50
click at [807, 246] on input "$1,500.00" at bounding box center [809, 242] width 41 height 15
paste input "253.21"
type input "$1,253.21"
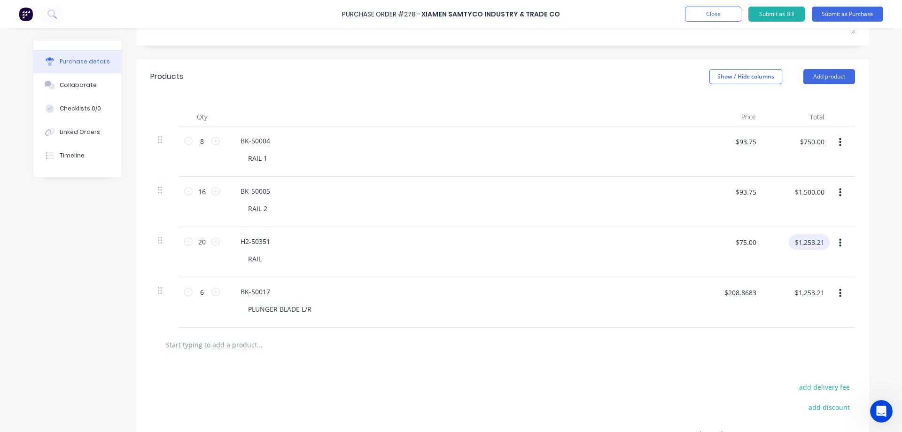
type input "$0.05"
click at [822, 238] on input "$1.00" at bounding box center [816, 242] width 28 height 15
paste input ",253.21"
click at [811, 239] on input "$1.00" at bounding box center [816, 242] width 28 height 15
type input "1253.21"
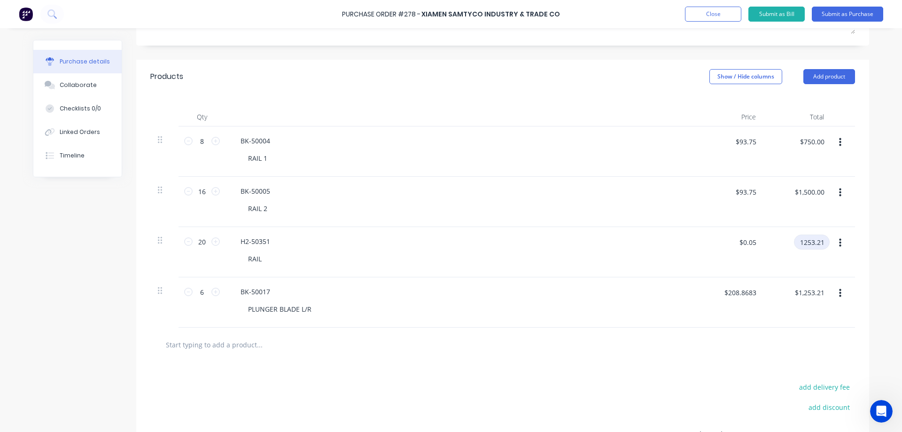
type input "$62.6605"
type input "$1,253.21"
click at [821, 192] on input "$1,500.00" at bounding box center [809, 191] width 41 height 15
type input "1253.21"
type input "$78.3256"
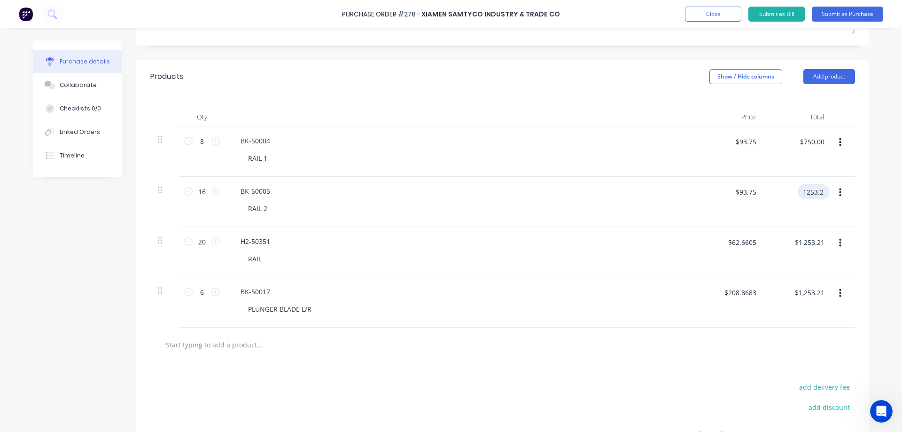
type input "$1,253.21"
click at [820, 141] on input "$750.00" at bounding box center [812, 141] width 36 height 15
type input "1253.21"
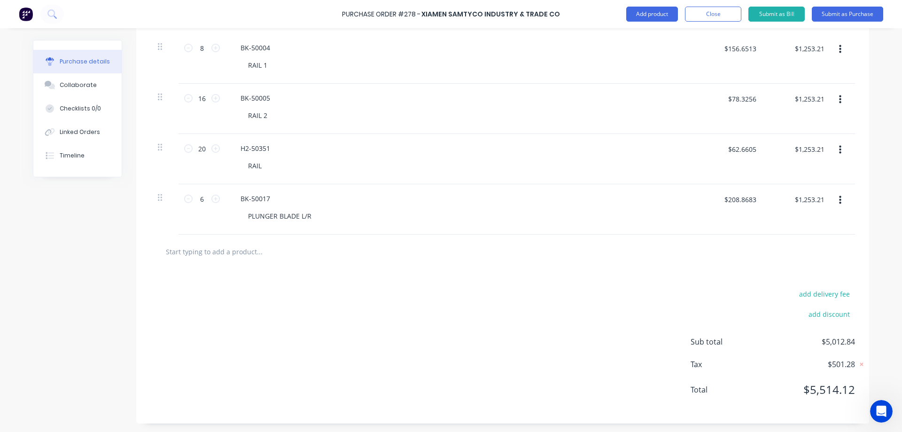
scroll to position [268, 0]
